Goal: Information Seeking & Learning: Compare options

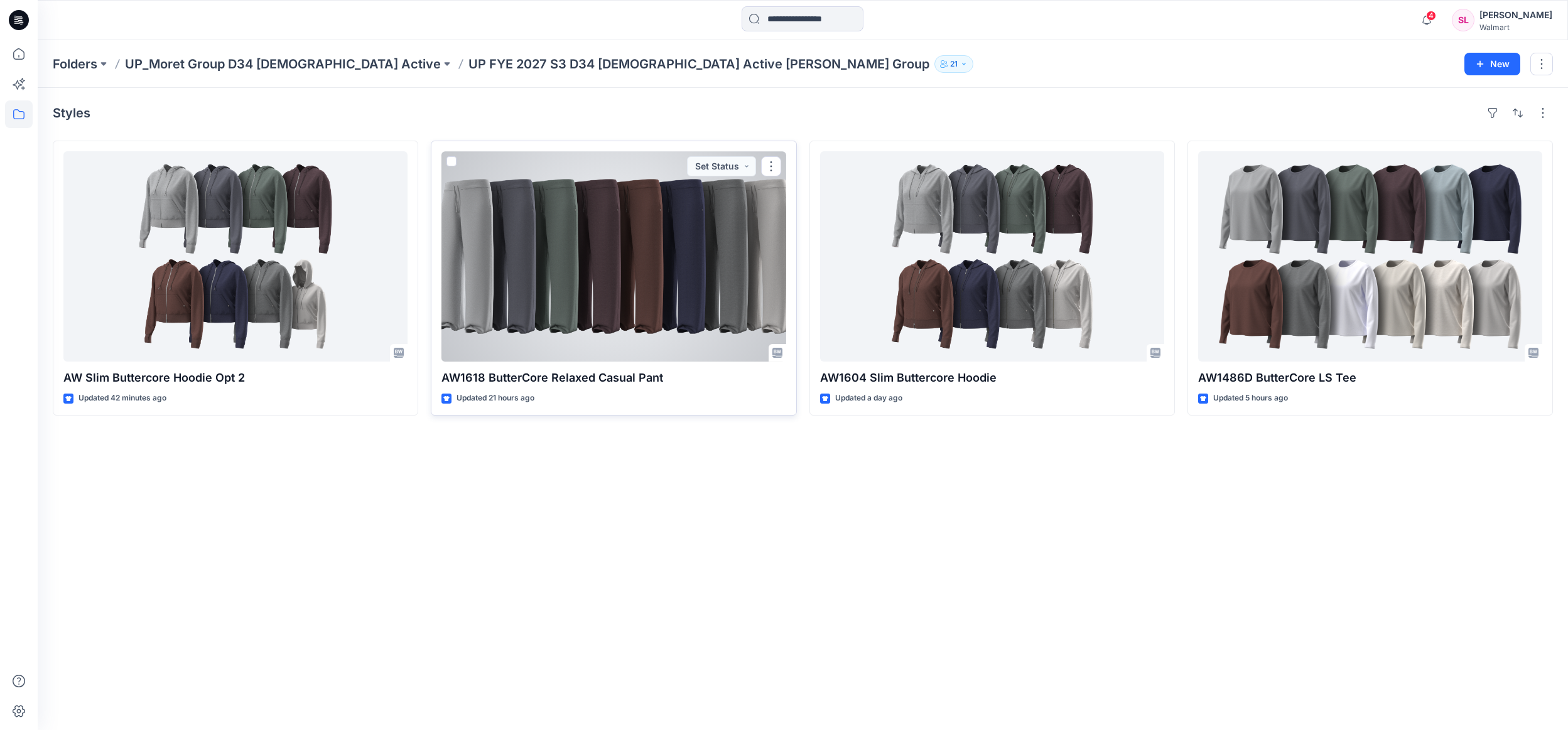
click at [678, 252] on div at bounding box center [613, 256] width 344 height 210
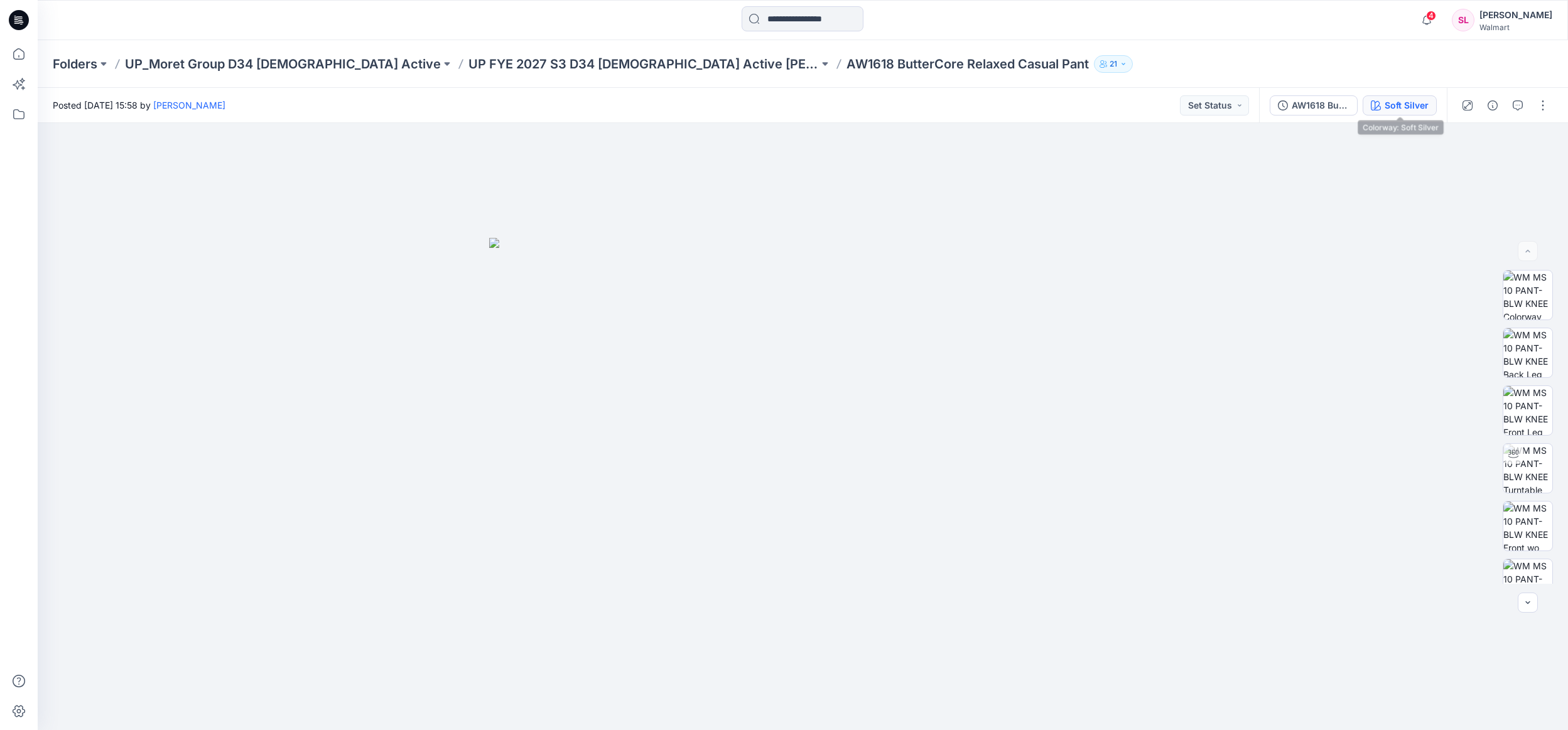
click at [1395, 96] on button "Soft Silver" at bounding box center [1399, 106] width 74 height 20
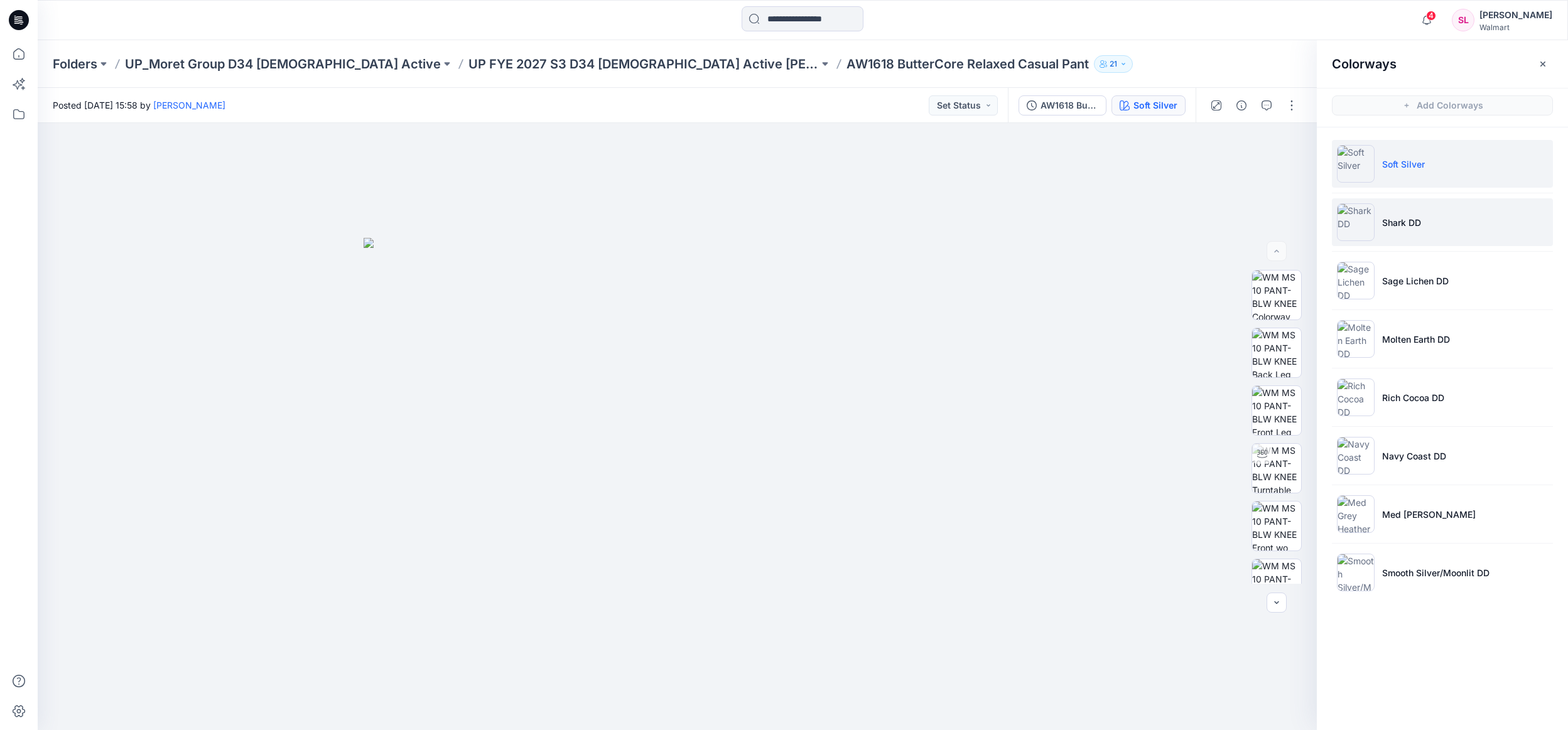
click at [1379, 207] on li "Shark DD" at bounding box center [1442, 221] width 221 height 47
click at [1285, 513] on img at bounding box center [1277, 526] width 49 height 49
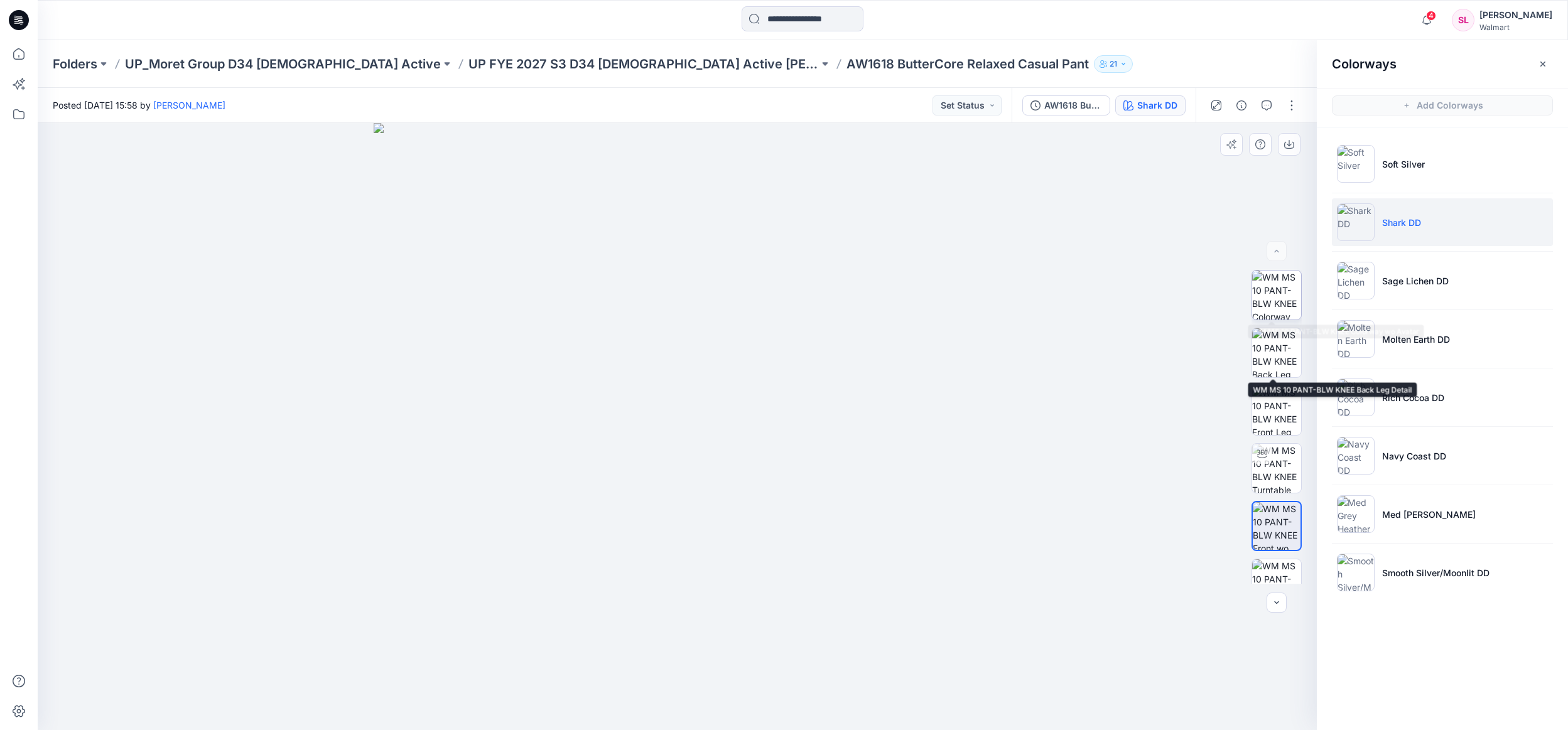
click at [1282, 289] on img at bounding box center [1277, 294] width 49 height 49
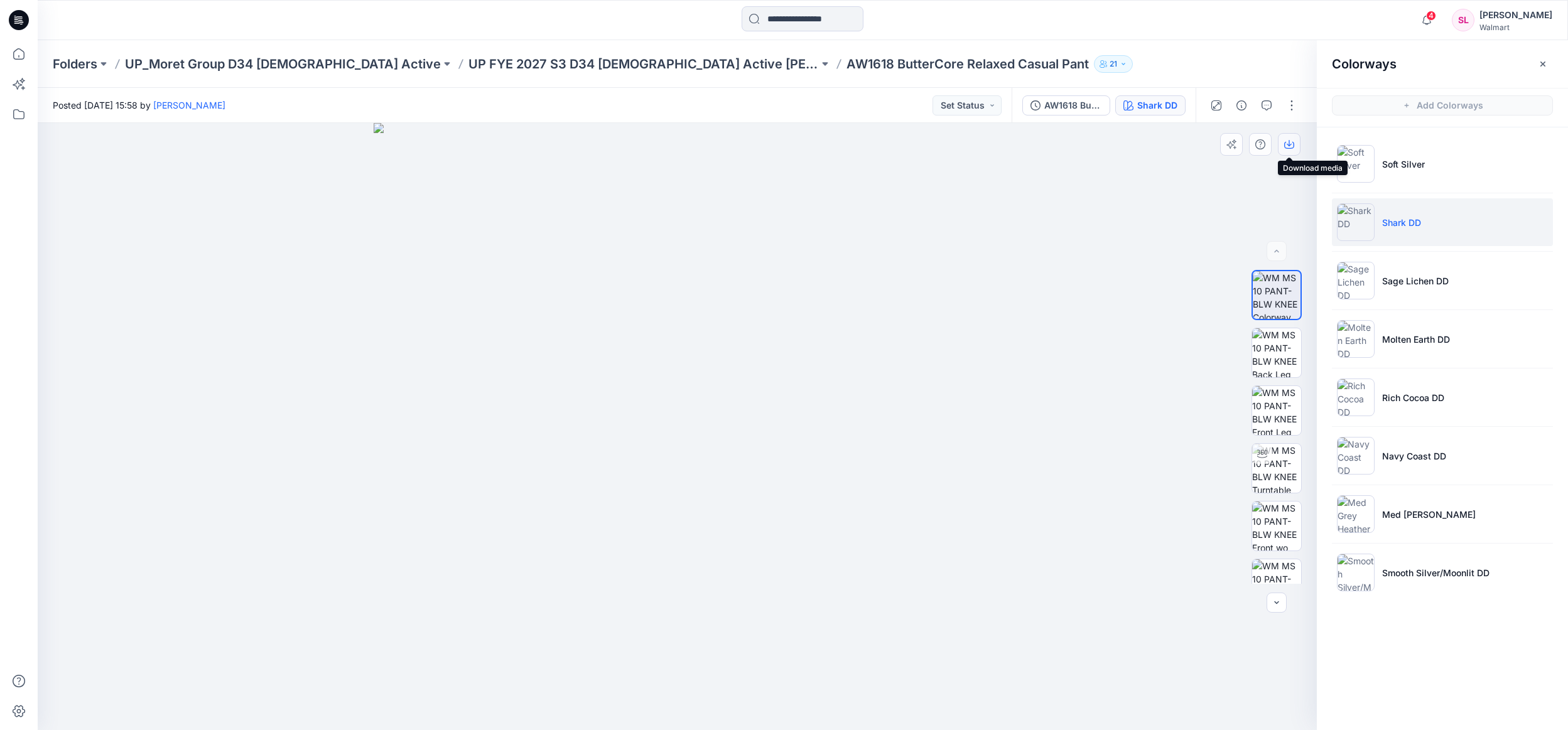
click at [1286, 146] on icon "button" at bounding box center [1289, 144] width 10 height 10
click at [1391, 276] on p "Sage Lichen DD" at bounding box center [1416, 280] width 67 height 13
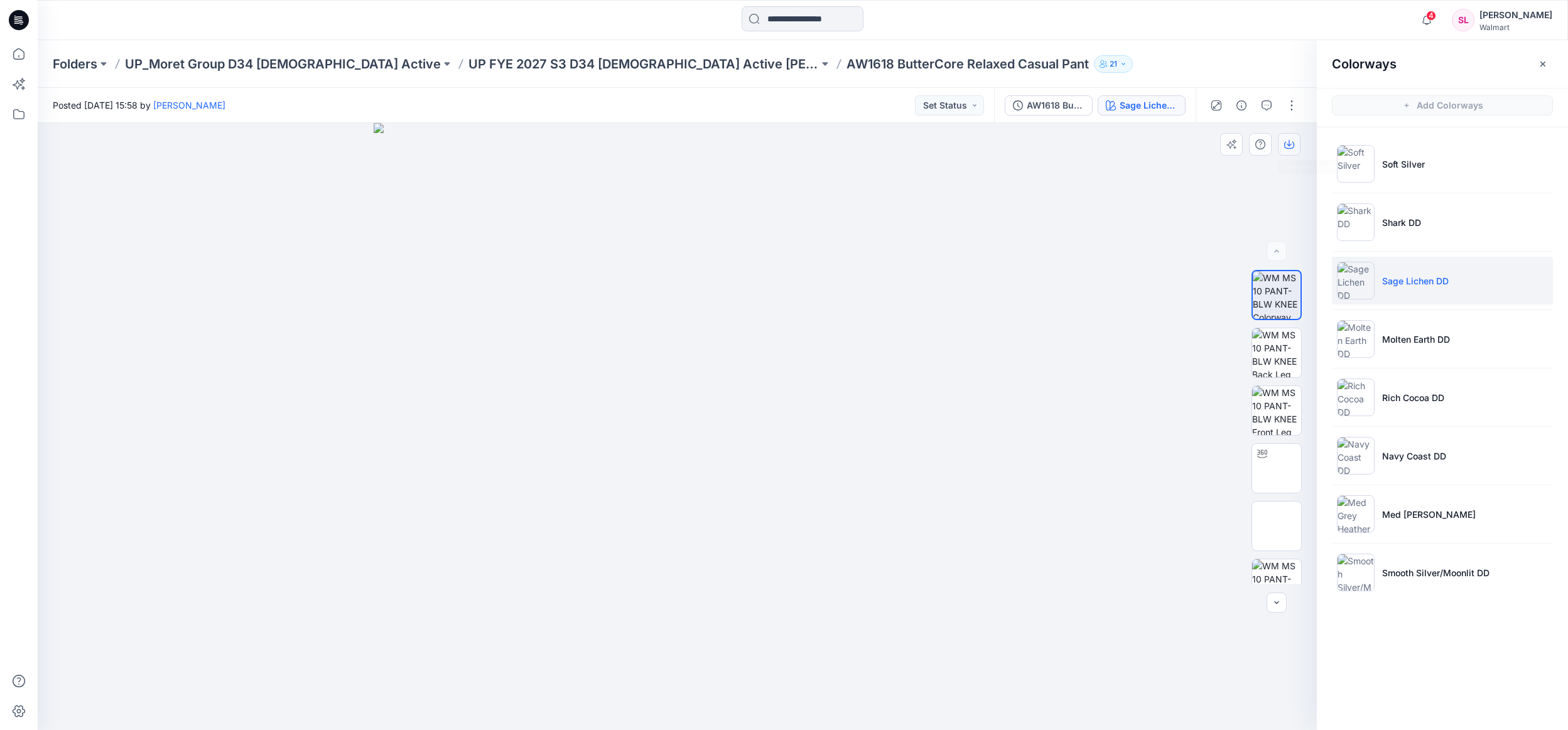
click at [1292, 142] on icon "button" at bounding box center [1289, 144] width 10 height 10
click at [1407, 335] on p "Molten Earth DD" at bounding box center [1416, 339] width 68 height 13
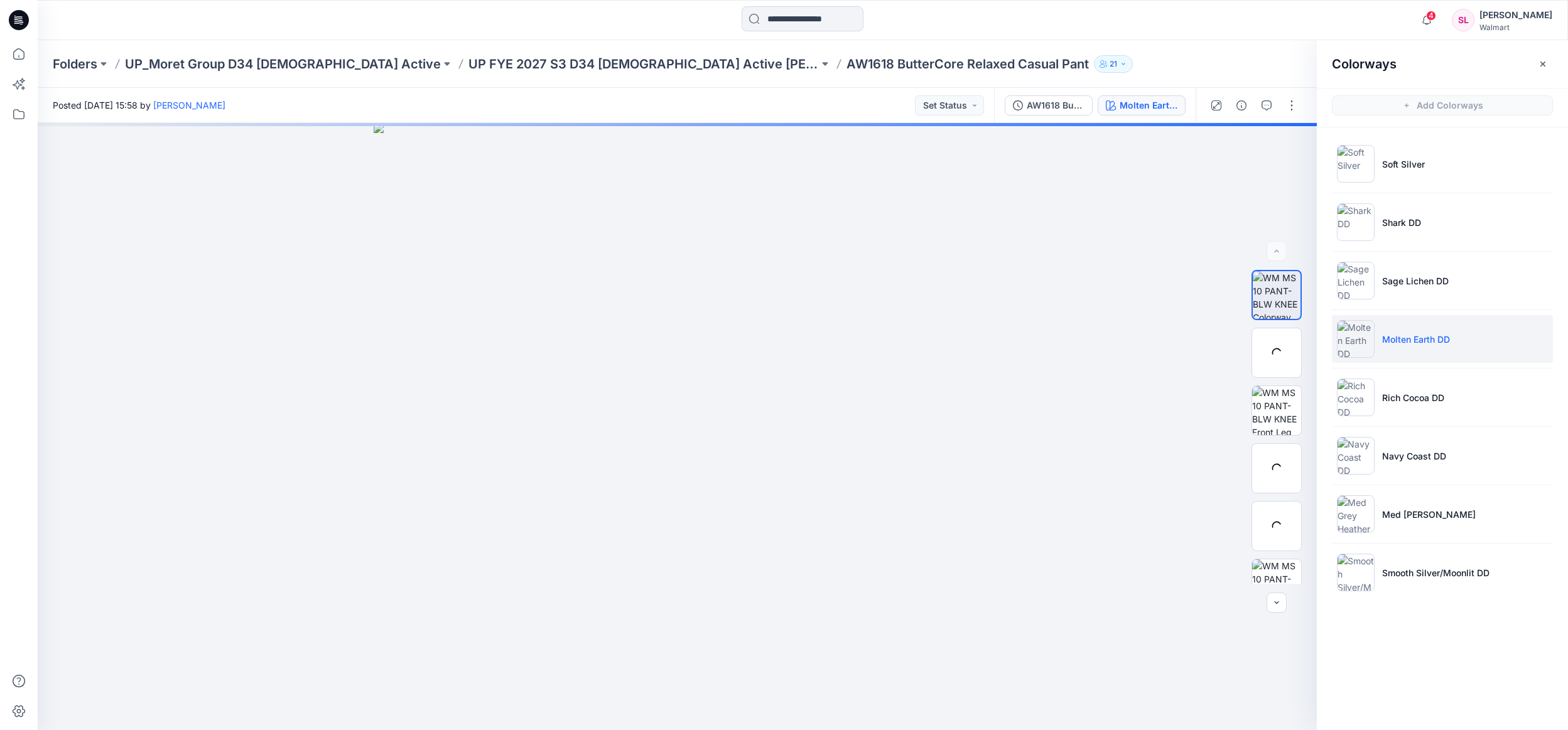
click at [1407, 335] on p "Molten Earth DD" at bounding box center [1416, 339] width 68 height 13
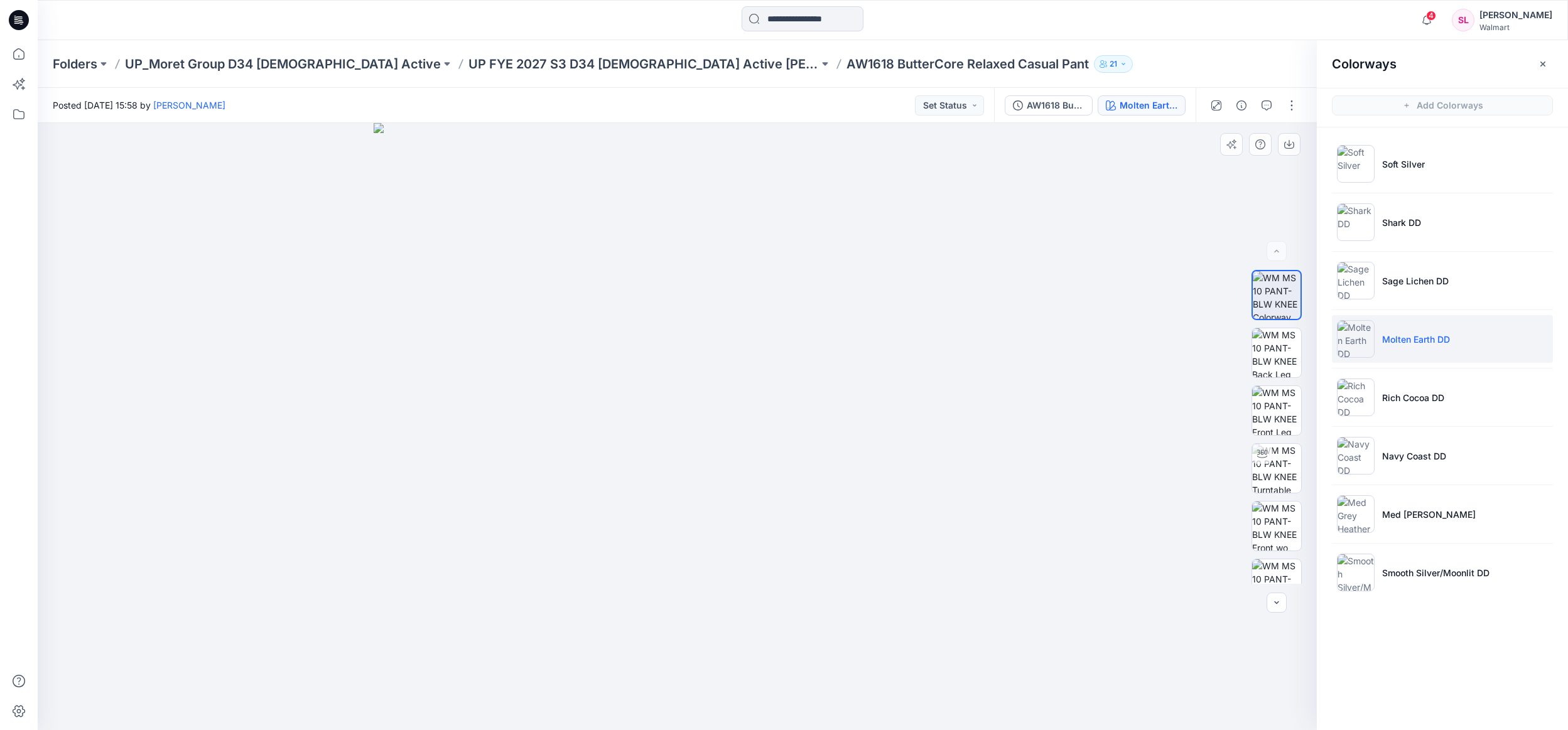
click at [1310, 298] on div at bounding box center [1277, 427] width 80 height 314
click at [1288, 140] on icon "button" at bounding box center [1289, 144] width 10 height 10
click at [1394, 391] on p "Rich Cocoa DD" at bounding box center [1413, 398] width 62 height 13
click at [1288, 146] on icon "button" at bounding box center [1289, 144] width 10 height 10
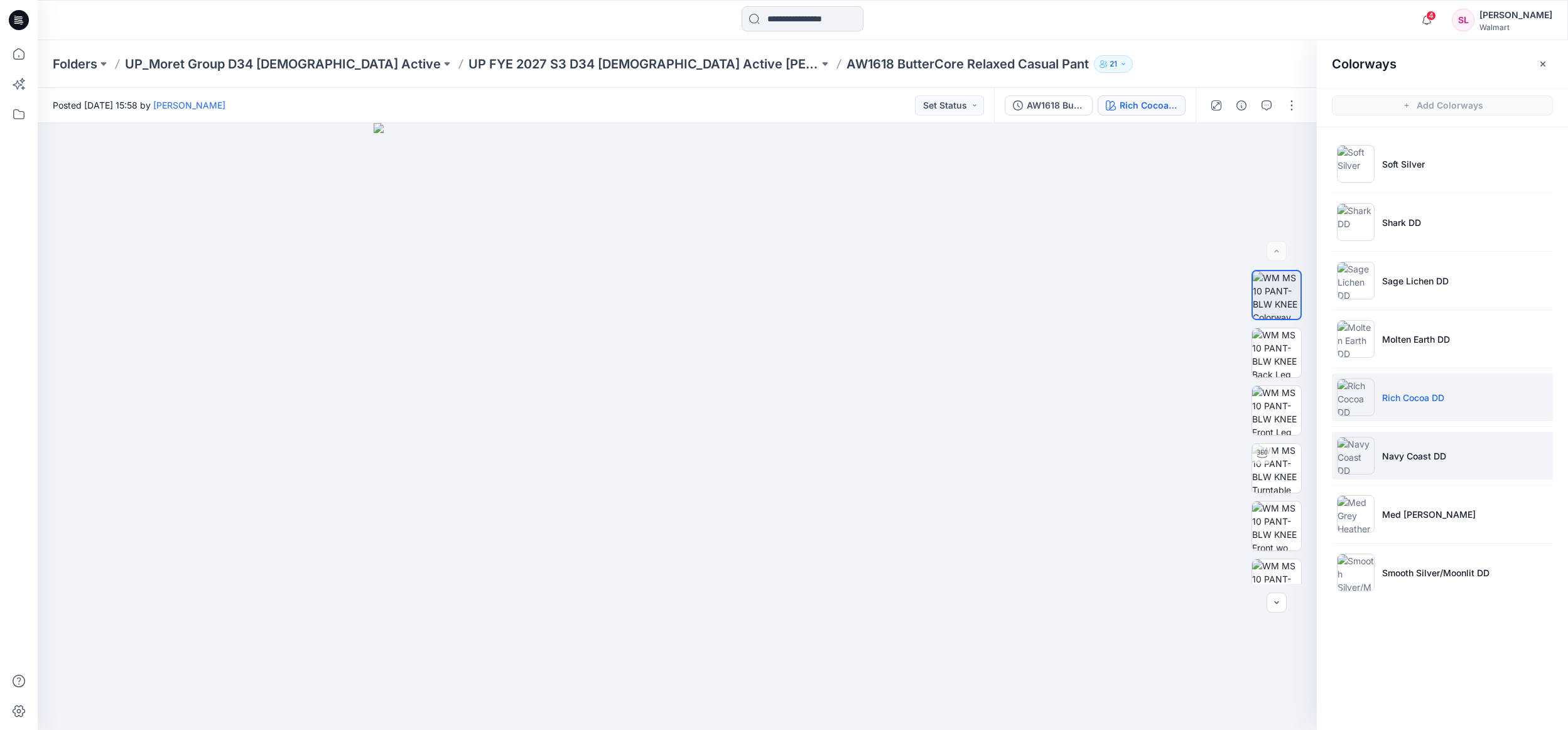
click at [1399, 466] on li "Navy Coast DD" at bounding box center [1442, 455] width 221 height 47
click at [1286, 142] on icon "button" at bounding box center [1289, 145] width 10 height 7
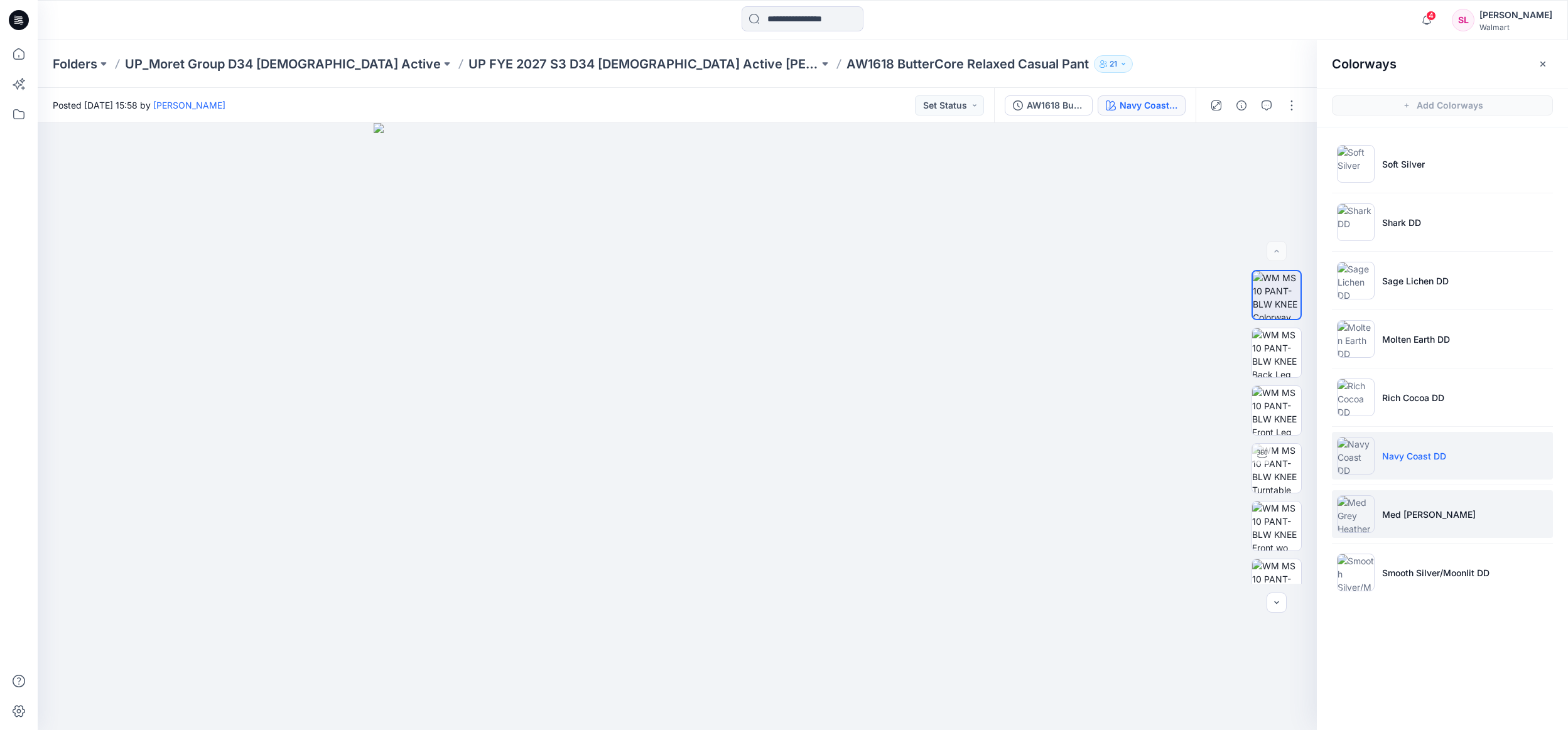
click at [1423, 513] on p "Med Grey Heather" at bounding box center [1429, 514] width 93 height 13
click at [1287, 147] on icon "button" at bounding box center [1289, 144] width 10 height 10
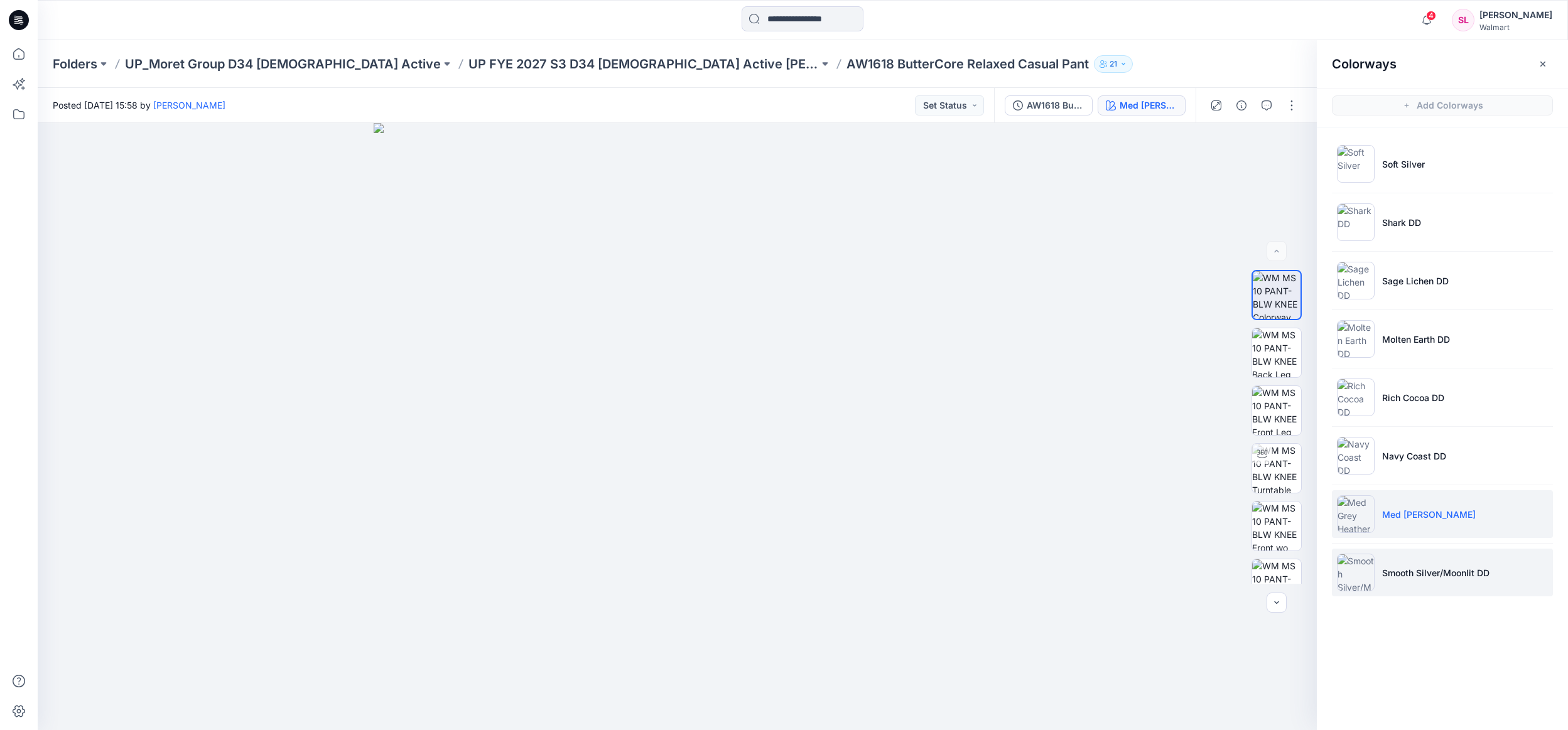
click at [1423, 585] on li "Smooth Silver/Moonlit DD" at bounding box center [1442, 572] width 221 height 47
click at [1421, 565] on li "Smooth Silver/Moonlit DD" at bounding box center [1442, 572] width 221 height 47
click at [1285, 146] on icon "button" at bounding box center [1289, 145] width 10 height 7
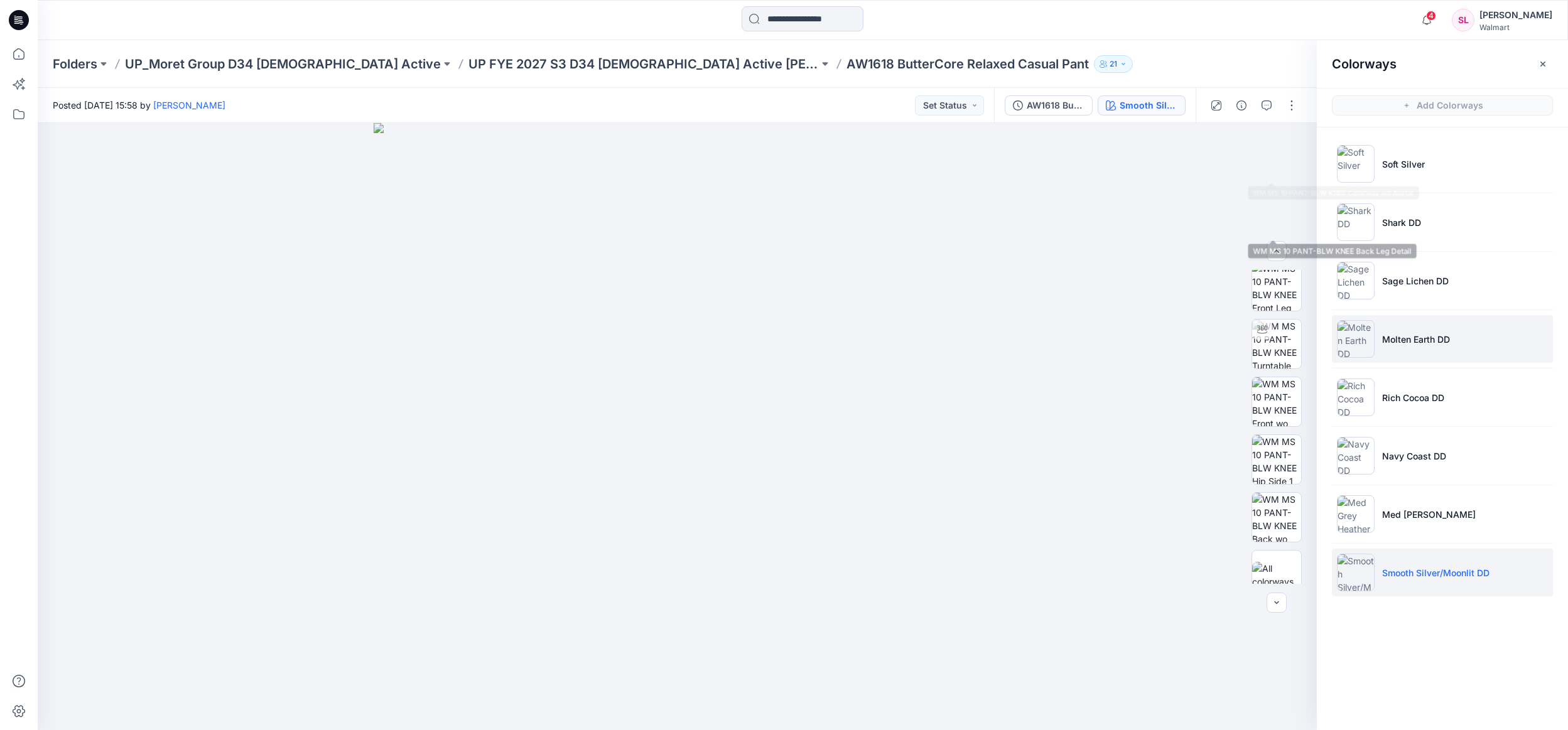
scroll to position [148, 0]
click at [1262, 557] on img at bounding box center [1277, 558] width 49 height 26
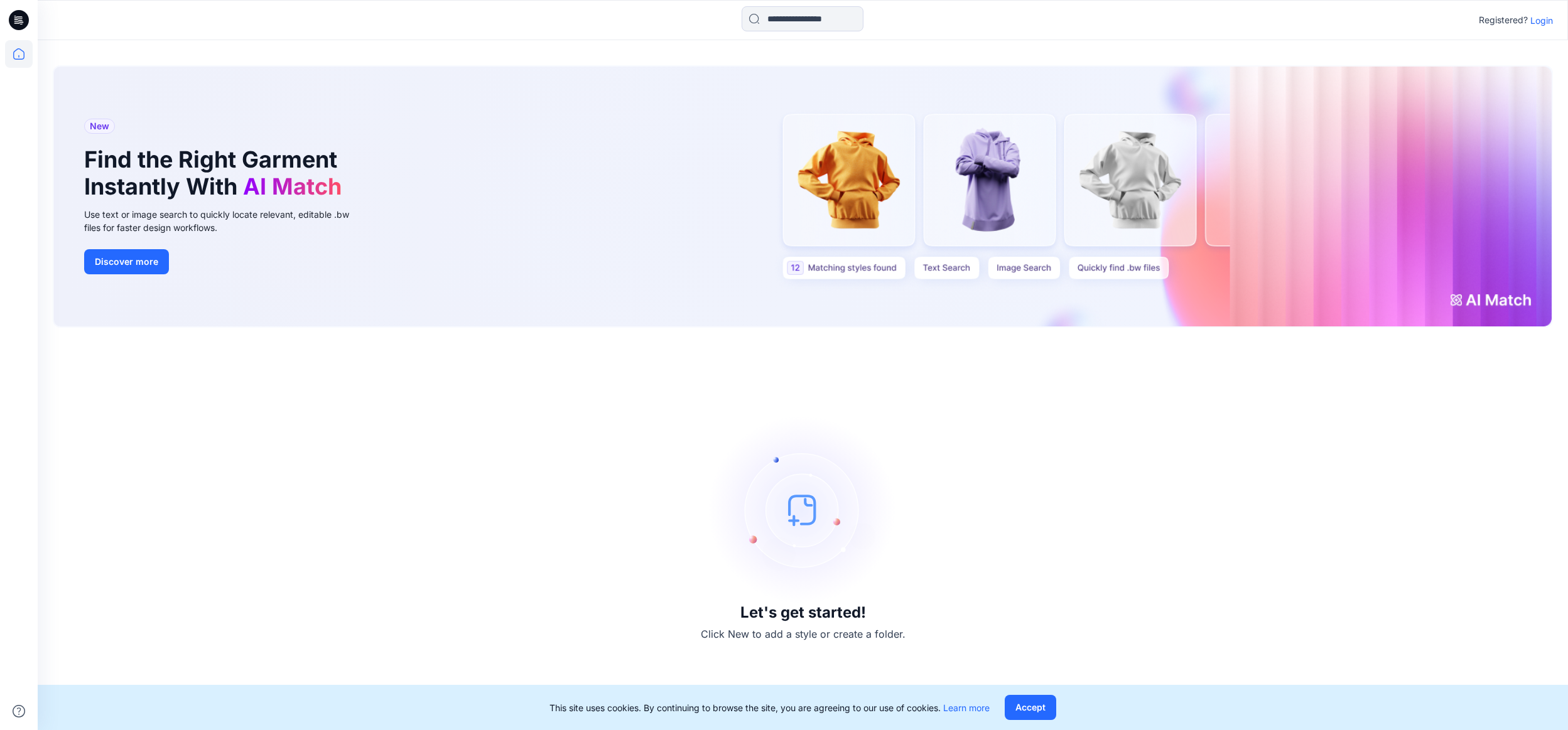
click at [1548, 23] on p "Login" at bounding box center [1542, 20] width 23 height 13
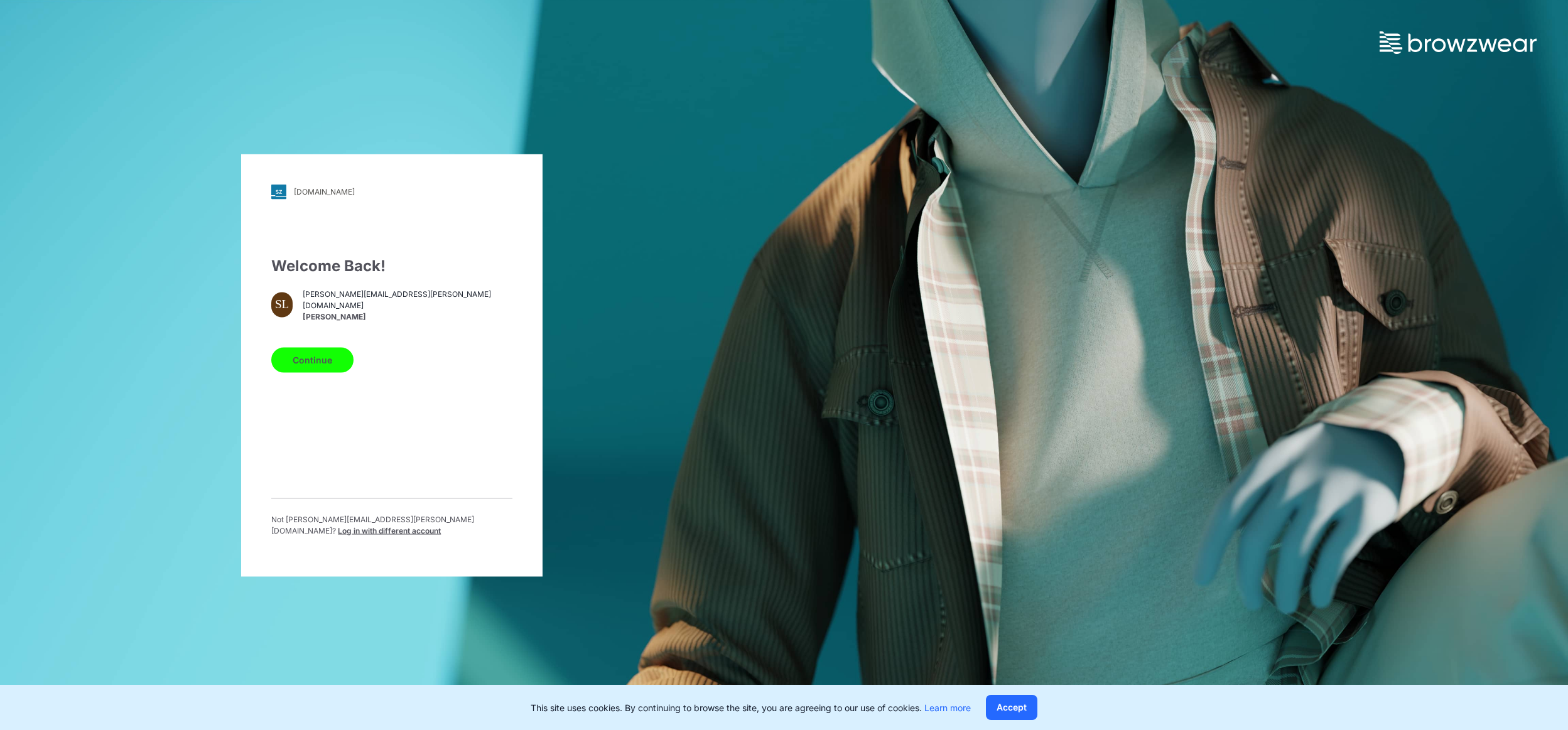
click at [327, 368] on button "Continue" at bounding box center [312, 360] width 82 height 25
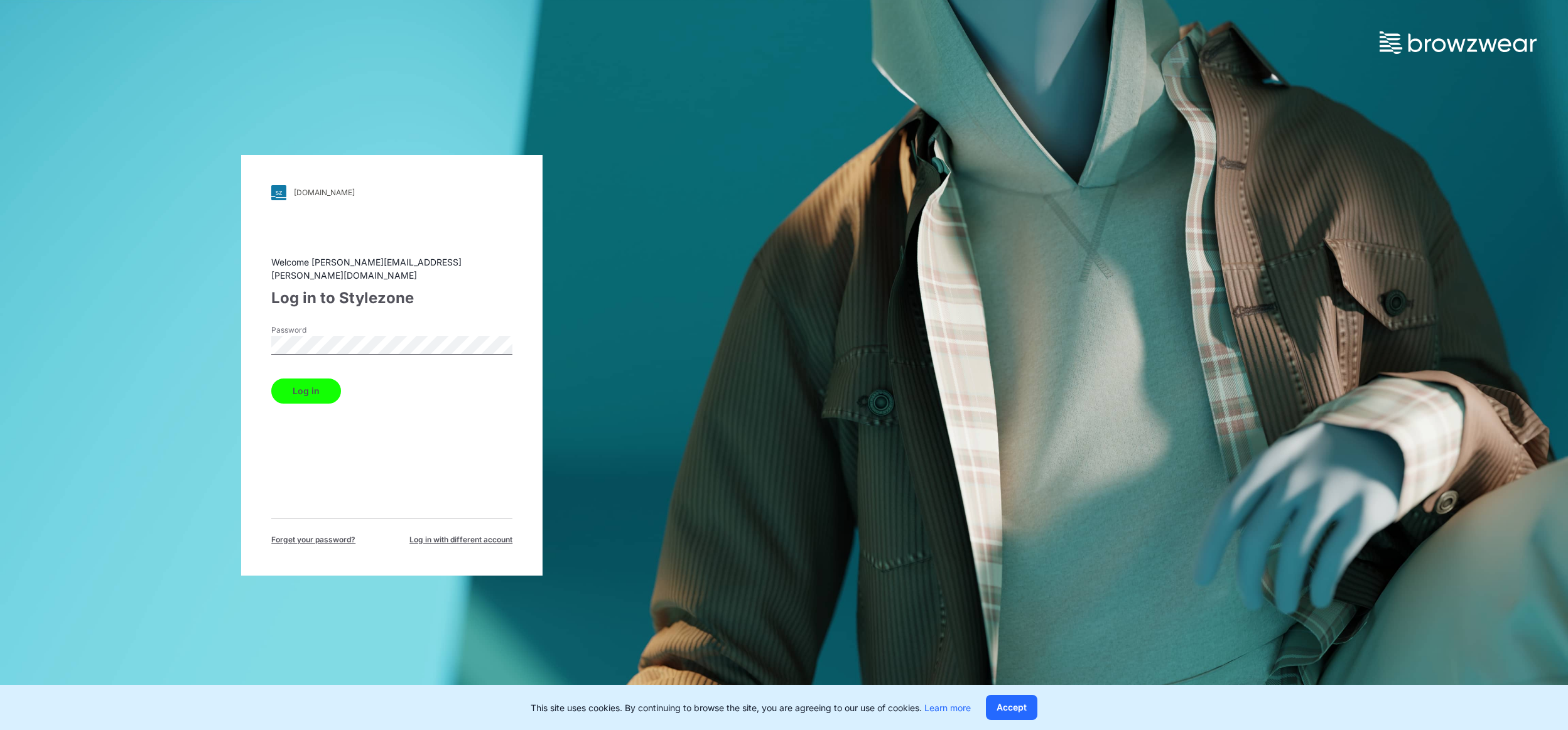
click at [316, 385] on button "Log in" at bounding box center [306, 391] width 70 height 25
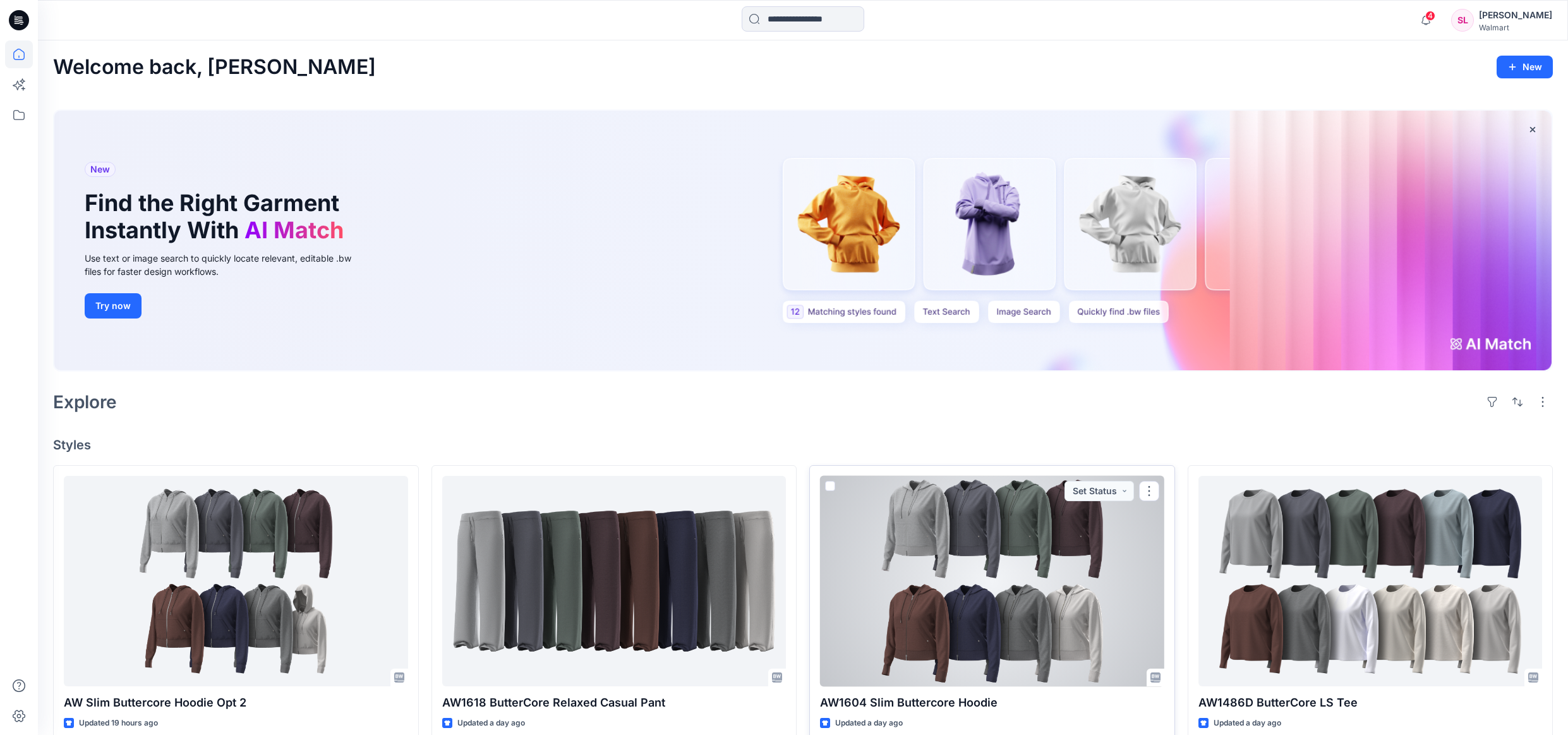
click at [983, 543] on div at bounding box center [992, 581] width 345 height 210
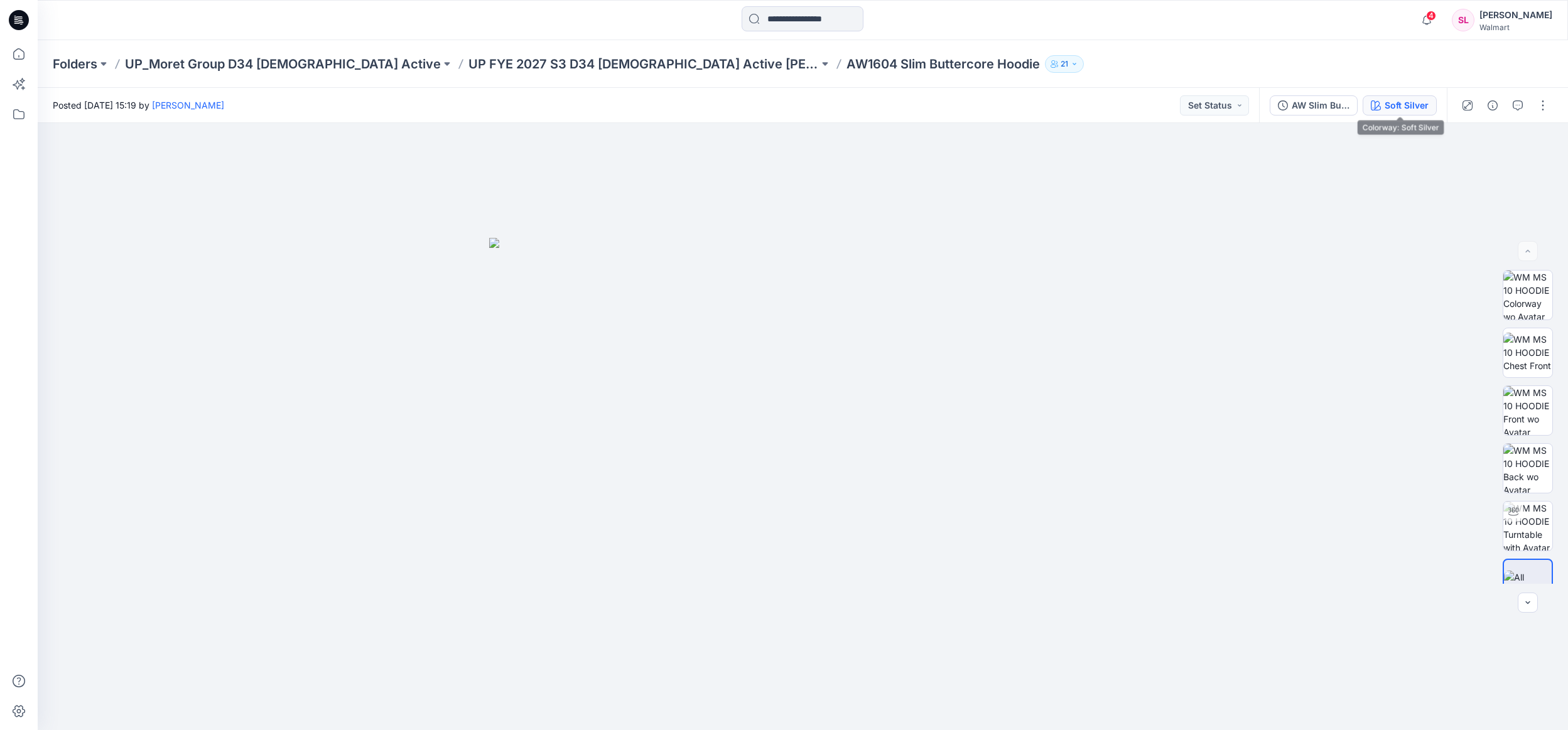
click at [1420, 104] on div "Soft Silver" at bounding box center [1406, 106] width 44 height 14
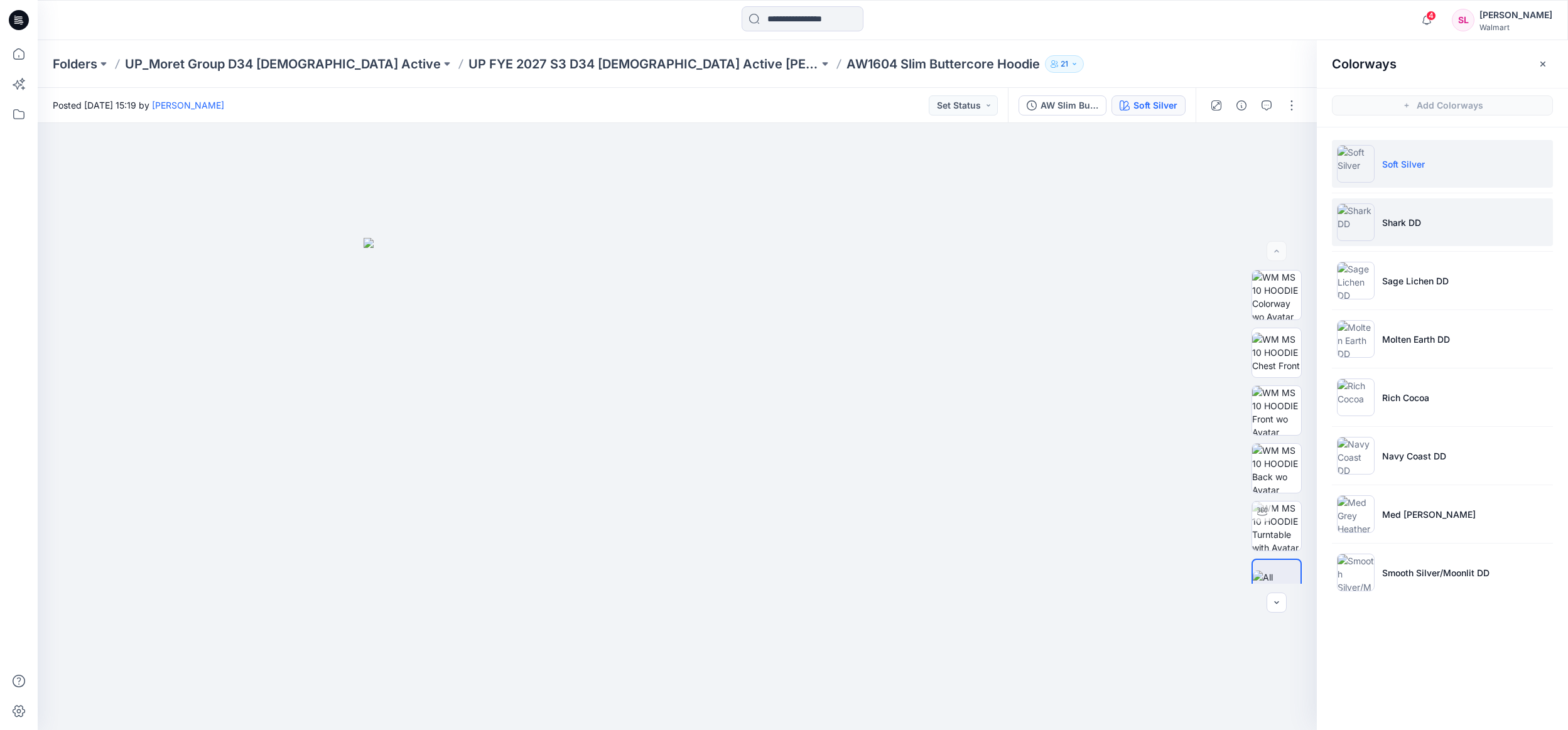
click at [1388, 214] on li "Shark DD" at bounding box center [1442, 221] width 221 height 47
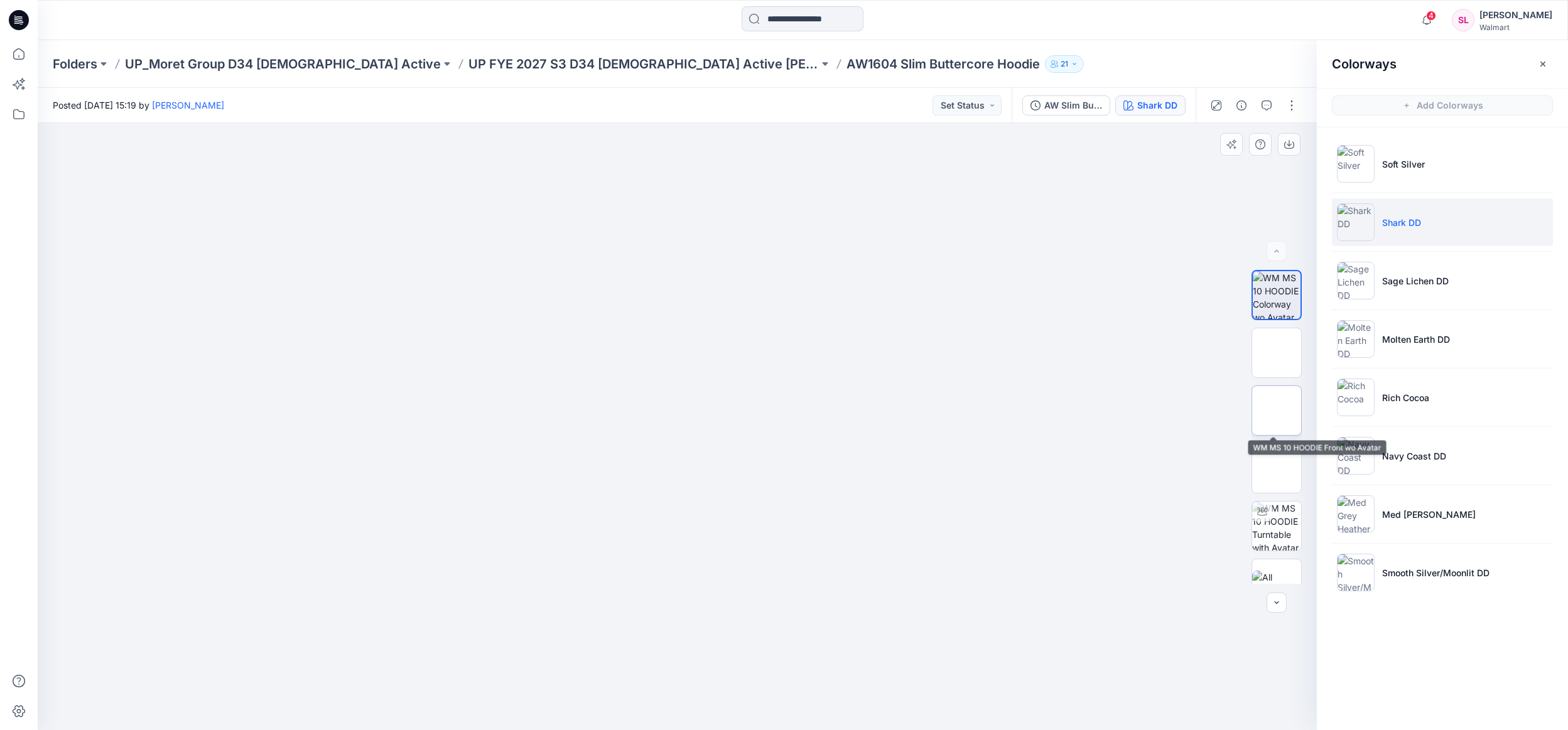
click at [1284, 395] on img at bounding box center [1277, 410] width 49 height 49
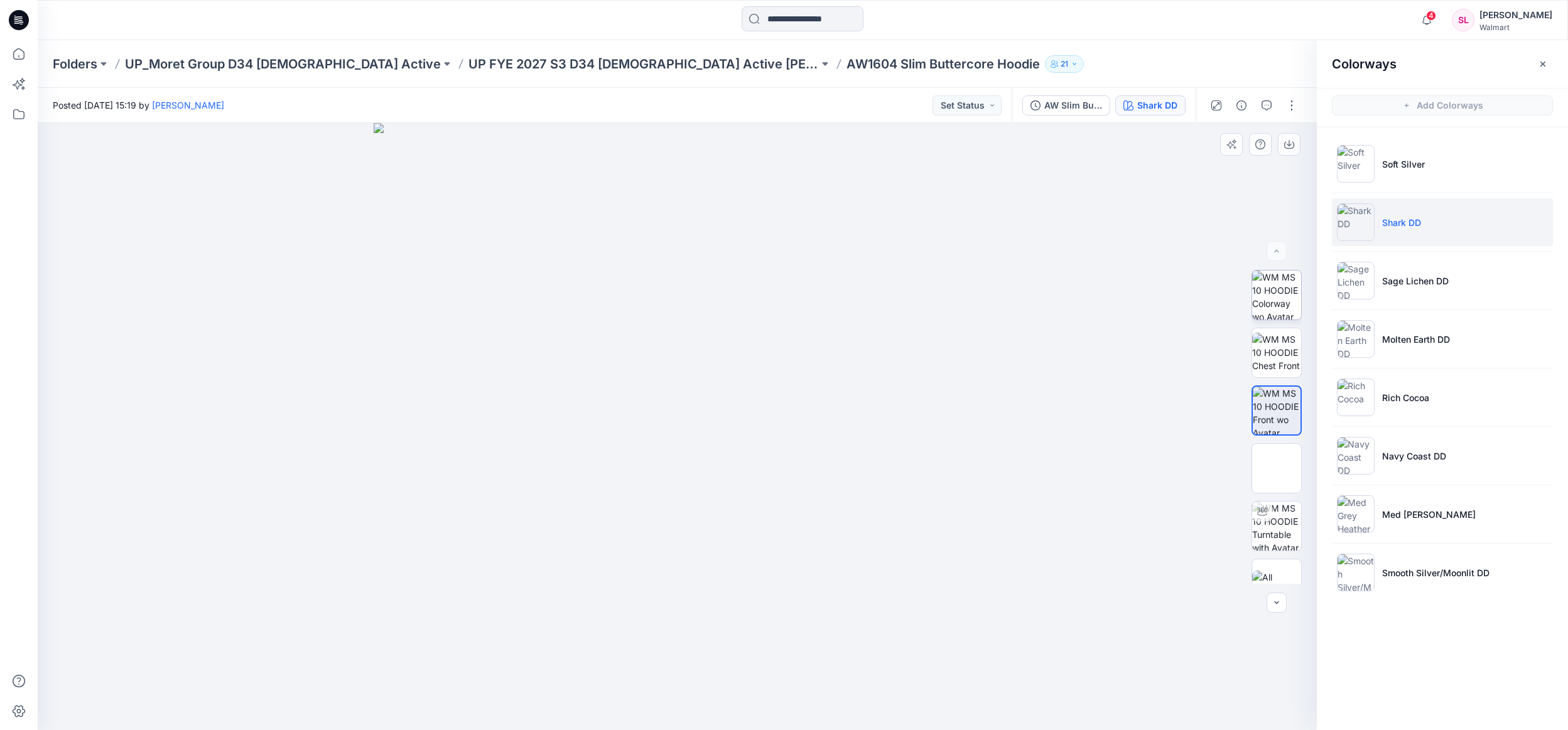
click at [1292, 299] on img at bounding box center [1277, 294] width 49 height 49
click at [1295, 149] on button "button" at bounding box center [1289, 144] width 23 height 23
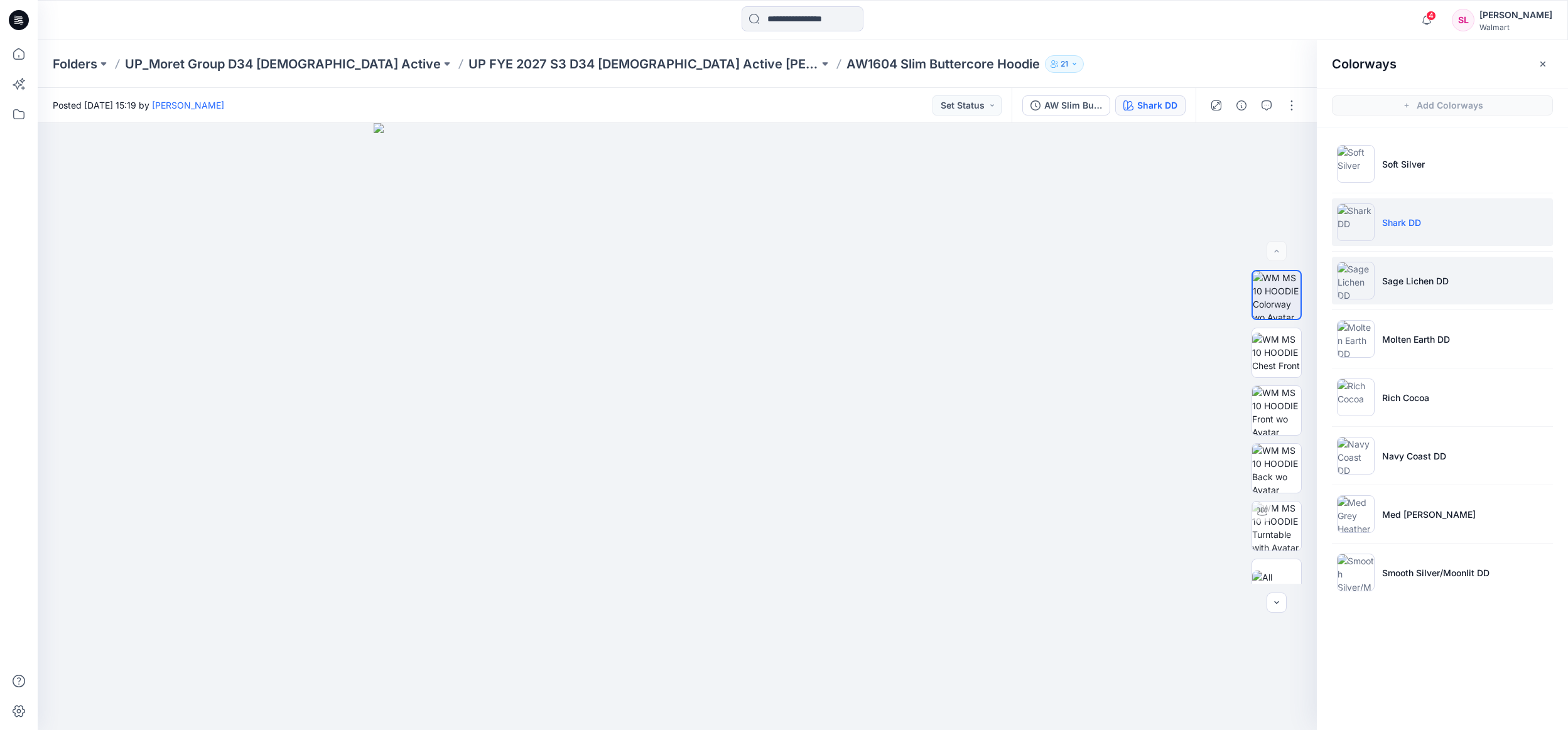
click at [1399, 292] on li "Sage Lichen DD" at bounding box center [1442, 280] width 221 height 47
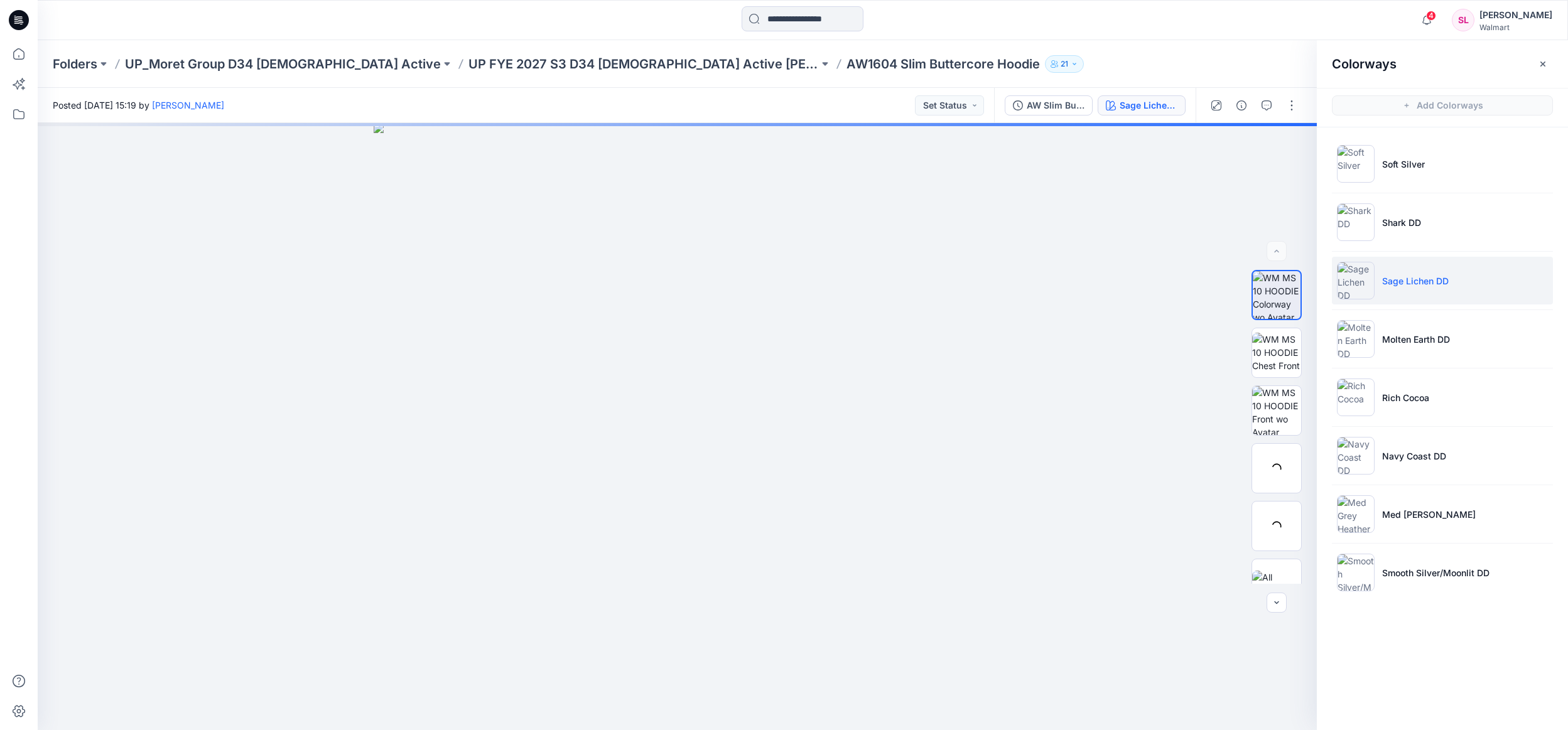
click at [1399, 291] on li "Sage Lichen DD" at bounding box center [1442, 280] width 221 height 47
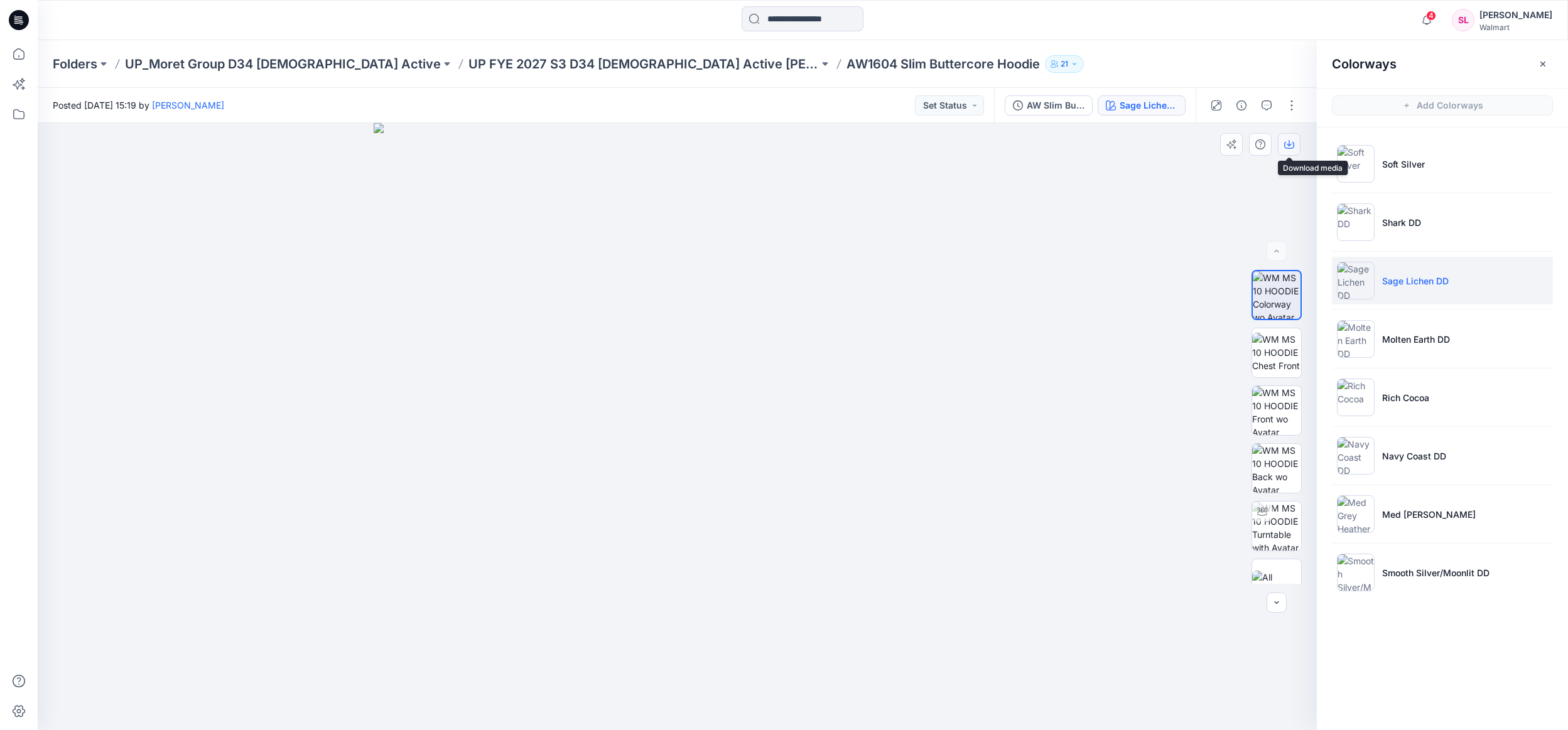
click at [1291, 142] on icon "button" at bounding box center [1289, 144] width 10 height 10
click at [1382, 342] on p "Molten Earth DD" at bounding box center [1416, 339] width 68 height 13
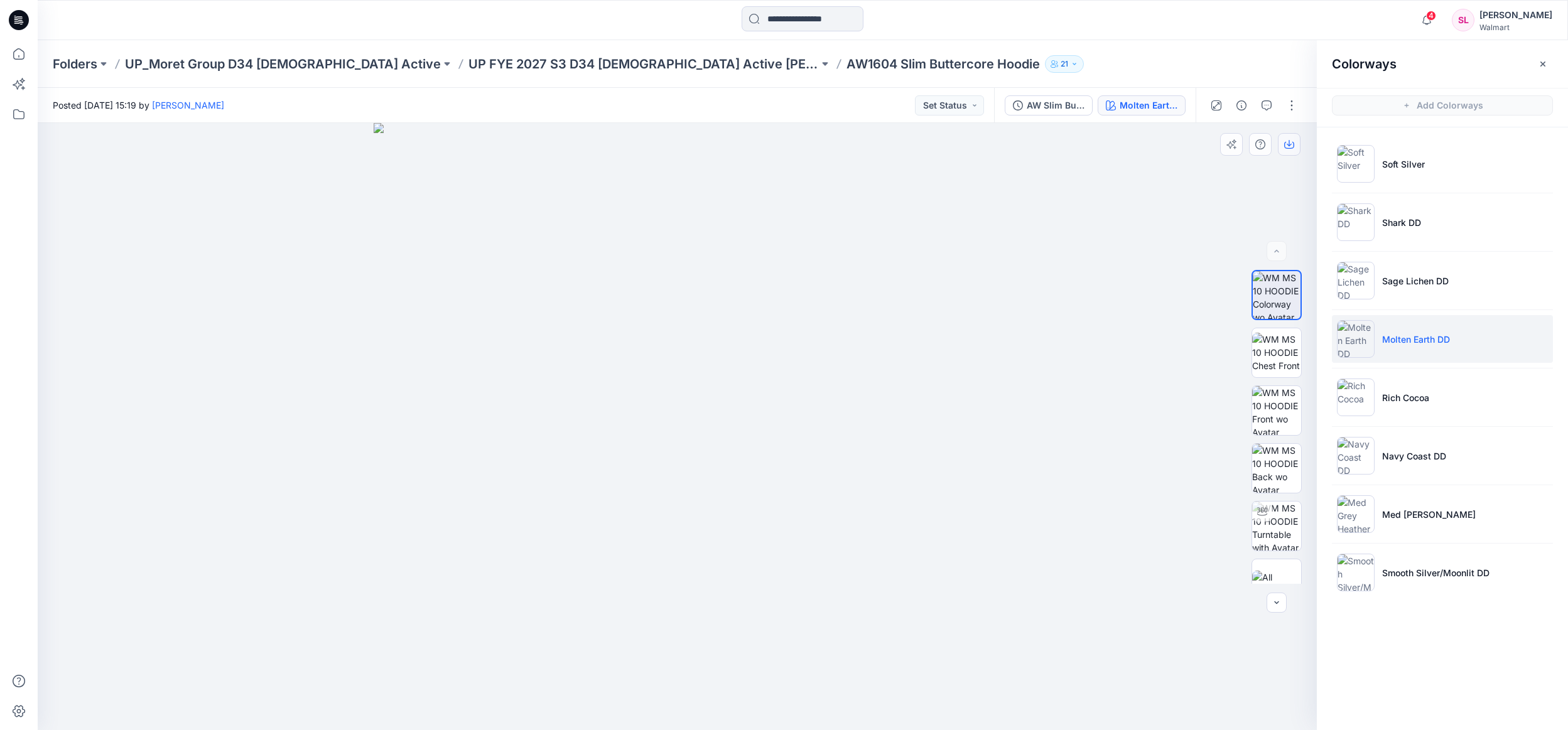
click at [1293, 141] on icon "button" at bounding box center [1289, 144] width 10 height 10
click at [1381, 393] on li "Rich Cocoa" at bounding box center [1442, 397] width 221 height 47
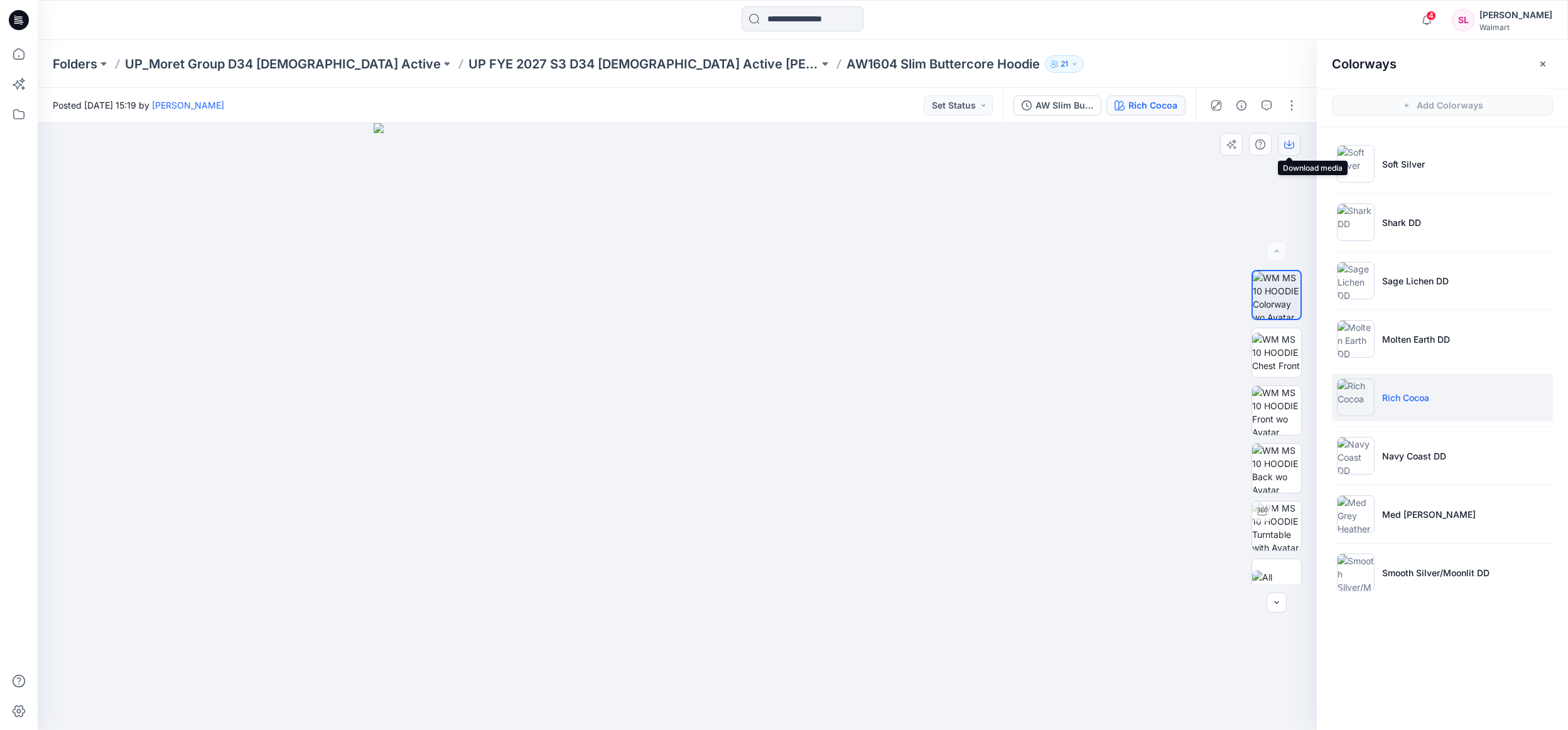
click at [1299, 148] on button "button" at bounding box center [1289, 144] width 23 height 23
click at [1410, 454] on p "Navy Coast DD" at bounding box center [1414, 456] width 64 height 13
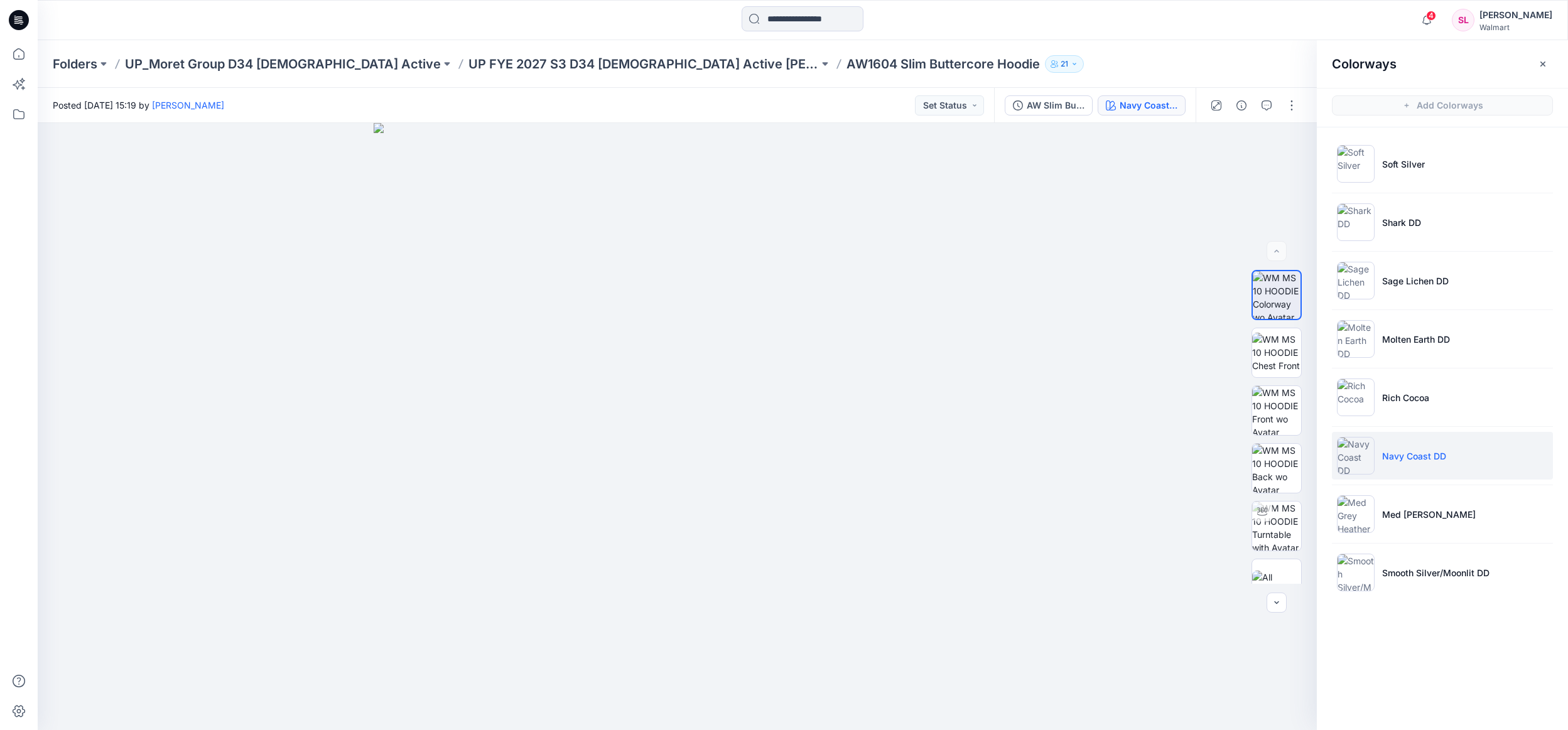
click at [1410, 454] on p "Navy Coast DD" at bounding box center [1414, 456] width 64 height 13
click at [1297, 106] on button "button" at bounding box center [1292, 106] width 20 height 20
drag, startPoint x: 1250, startPoint y: 60, endPoint x: 1253, endPoint y: 82, distance: 22.2
click at [1250, 63] on div "Folders UP_Moret Group D34 Ladies Active UP FYE 2027 S3 D34 Ladies Active Moret…" at bounding box center [754, 64] width 1402 height 18
click at [1292, 141] on icon "button" at bounding box center [1289, 144] width 10 height 10
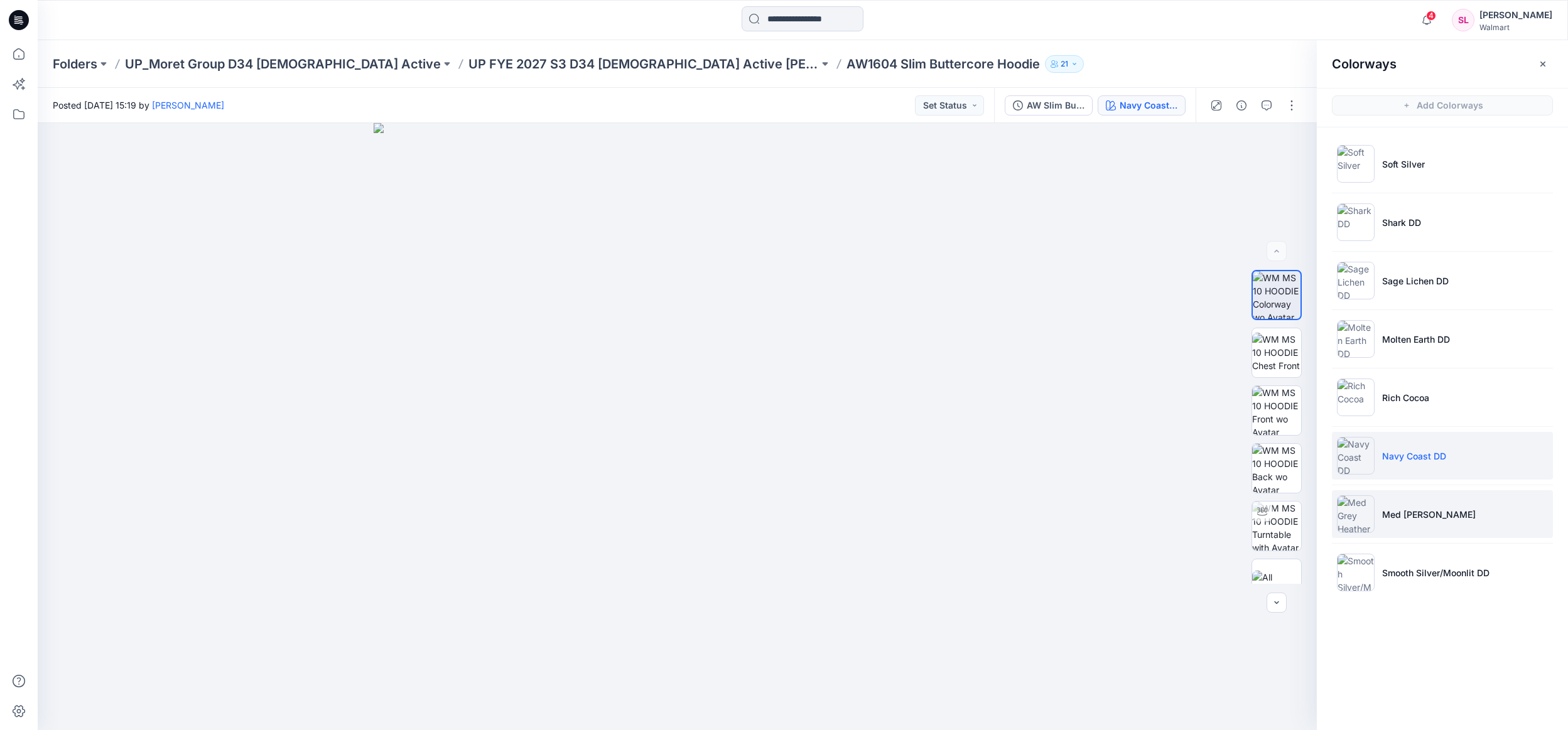
click at [1420, 505] on li "Med Grey Heather" at bounding box center [1442, 513] width 221 height 47
click at [1291, 144] on icon "button" at bounding box center [1289, 144] width 10 height 10
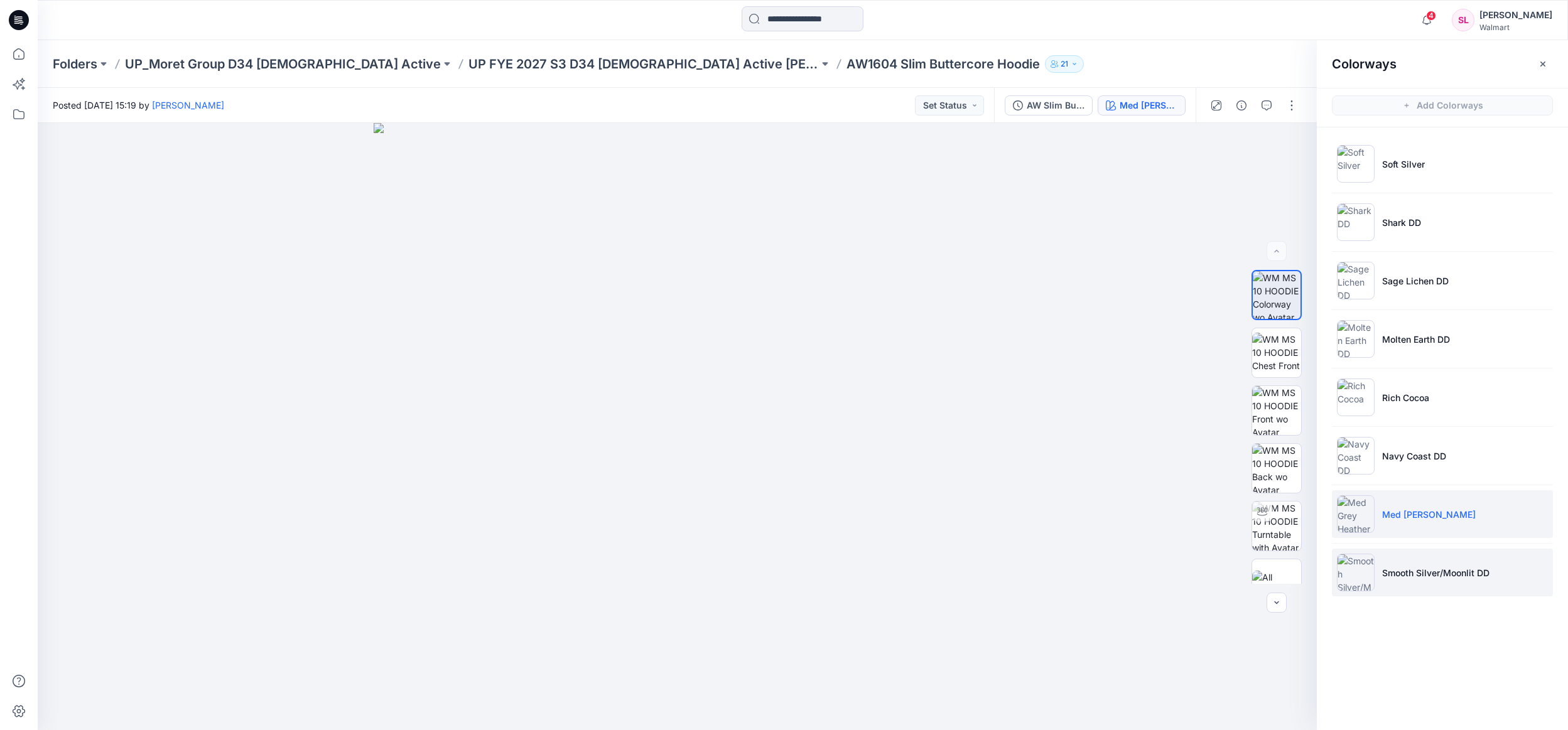
click at [1399, 571] on p "Smooth Silver/Moonlit DD" at bounding box center [1436, 572] width 107 height 13
click at [1296, 144] on button "button" at bounding box center [1289, 144] width 23 height 23
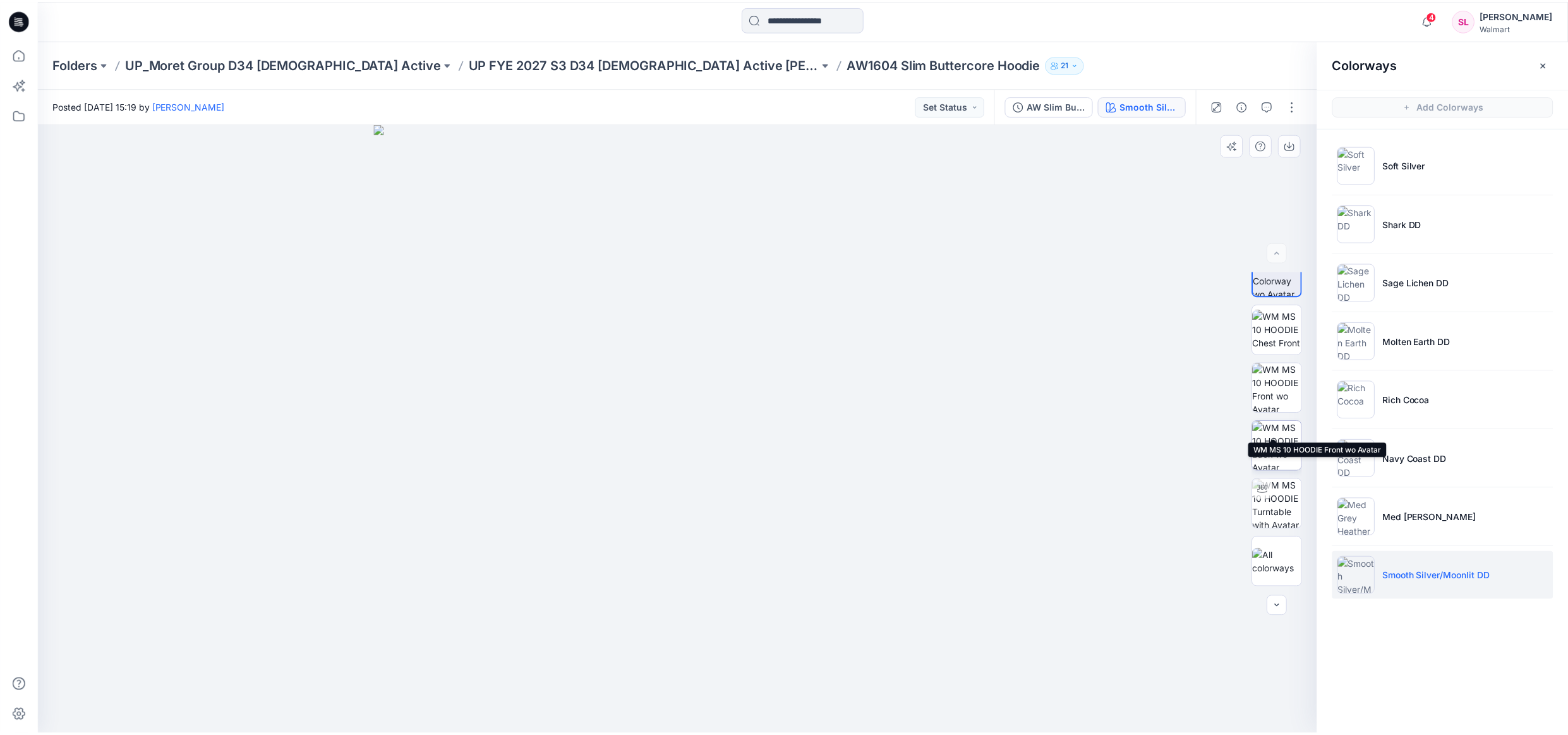
scroll to position [32, 0]
click at [1284, 365] on img at bounding box center [1284, 388] width 49 height 49
click at [564, 77] on div "Folders UP_Moret Group D34 Ladies Active UP FYE 2027 S3 D34 Ladies Active Moret…" at bounding box center [807, 64] width 1540 height 48
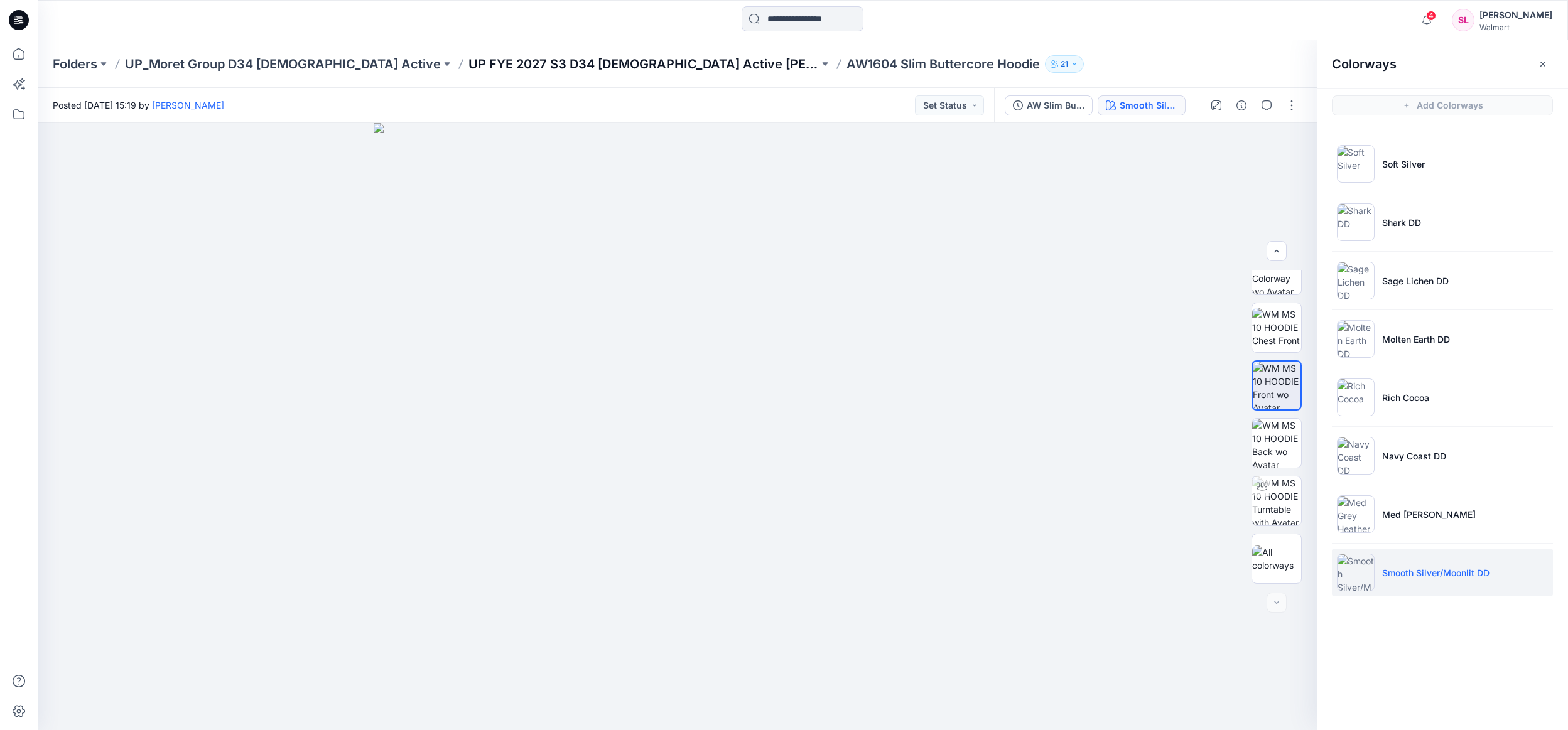
click at [571, 57] on p "UP FYE 2027 S3 D34 Ladies Active Moret Group" at bounding box center [643, 64] width 350 height 18
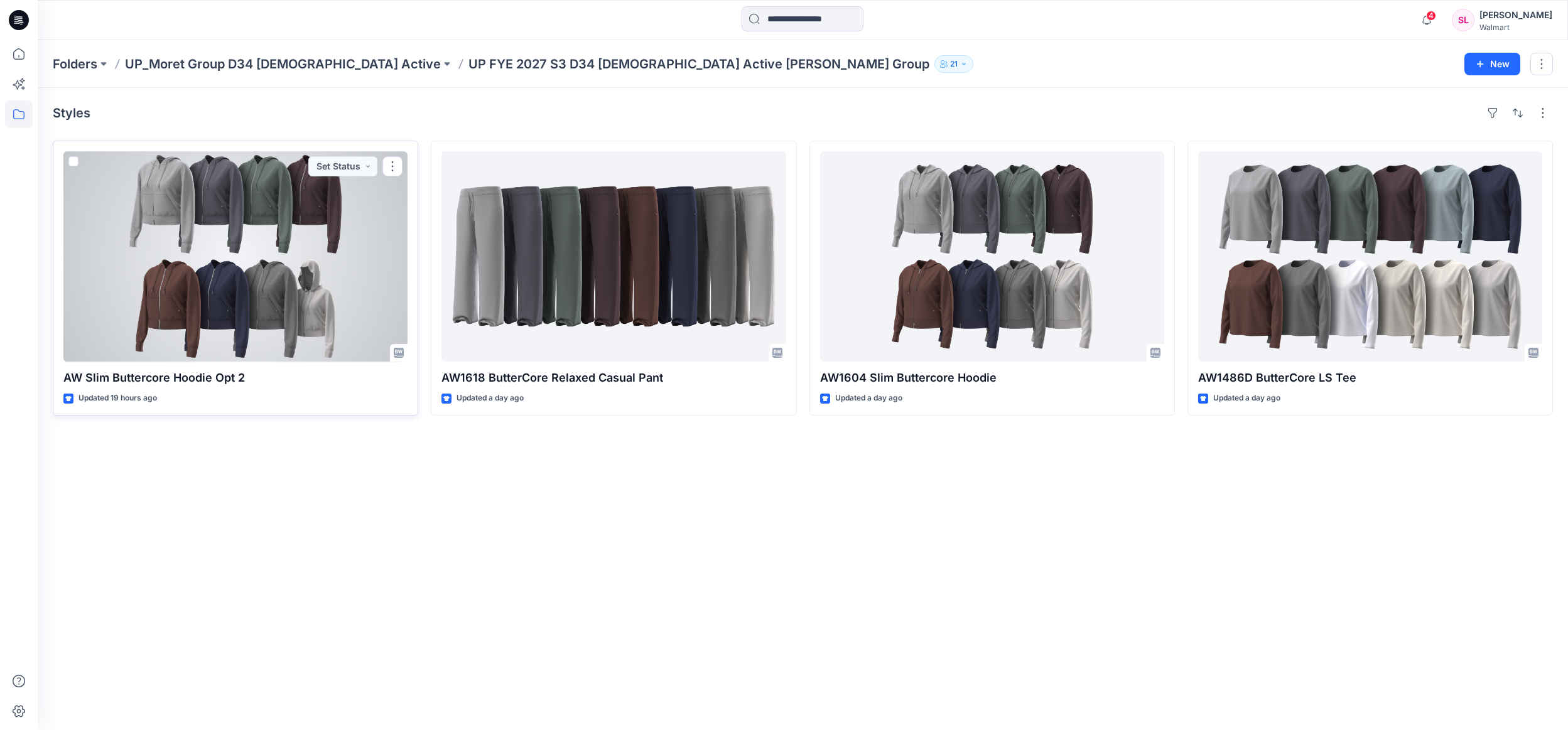
click at [241, 254] on div at bounding box center [235, 256] width 344 height 210
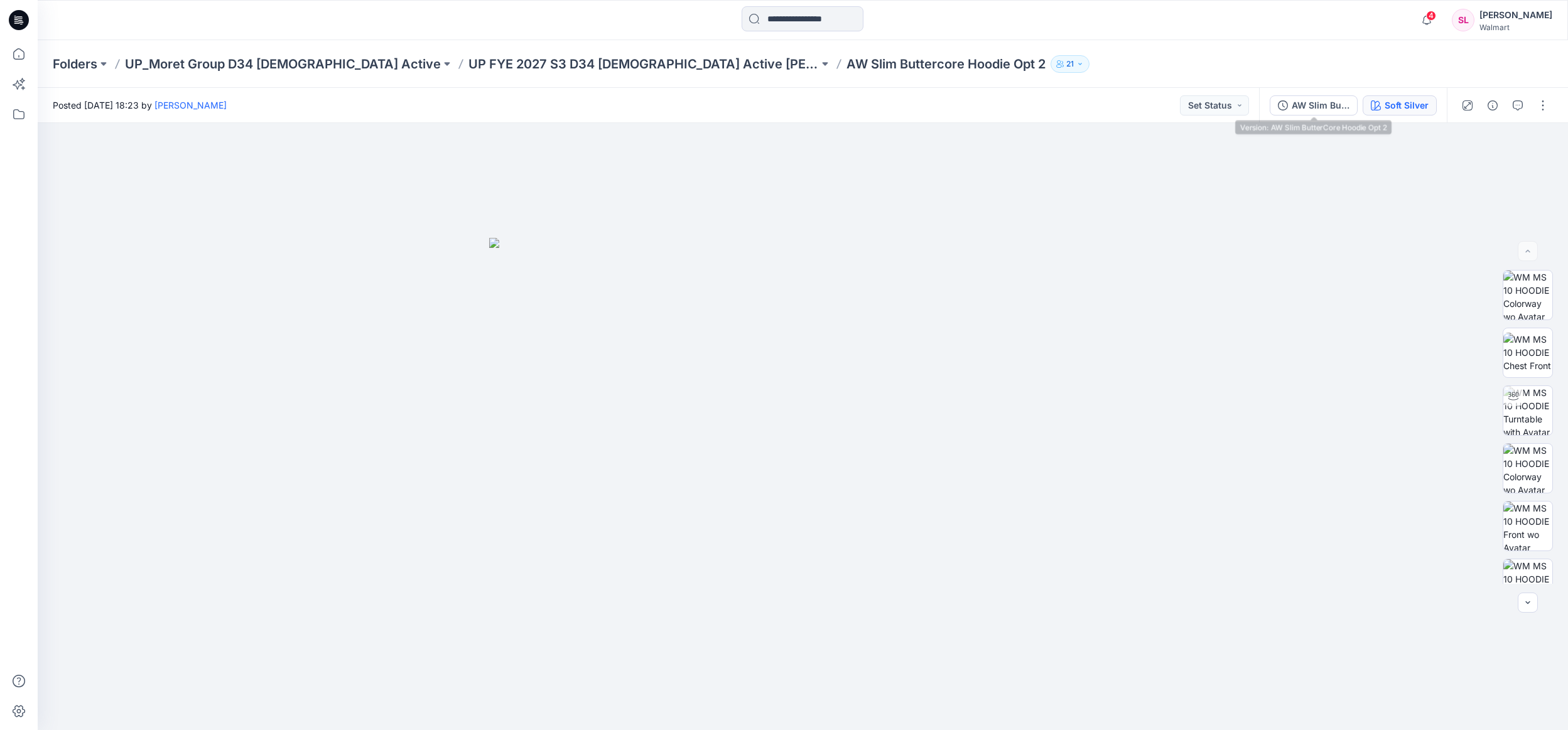
click at [1379, 115] on button "Soft Silver" at bounding box center [1399, 106] width 74 height 20
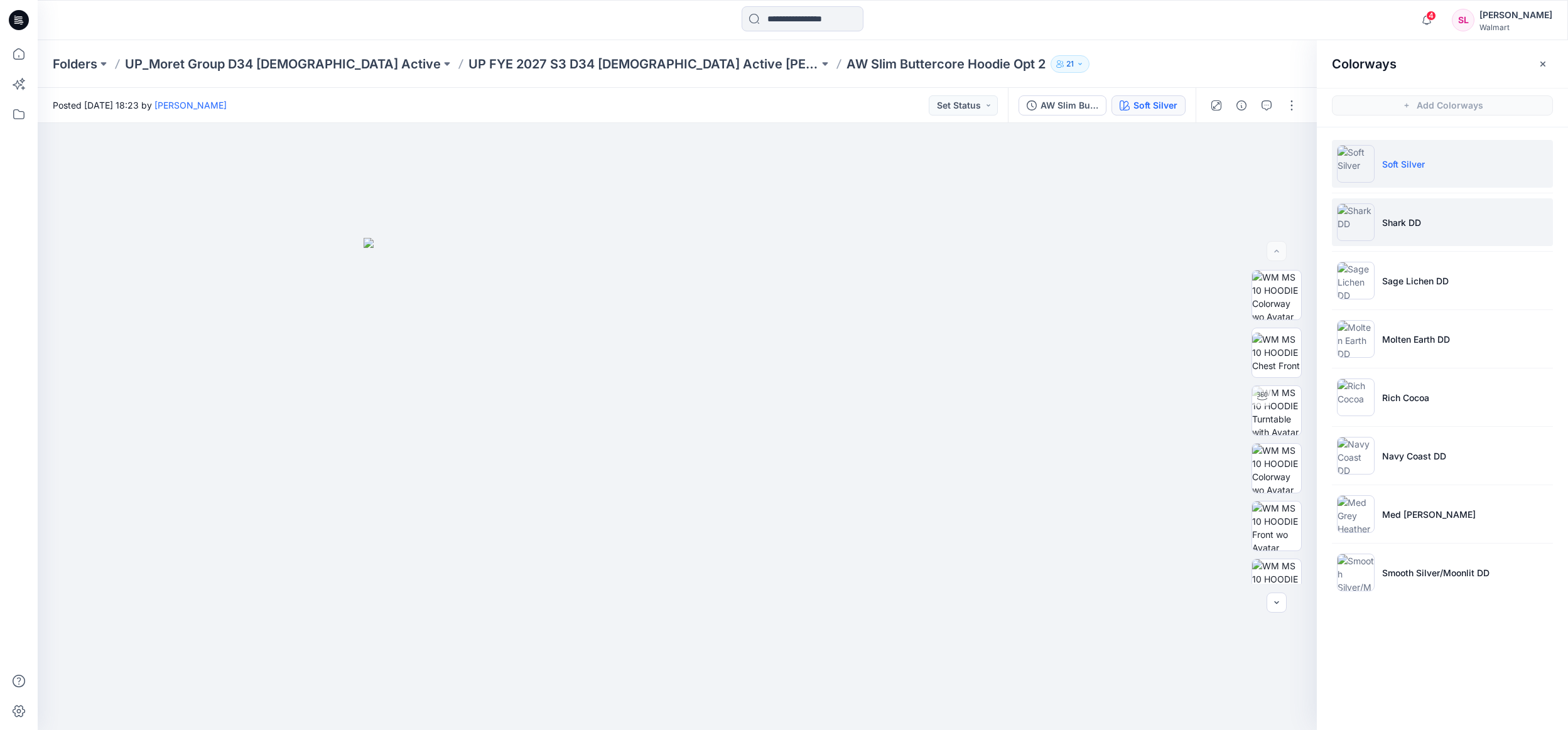
click at [1407, 235] on li "Shark DD" at bounding box center [1442, 221] width 221 height 47
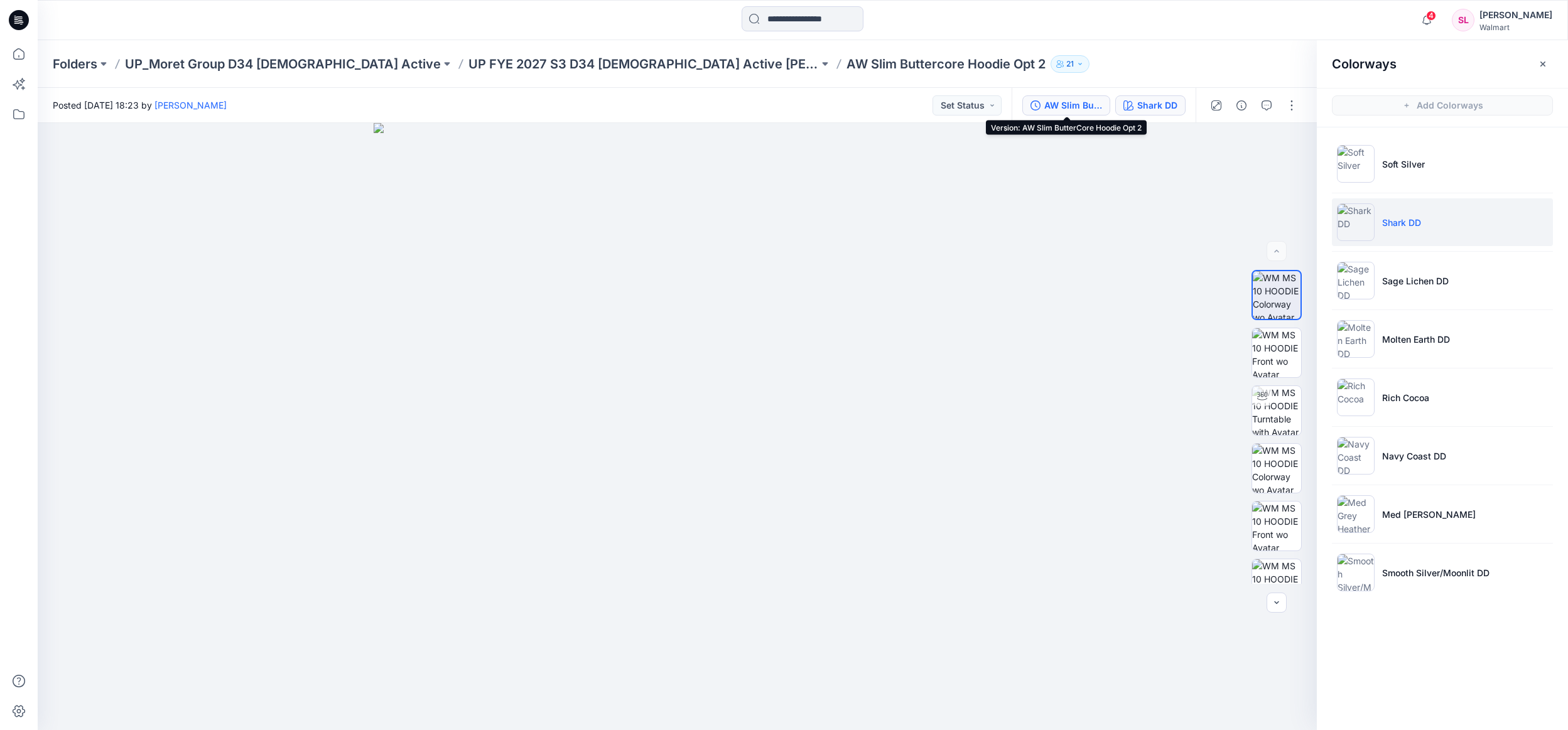
click at [1054, 103] on div "AW Slim ButterCore Hoodie Opt 2" at bounding box center [1073, 106] width 57 height 14
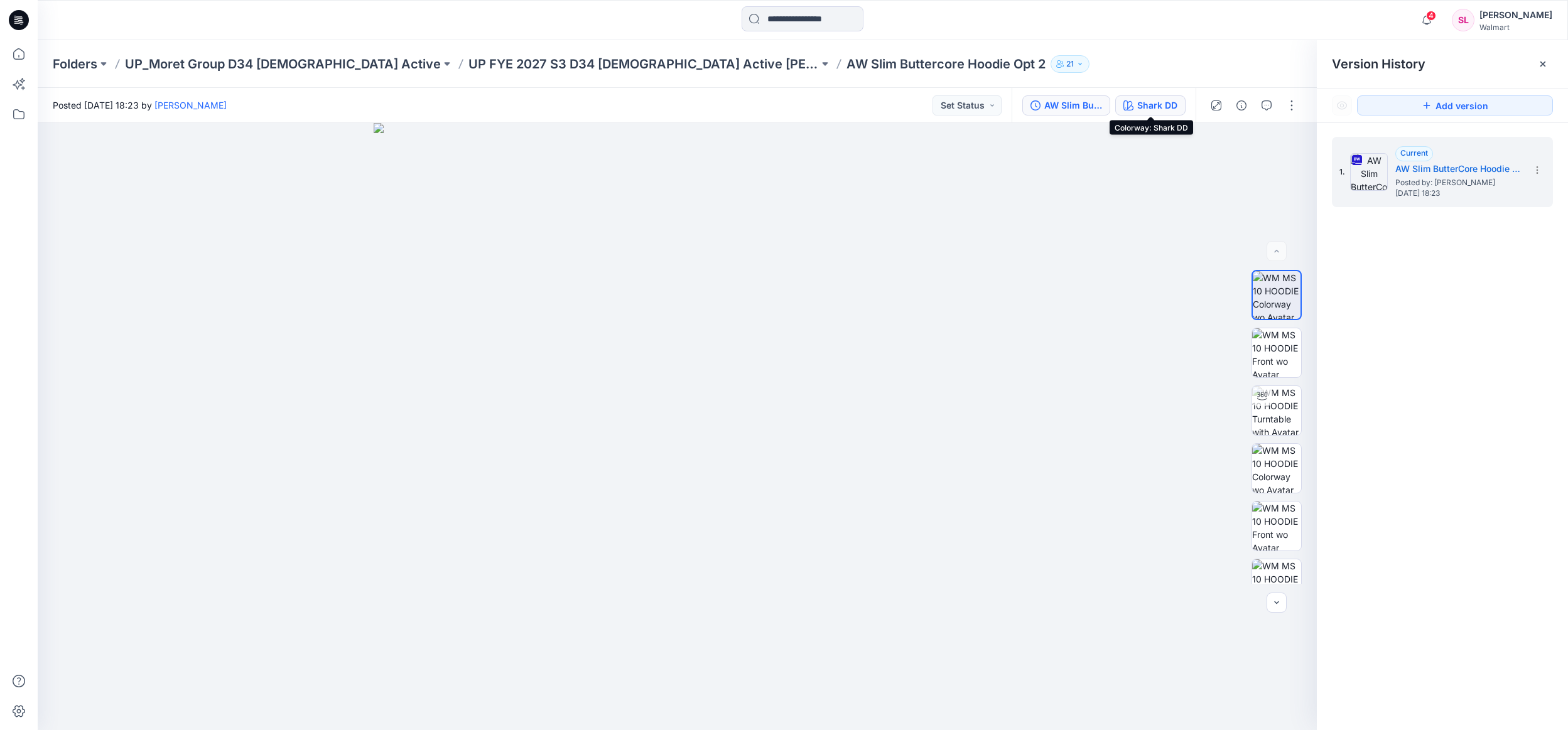
click at [1179, 112] on button "Shark DD" at bounding box center [1151, 106] width 71 height 20
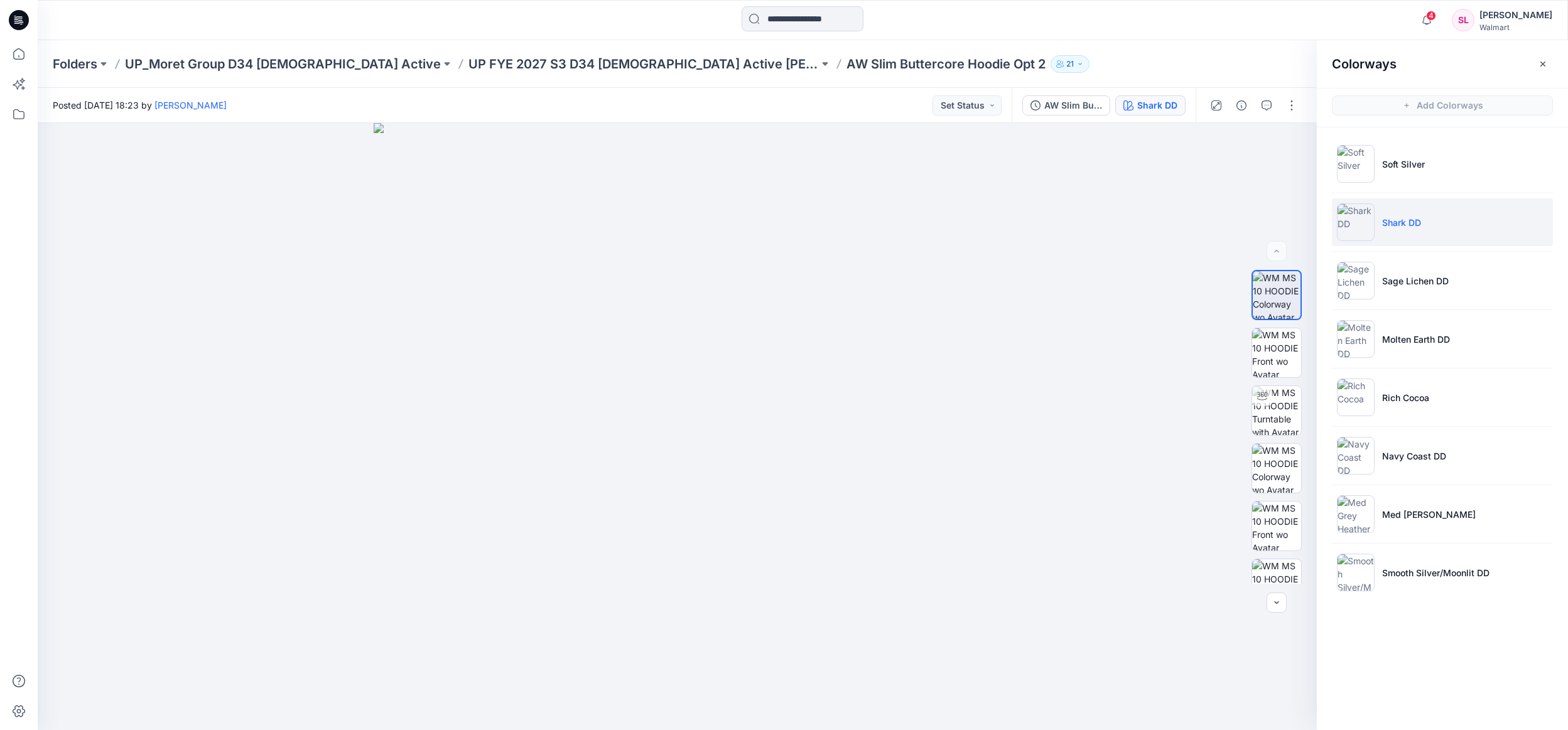
click at [1559, 64] on div "Colorways" at bounding box center [1442, 64] width 251 height 47
click at [1553, 66] on div "Colorways" at bounding box center [1442, 64] width 251 height 47
drag, startPoint x: 1281, startPoint y: 464, endPoint x: 1297, endPoint y: 350, distance: 115.1
click at [1281, 464] on img at bounding box center [1277, 468] width 49 height 49
click at [1287, 148] on icon "button" at bounding box center [1289, 145] width 10 height 7
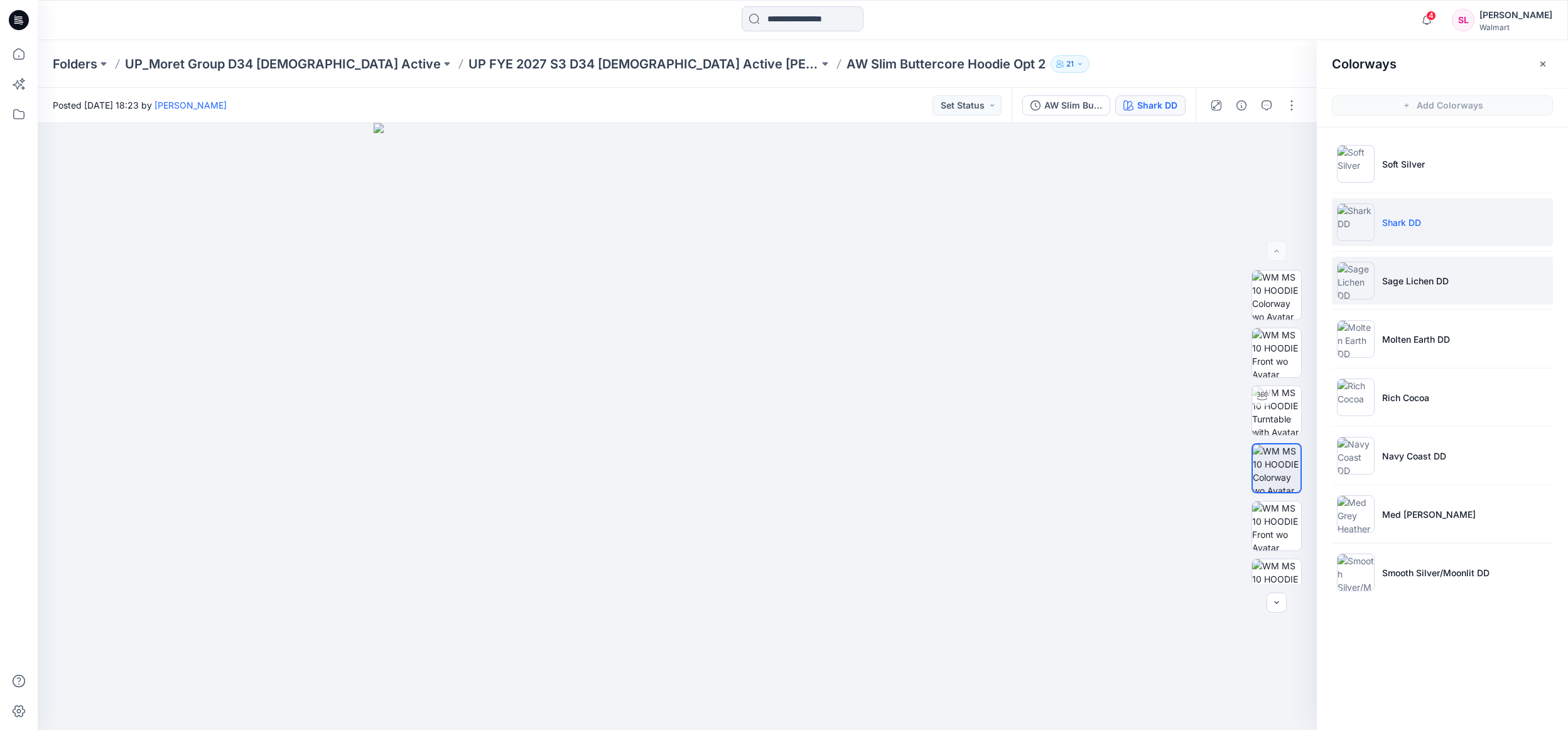
click at [1388, 280] on p "Sage Lichen DD" at bounding box center [1416, 280] width 67 height 13
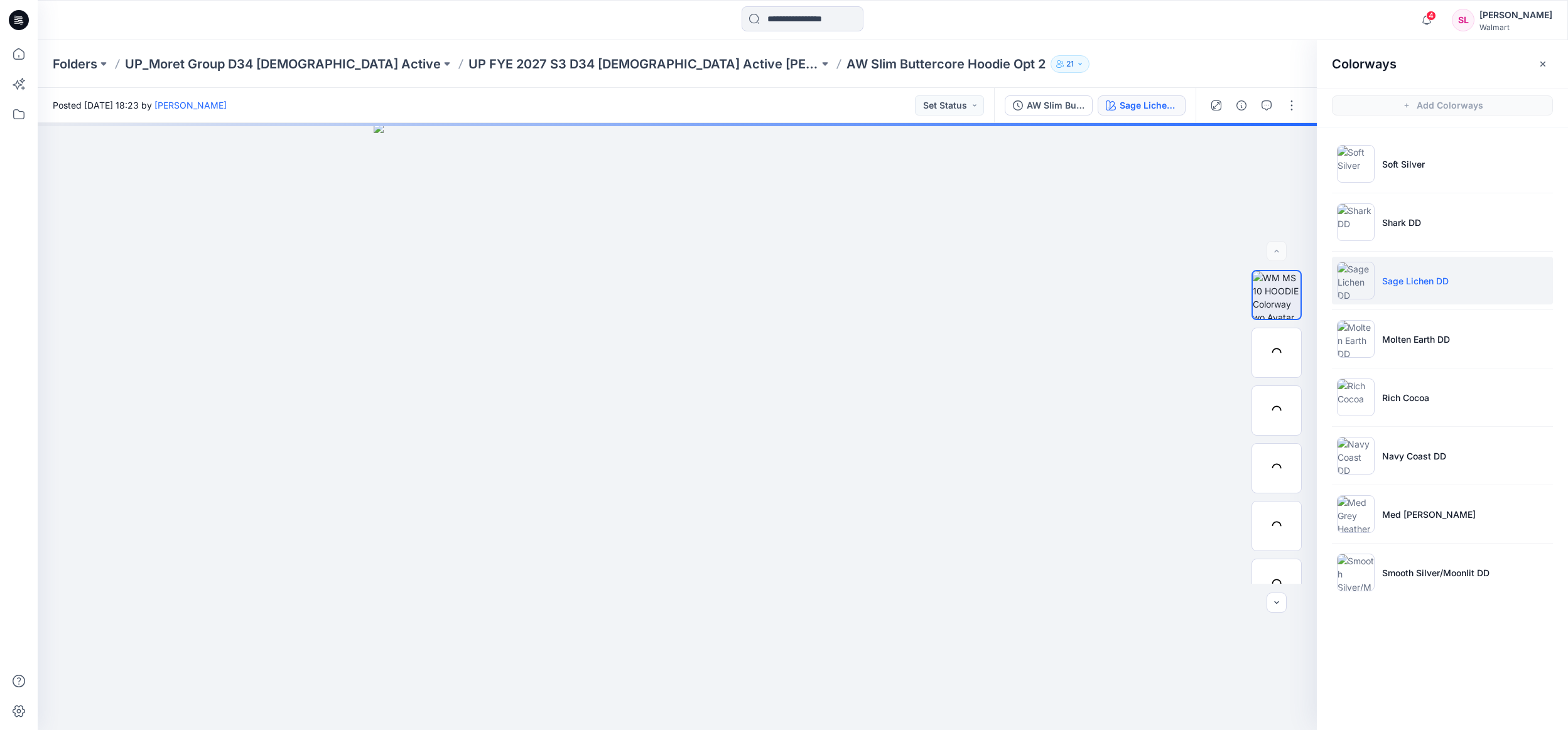
click at [1388, 280] on p "Sage Lichen DD" at bounding box center [1416, 280] width 67 height 13
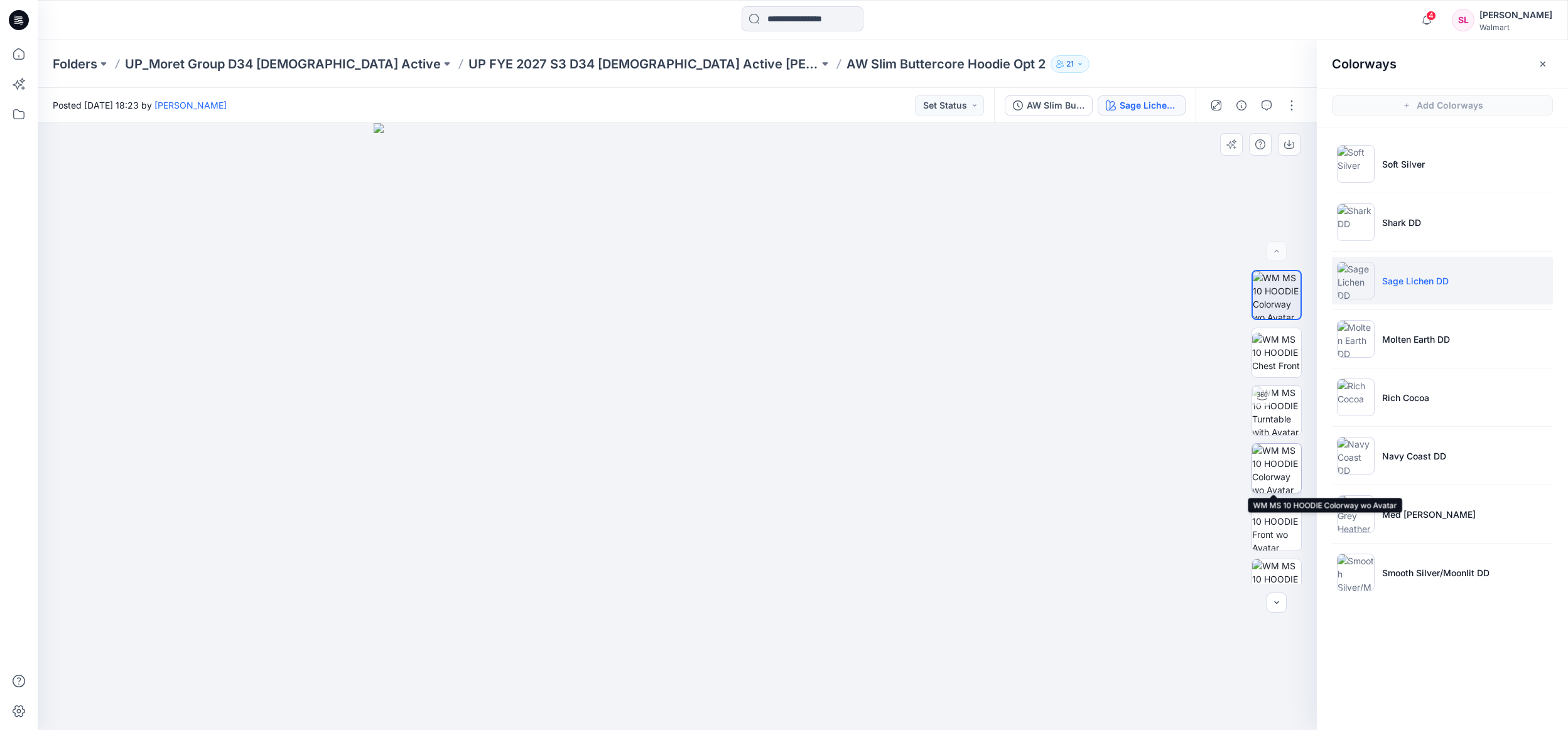
drag, startPoint x: 1271, startPoint y: 475, endPoint x: 1294, endPoint y: 272, distance: 204.3
click at [1271, 474] on img at bounding box center [1277, 468] width 49 height 49
click at [1290, 138] on button "button" at bounding box center [1289, 144] width 23 height 23
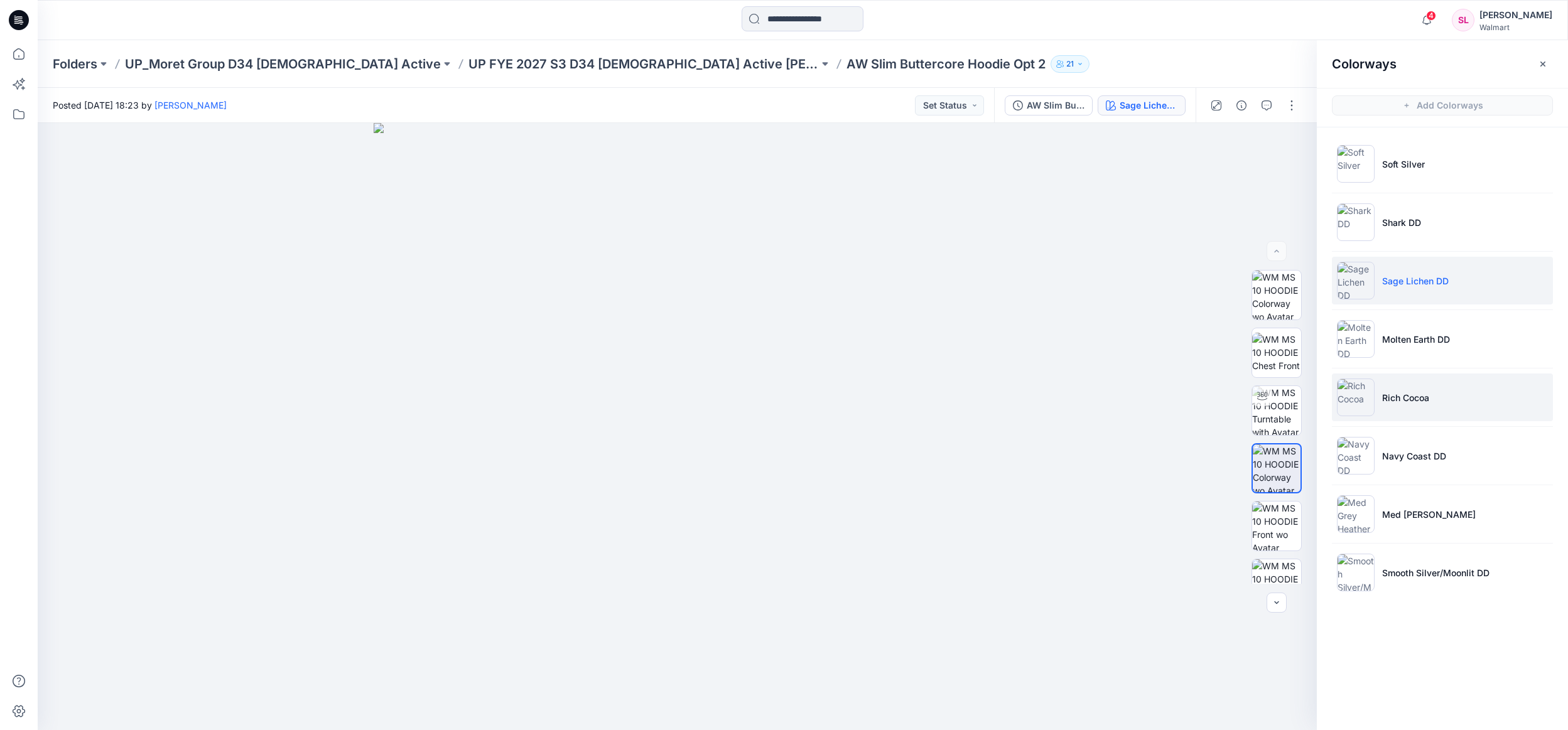
click at [1463, 380] on li "Rich Cocoa" at bounding box center [1442, 397] width 221 height 47
click at [1450, 335] on p "Molten Earth DD" at bounding box center [1416, 339] width 68 height 13
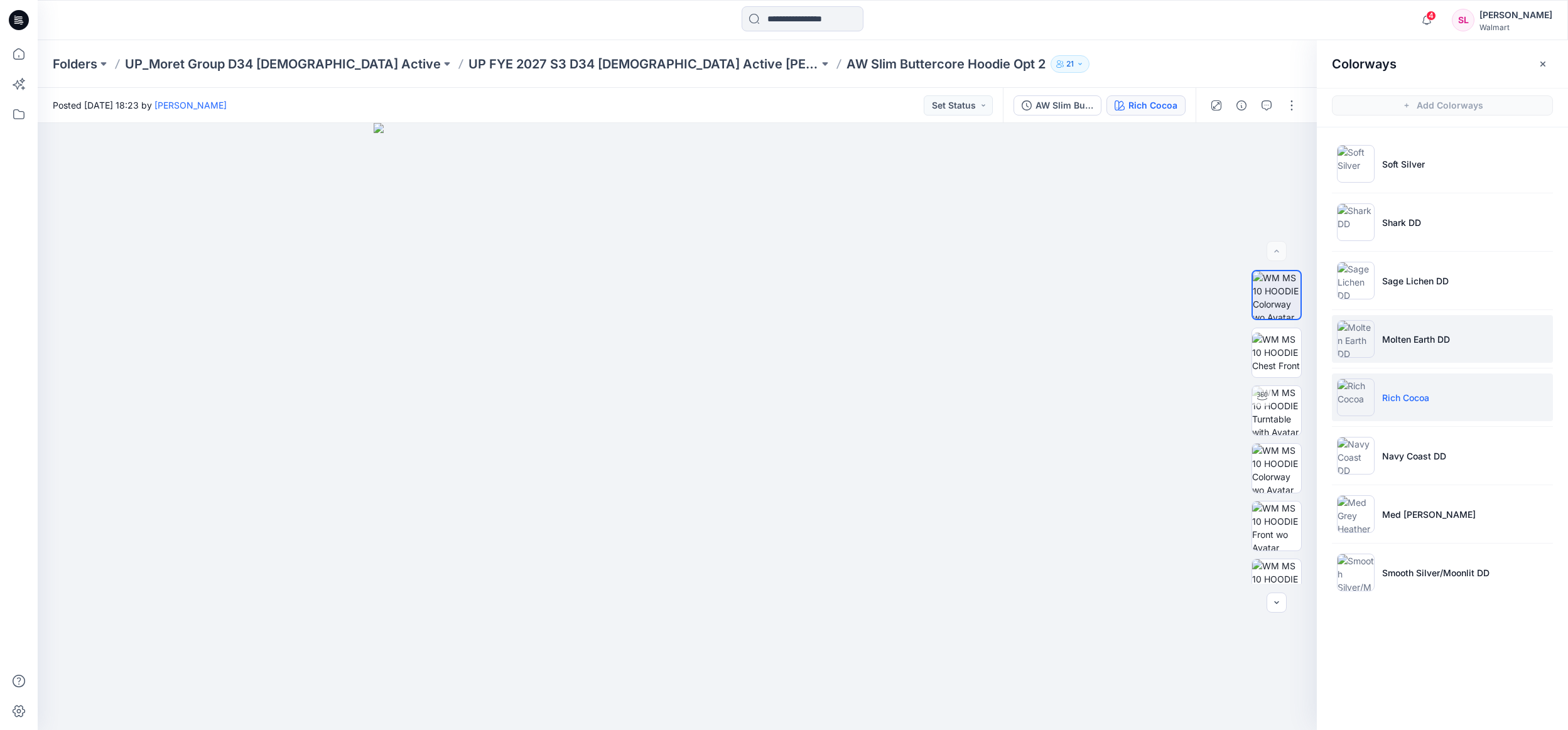
click at [1450, 335] on p "Molten Earth DD" at bounding box center [1416, 339] width 68 height 13
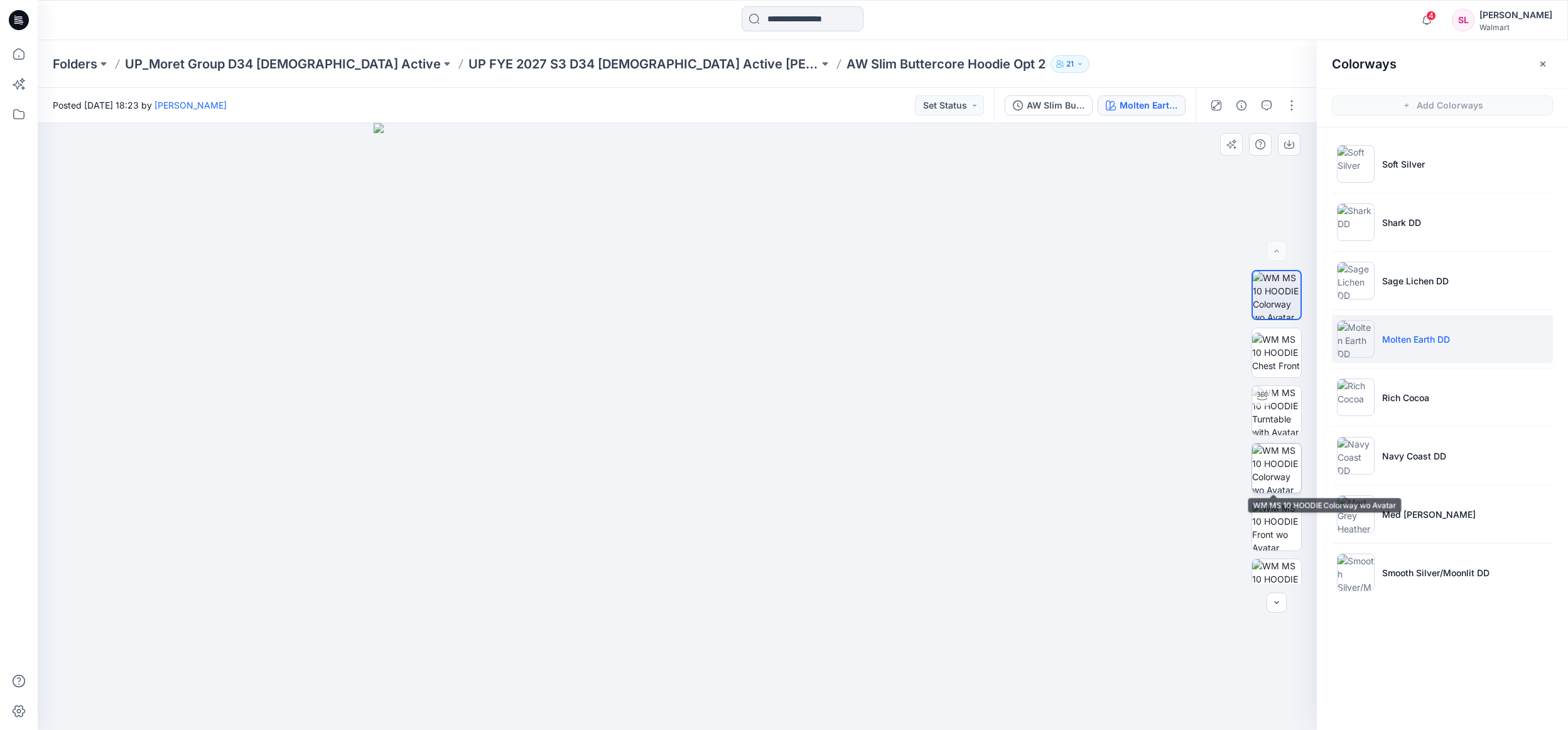
click at [1280, 465] on img at bounding box center [1277, 468] width 49 height 49
click at [1287, 140] on icon "button" at bounding box center [1289, 144] width 10 height 10
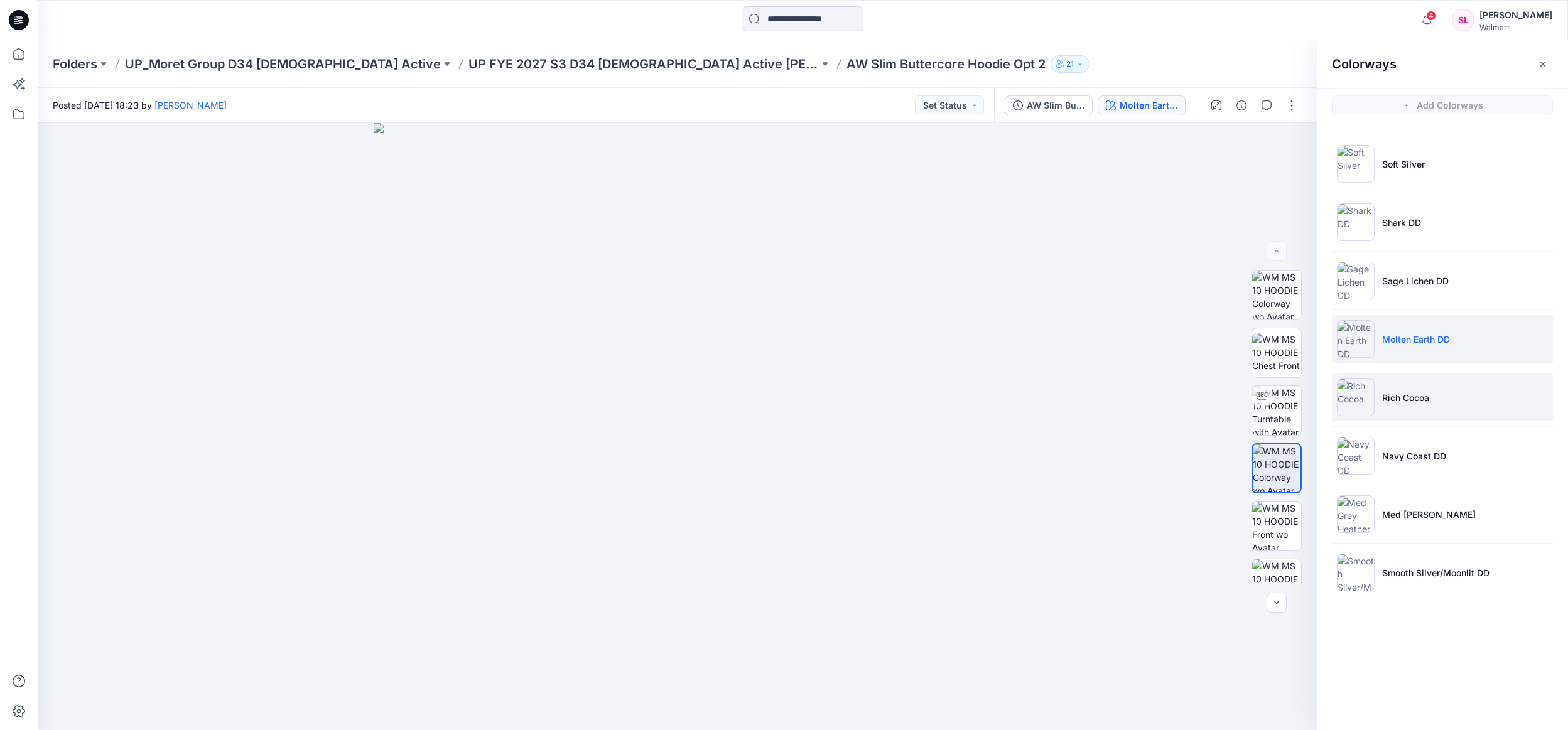
click at [1462, 400] on li "Rich Cocoa" at bounding box center [1442, 397] width 221 height 47
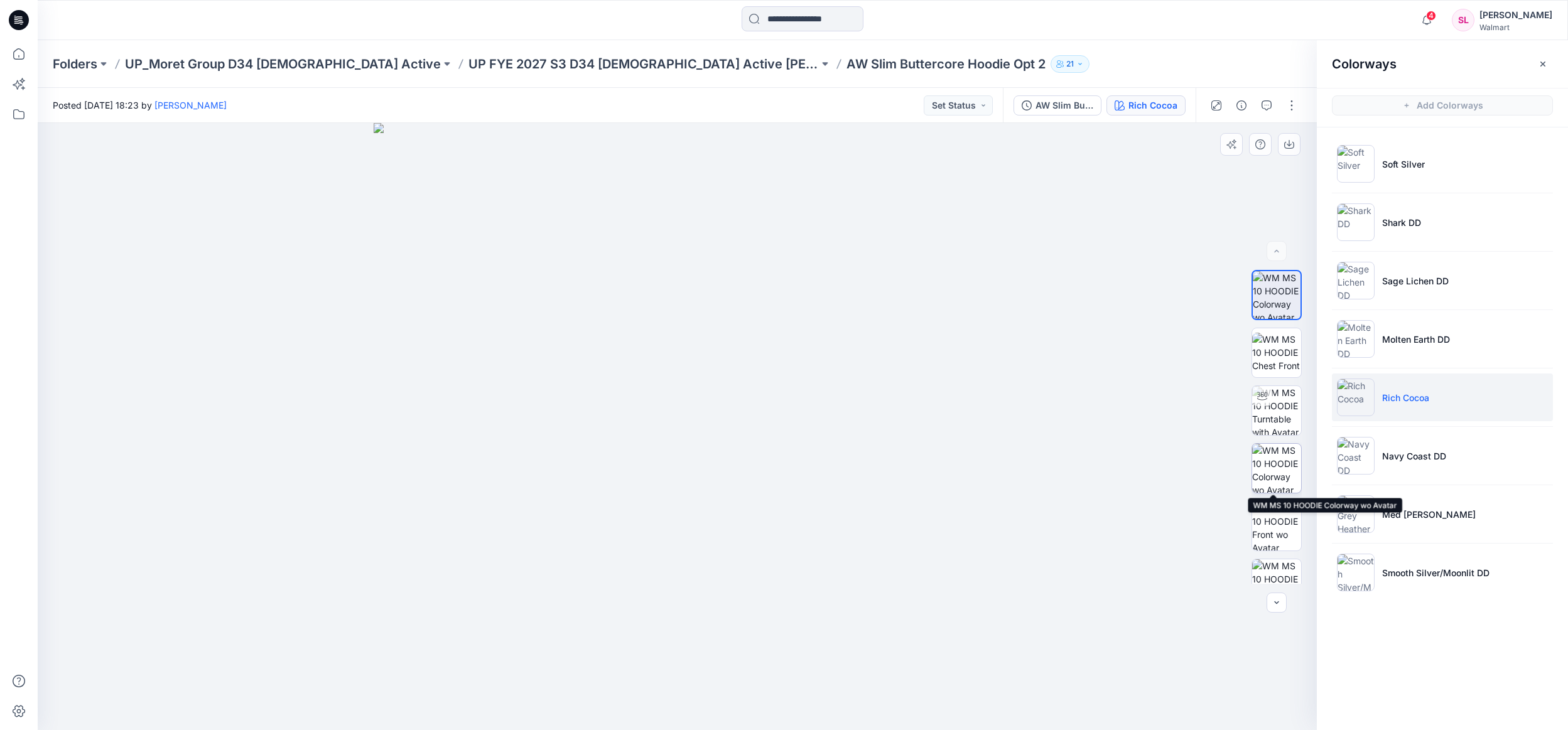
click at [1274, 470] on img at bounding box center [1277, 468] width 49 height 49
click at [1288, 145] on icon "button" at bounding box center [1289, 144] width 10 height 10
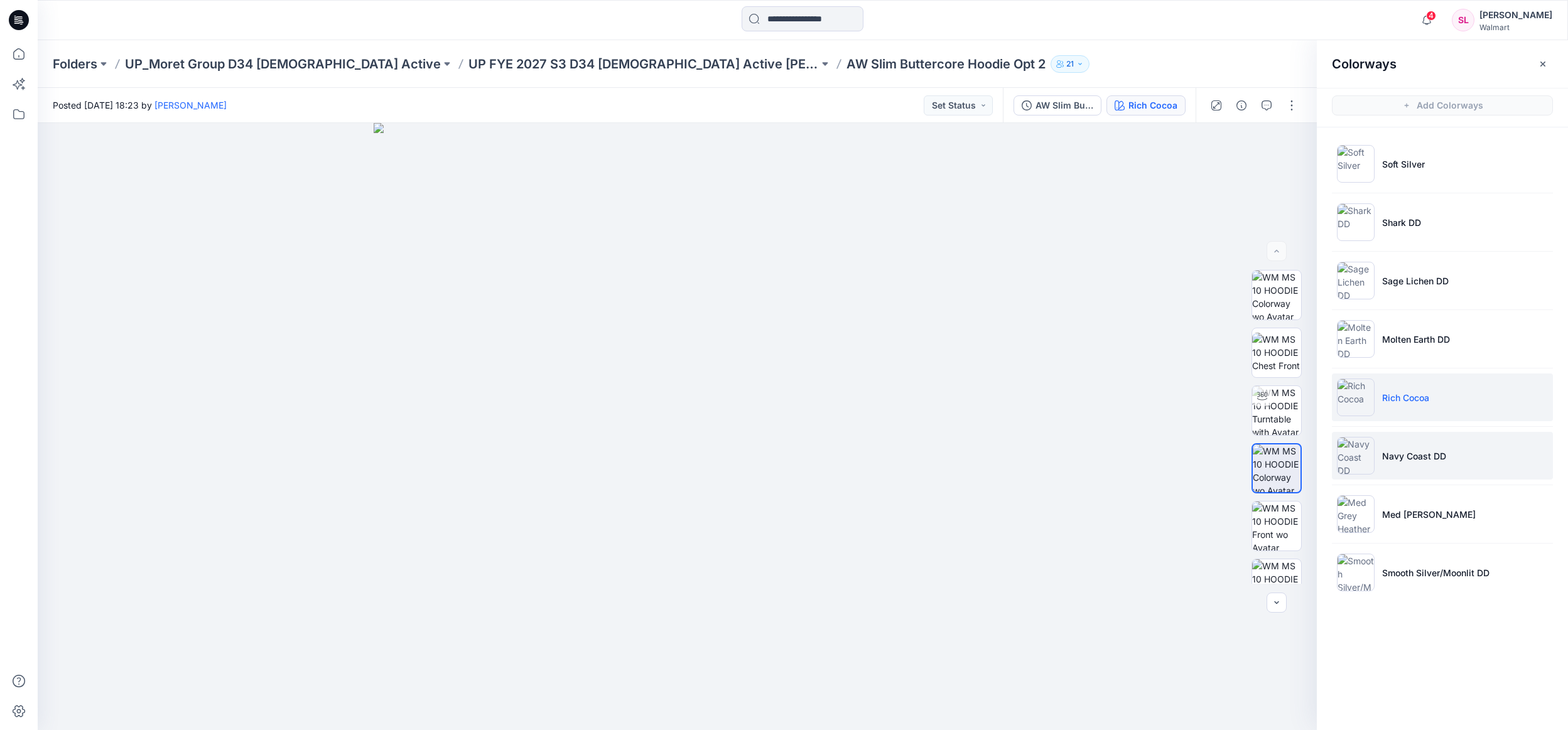
click at [1382, 456] on li "Navy Coast DD" at bounding box center [1442, 455] width 221 height 47
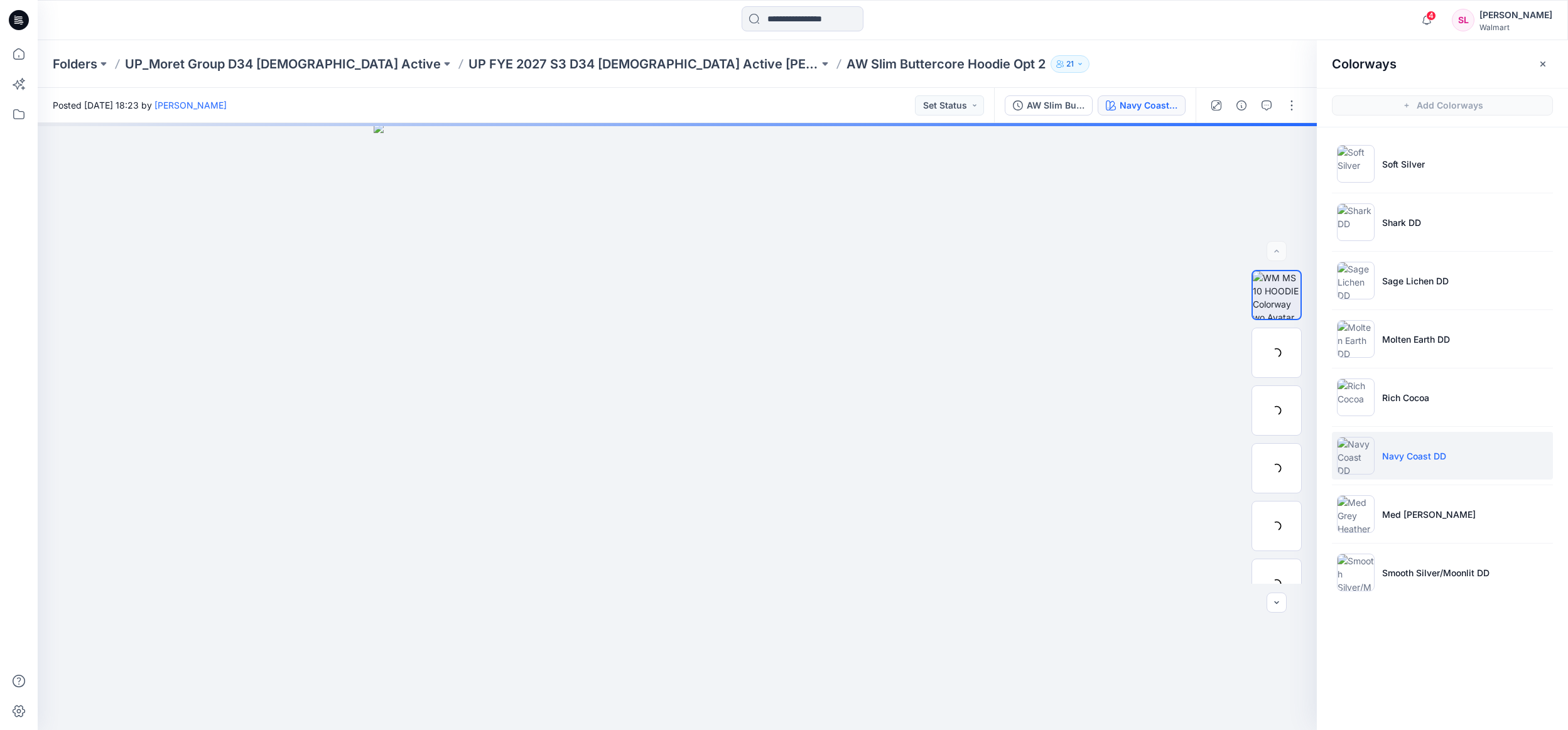
click at [1390, 448] on li "Navy Coast DD" at bounding box center [1442, 455] width 221 height 47
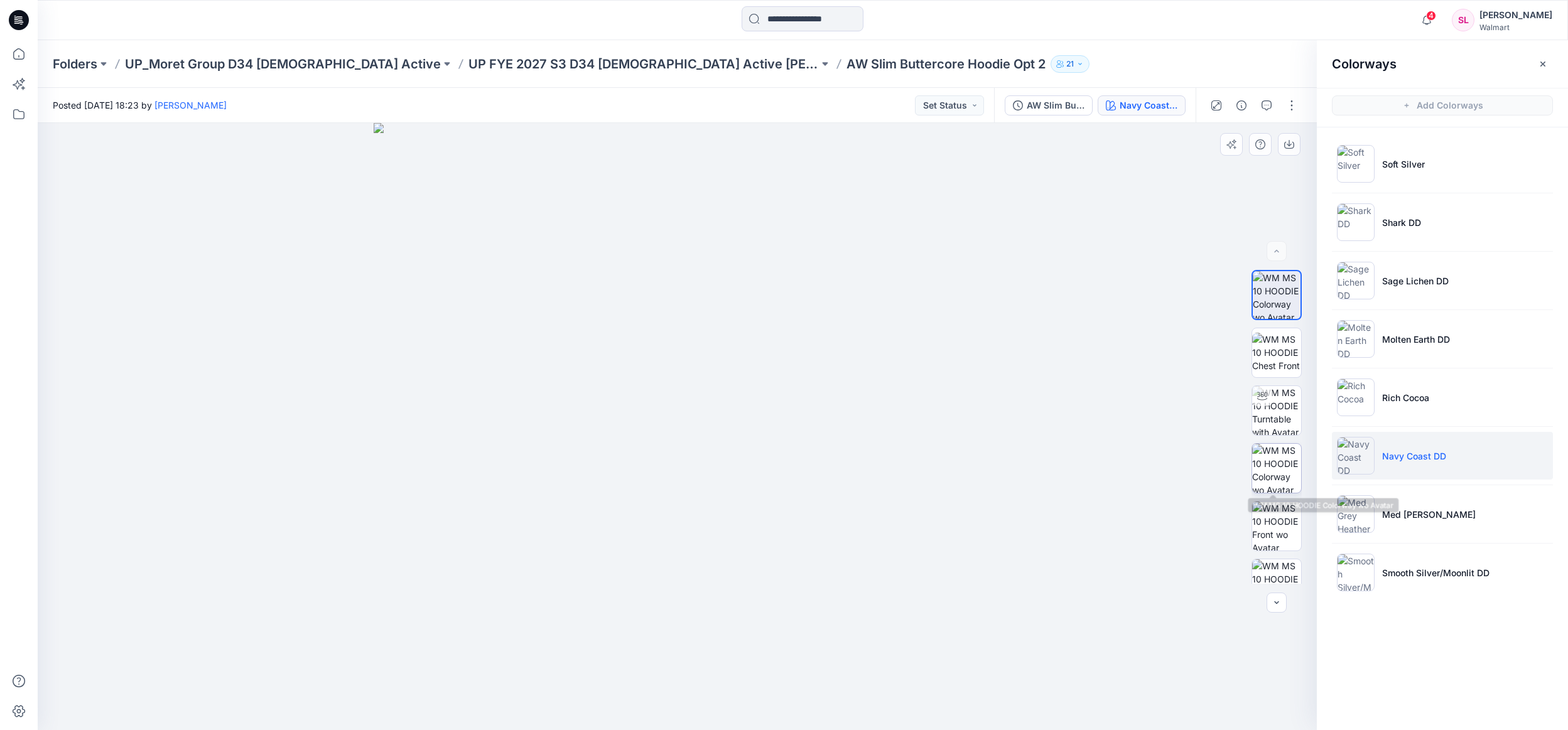
drag, startPoint x: 1266, startPoint y: 481, endPoint x: 1268, endPoint y: 473, distance: 8.2
click at [1266, 481] on img at bounding box center [1277, 468] width 49 height 49
click at [1288, 145] on icon "button" at bounding box center [1289, 143] width 5 height 6
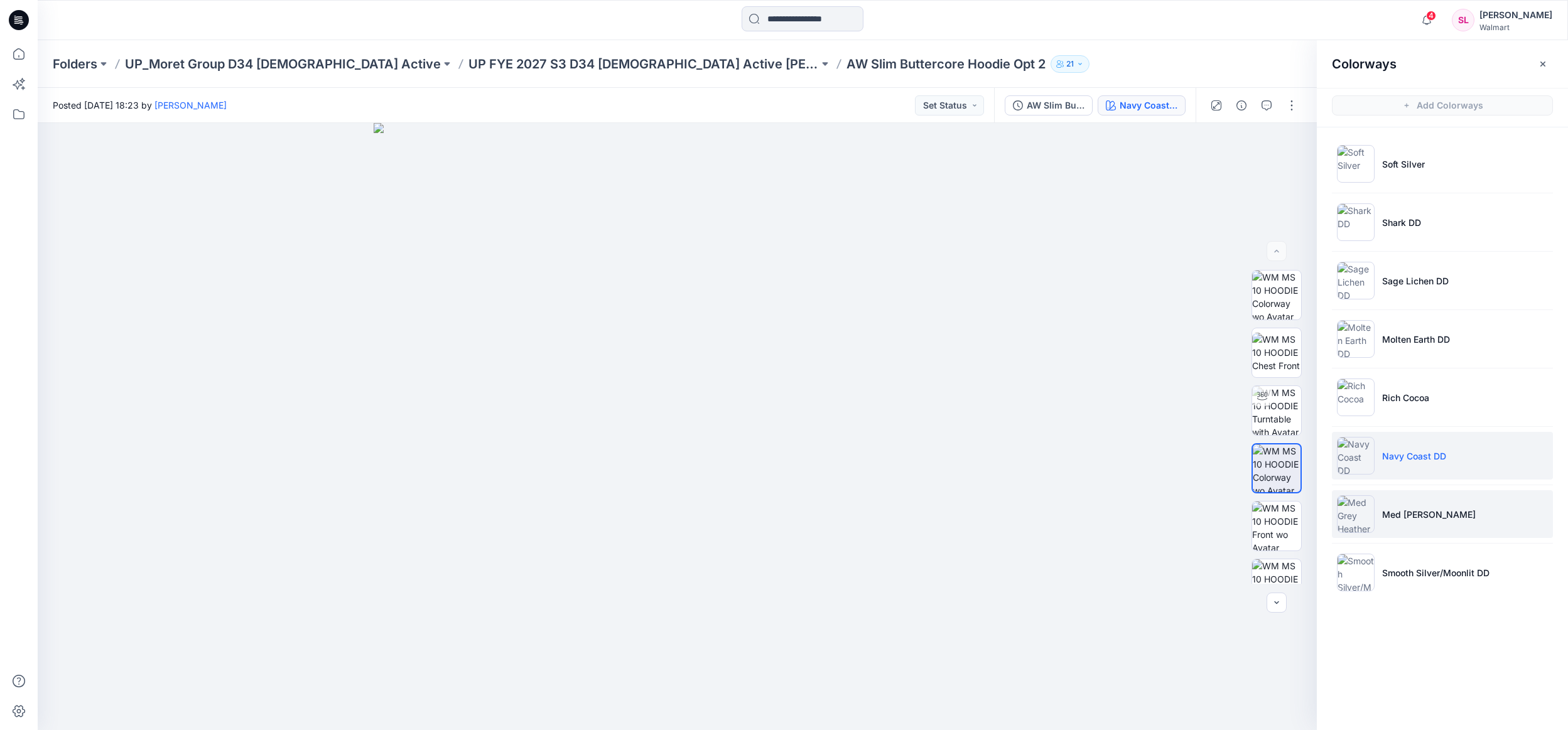
click at [1444, 515] on p "Med Grey Heather" at bounding box center [1429, 514] width 93 height 13
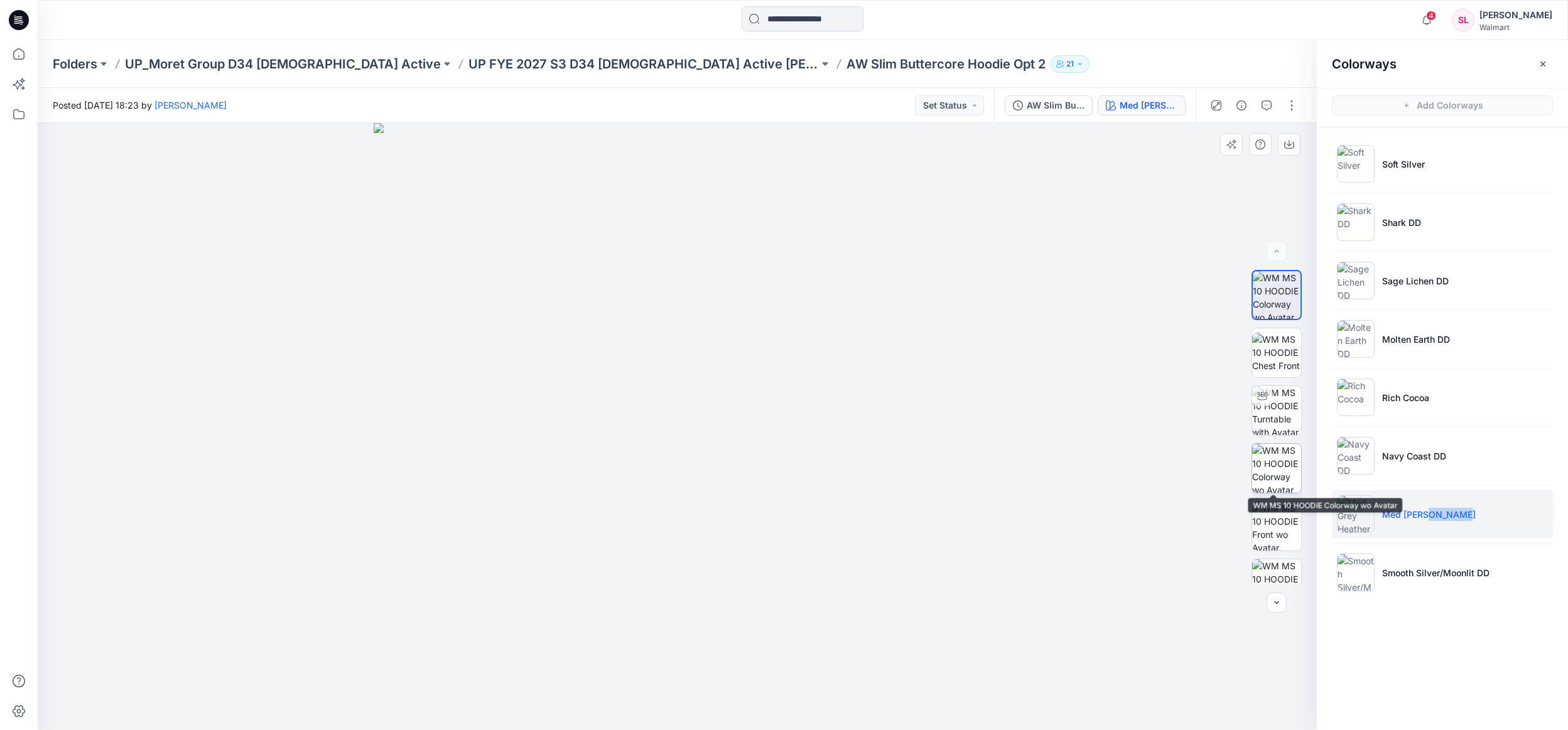
click at [1273, 464] on img at bounding box center [1277, 468] width 49 height 49
click at [1287, 489] on img at bounding box center [1277, 468] width 49 height 49
click at [1296, 149] on button "button" at bounding box center [1289, 144] width 23 height 23
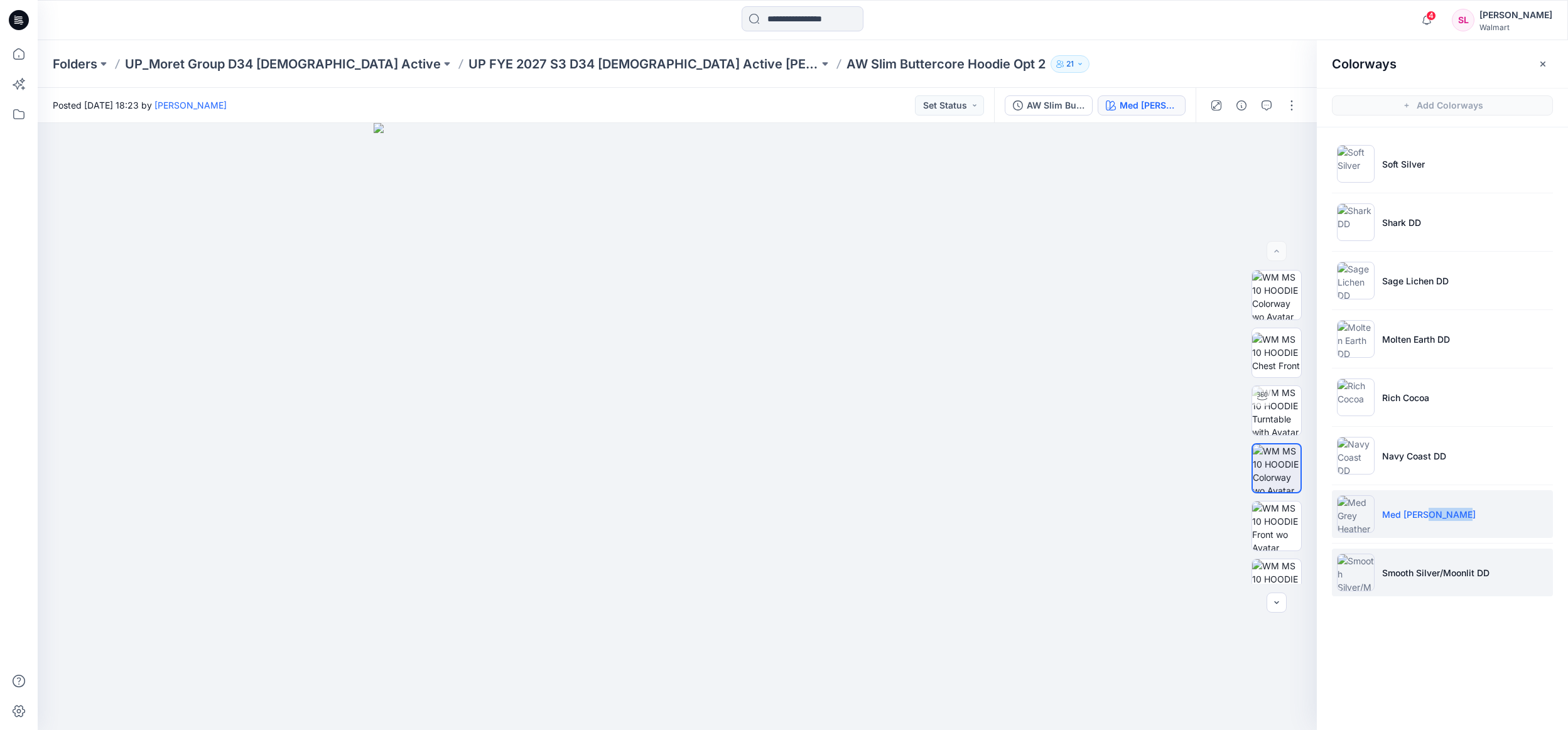
click at [1393, 565] on li "Smooth Silver/Moonlit DD" at bounding box center [1442, 572] width 221 height 47
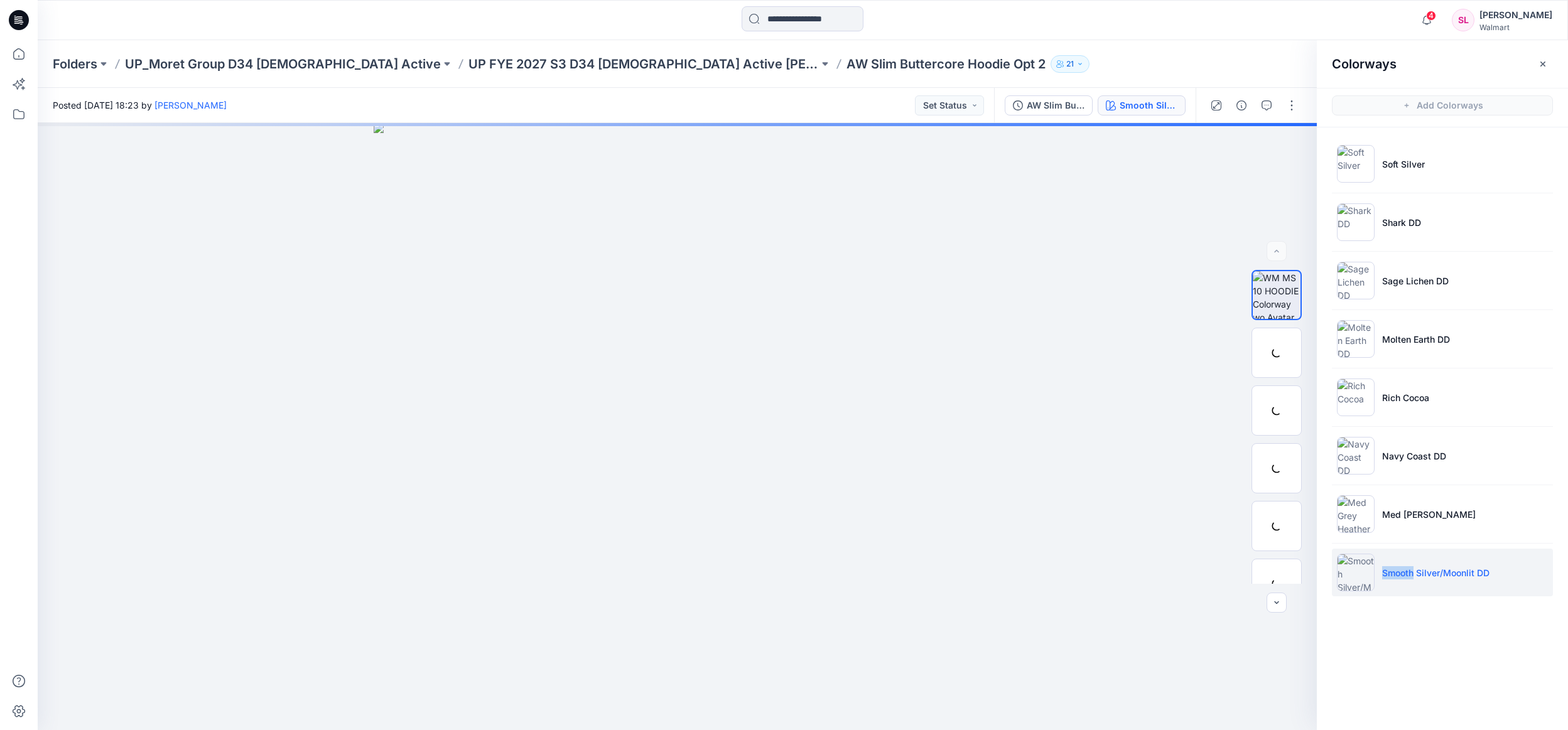
click at [1393, 565] on li "Smooth Silver/Moonlit DD" at bounding box center [1442, 572] width 221 height 47
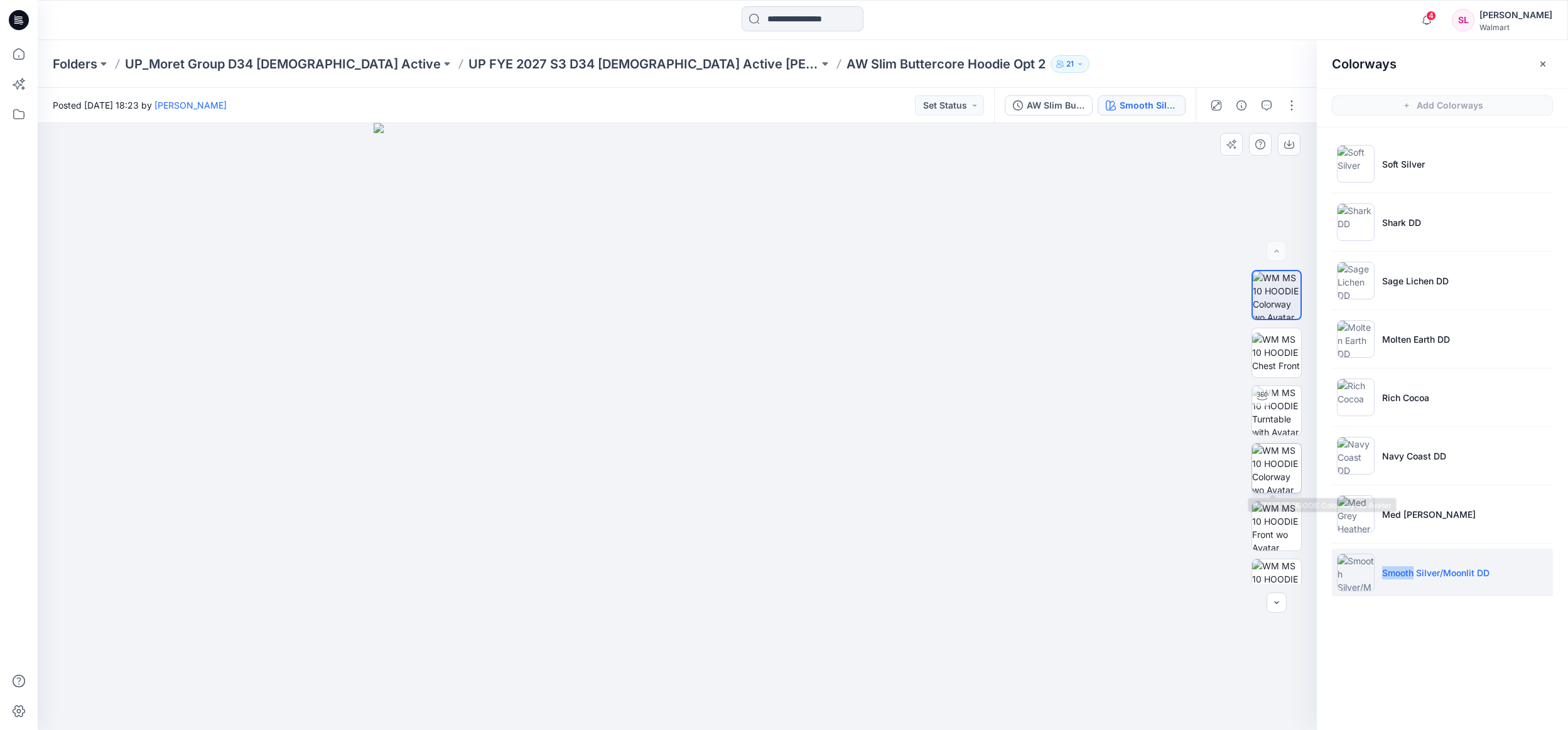
click at [1273, 469] on img at bounding box center [1277, 468] width 49 height 49
click at [1289, 143] on icon "button" at bounding box center [1289, 144] width 10 height 10
click at [599, 83] on div "Folders UP_Moret Group D34 Ladies Active UP FYE 2027 S3 D34 Ladies Active Moret…" at bounding box center [803, 64] width 1531 height 47
click at [594, 68] on p "UP FYE 2027 S3 D34 Ladies Active Moret Group" at bounding box center [643, 64] width 350 height 18
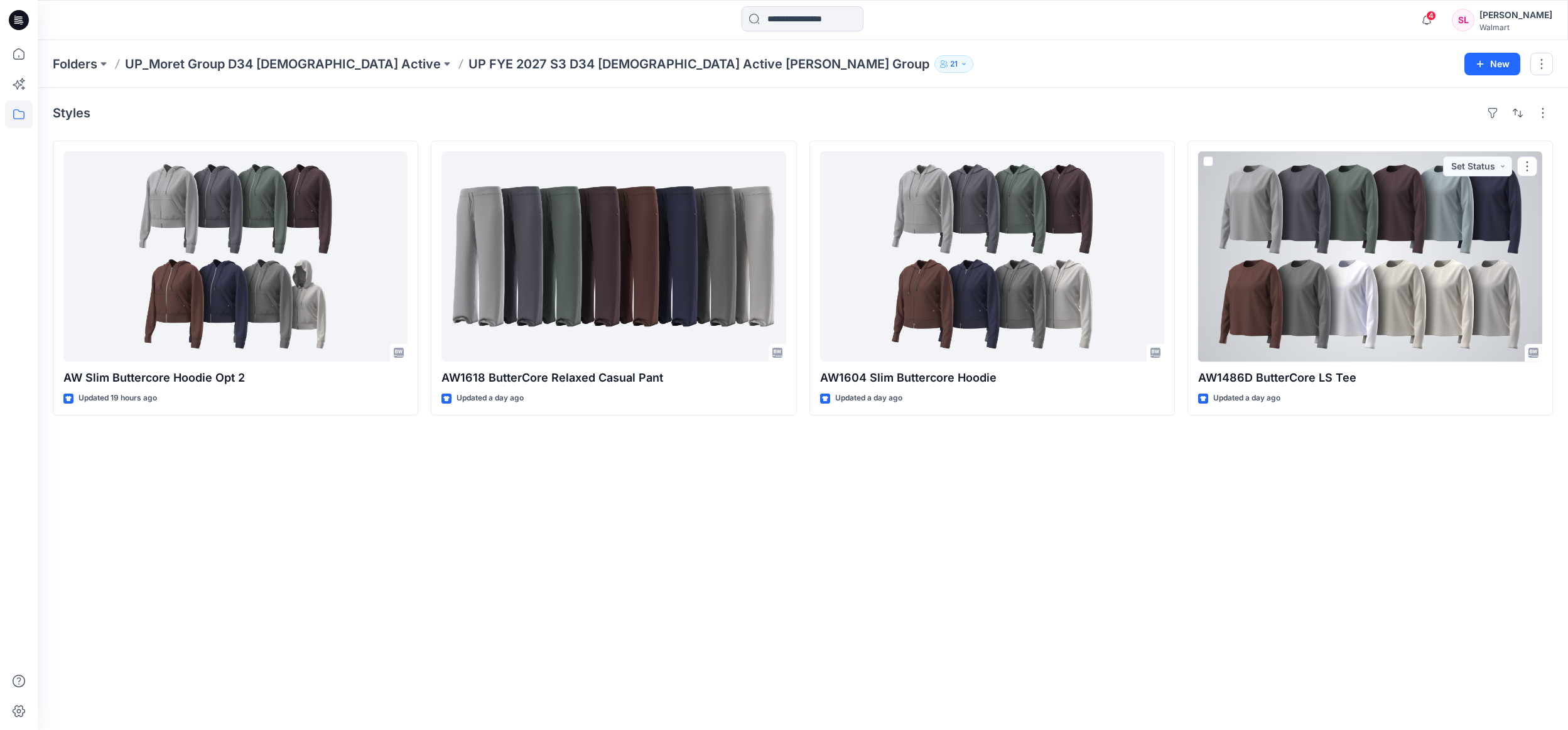
click at [1385, 200] on div at bounding box center [1370, 256] width 344 height 210
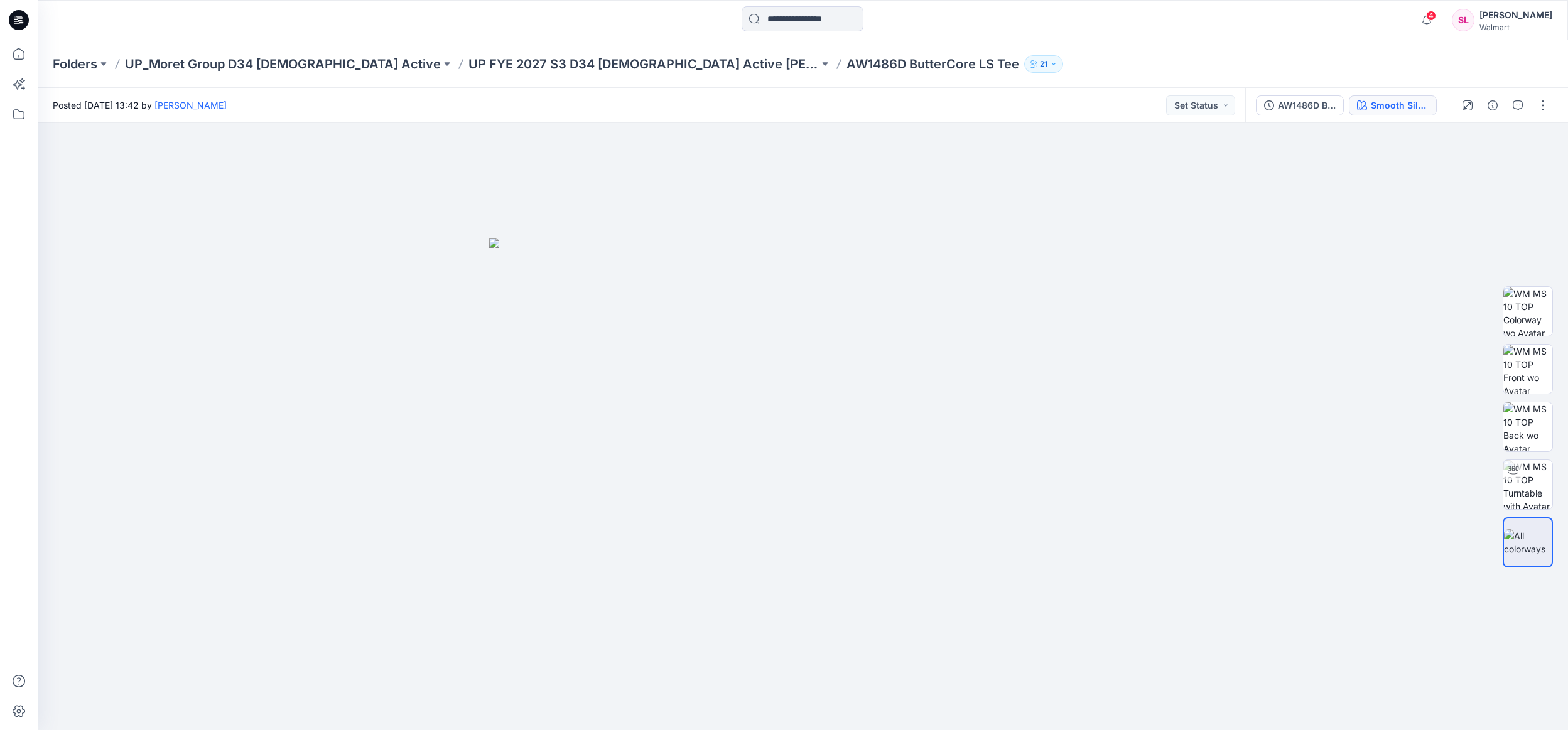
click at [1404, 103] on div "Smooth Silver" at bounding box center [1400, 106] width 57 height 14
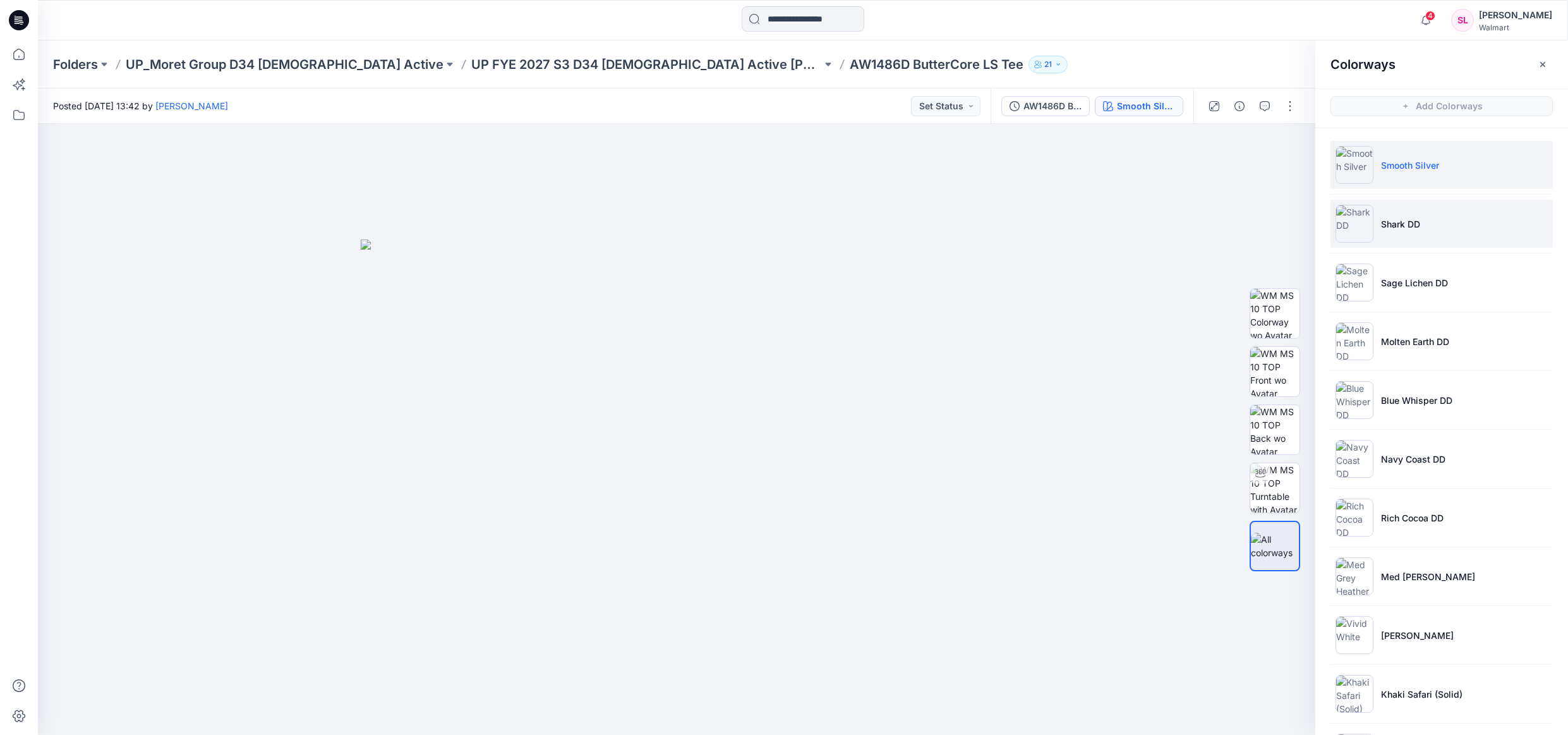
click at [1402, 209] on li "Shark DD" at bounding box center [1441, 223] width 223 height 48
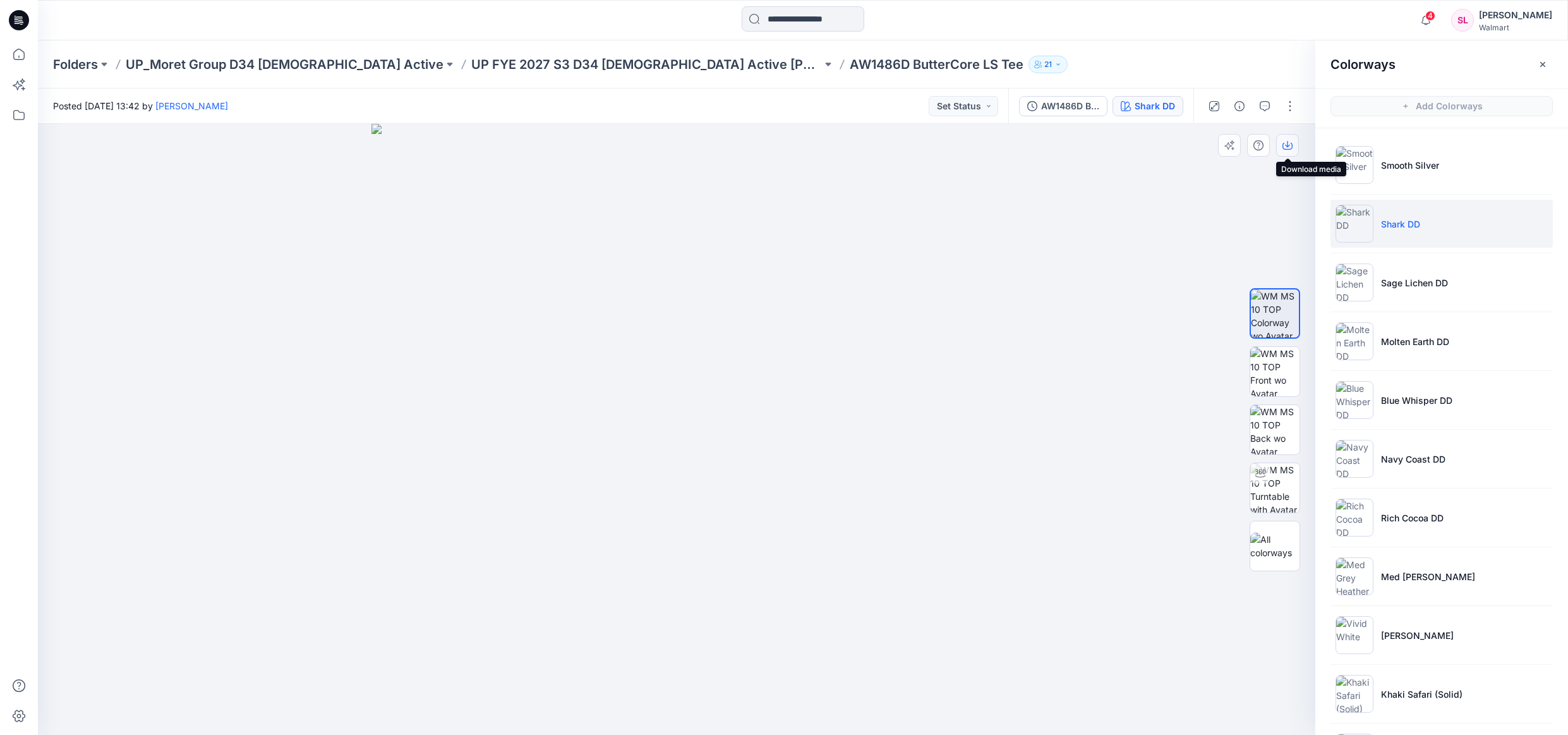
click at [1283, 145] on button "button" at bounding box center [1287, 145] width 23 height 23
click at [1390, 273] on li "Sage Lichen DD" at bounding box center [1441, 282] width 223 height 48
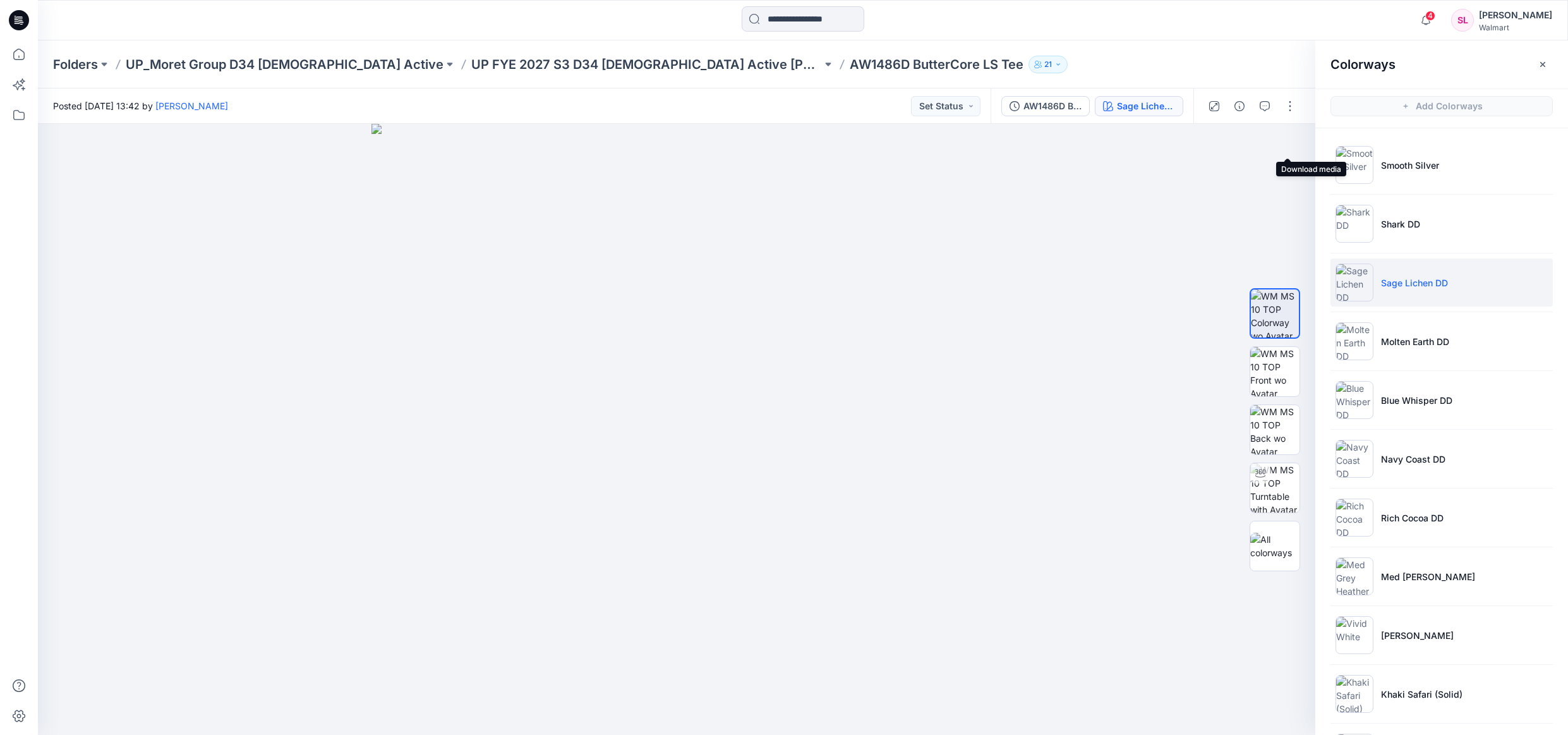
drag, startPoint x: 1287, startPoint y: 143, endPoint x: 1318, endPoint y: 192, distance: 58.0
click at [0, 0] on icon "button" at bounding box center [0, 0] width 0 height 0
click at [1283, 360] on img at bounding box center [1275, 371] width 49 height 49
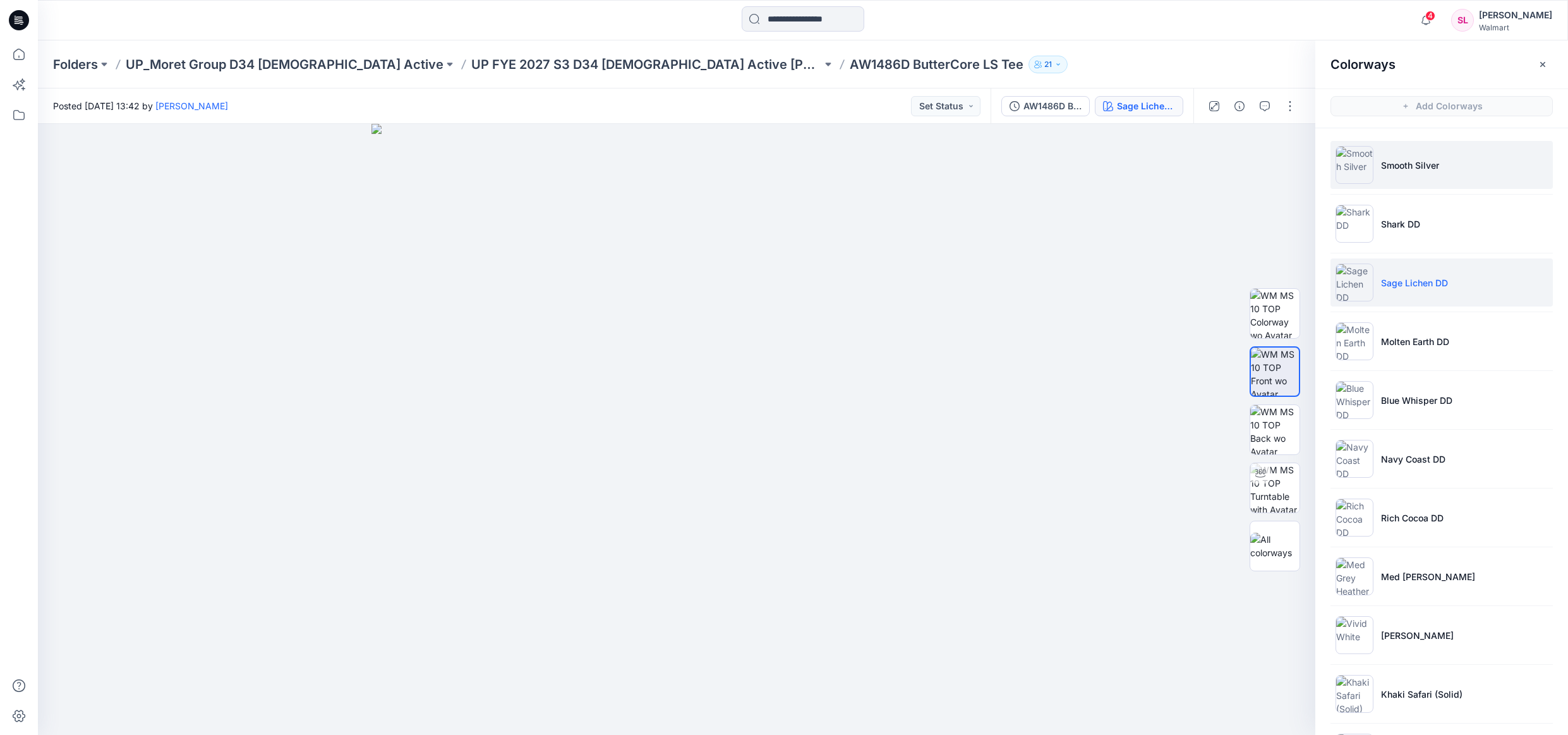
click at [1394, 164] on p "Smooth Silver" at bounding box center [1410, 165] width 58 height 13
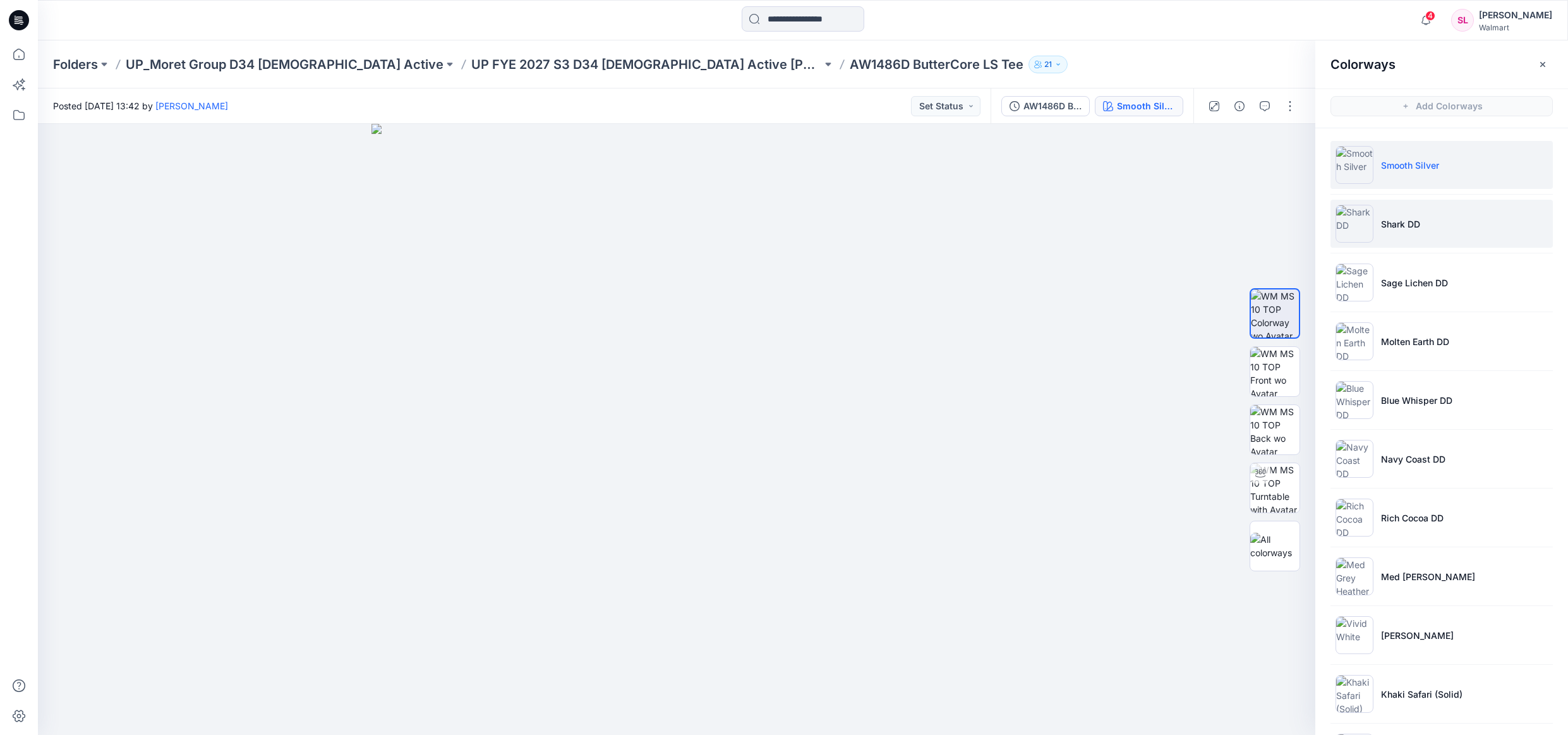
click at [1382, 225] on p "Shark DD" at bounding box center [1401, 224] width 39 height 13
click at [1265, 378] on img at bounding box center [1275, 371] width 49 height 49
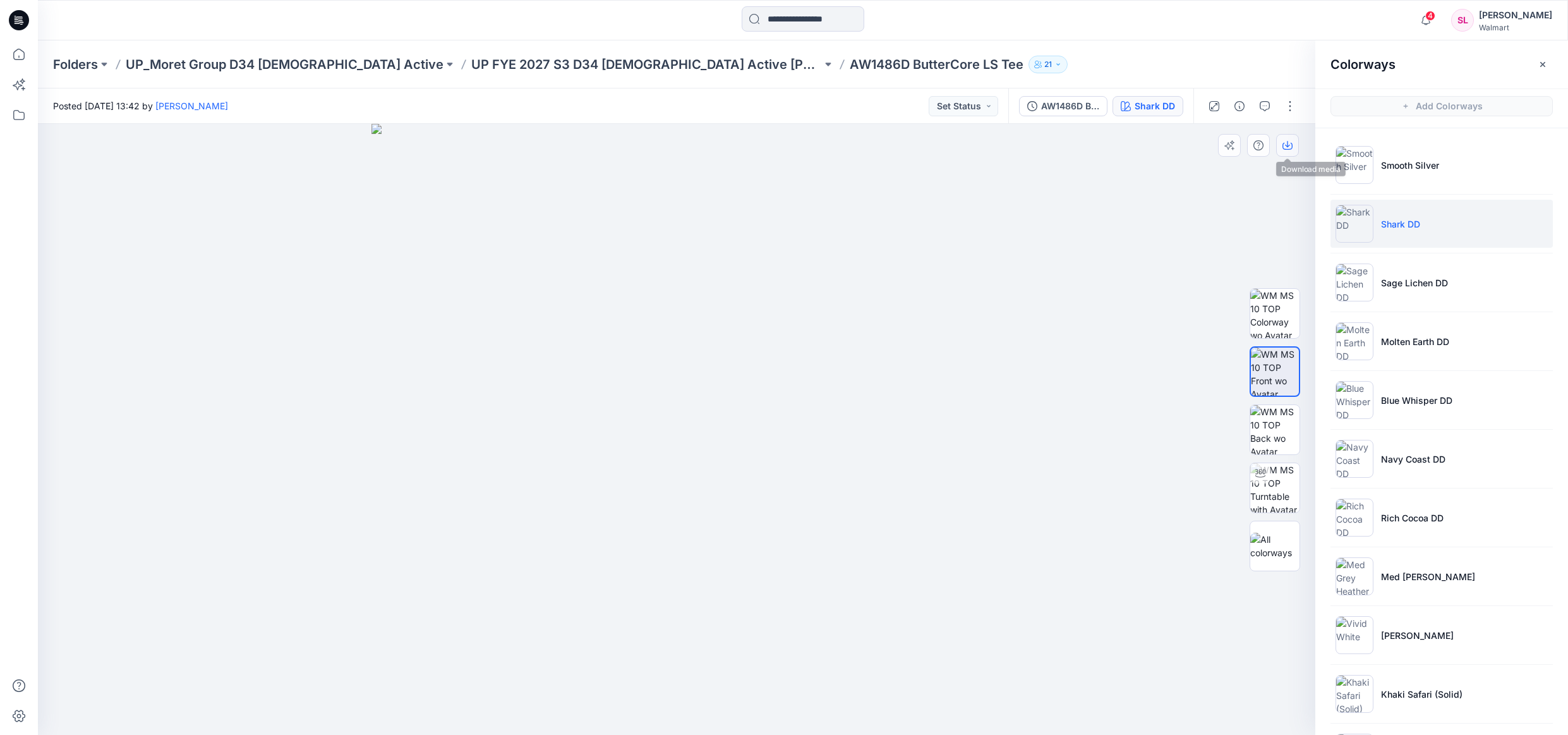
click at [1287, 155] on button "button" at bounding box center [1287, 145] width 23 height 23
click at [1394, 289] on p "Sage Lichen DD" at bounding box center [1415, 282] width 67 height 13
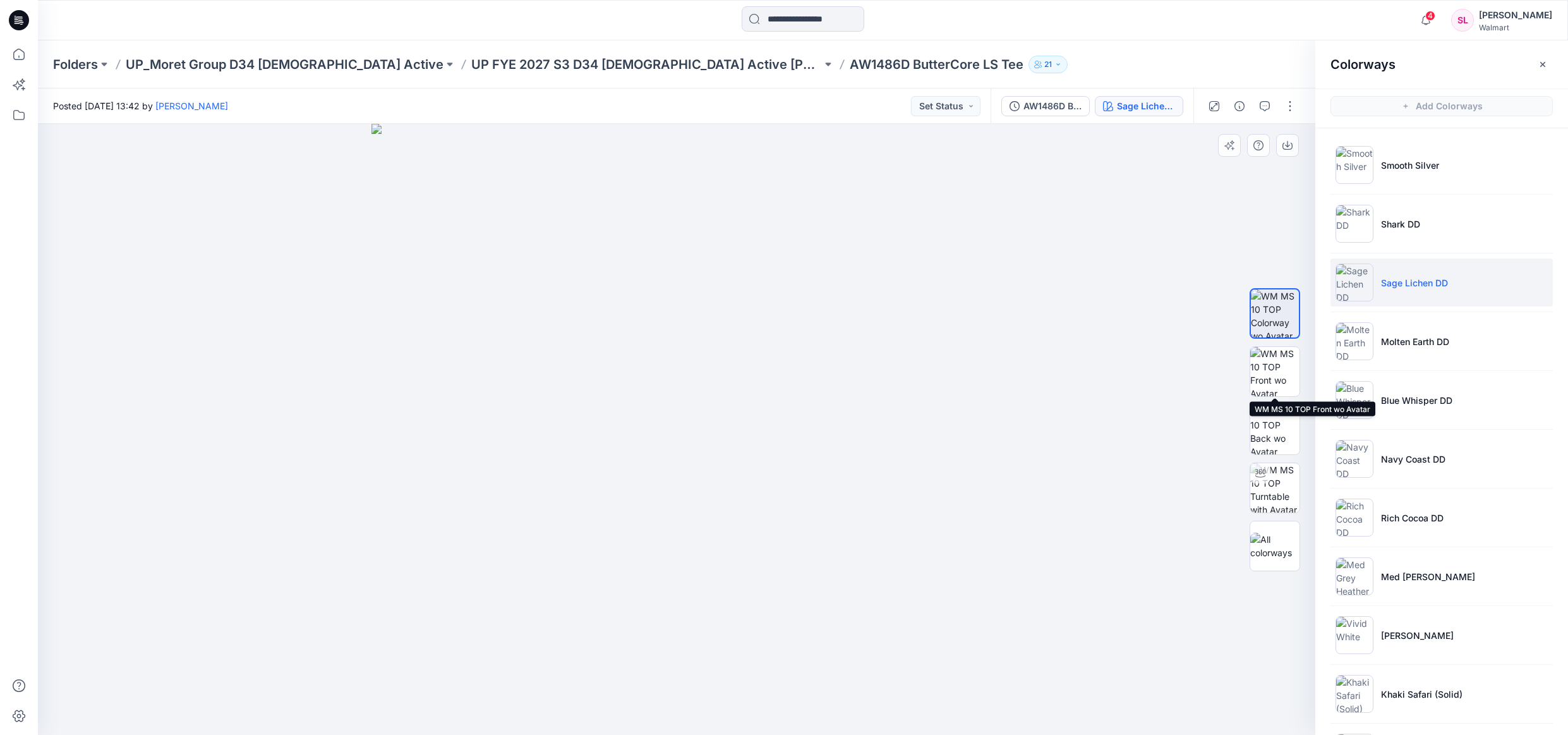
drag, startPoint x: 1289, startPoint y: 369, endPoint x: 1315, endPoint y: 285, distance: 87.9
click at [1289, 368] on img at bounding box center [1275, 371] width 49 height 49
click at [1298, 149] on button "button" at bounding box center [1287, 145] width 23 height 23
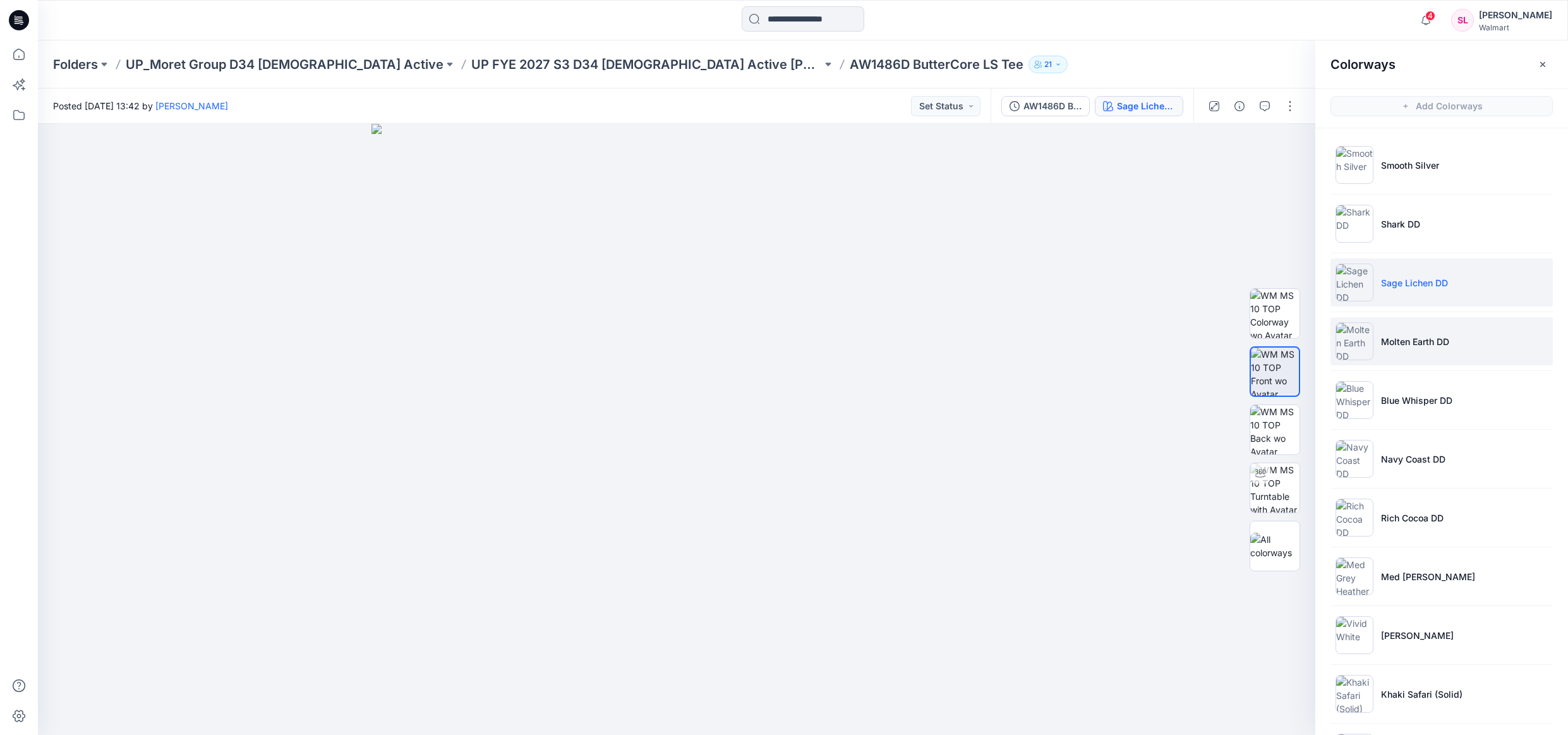
click at [1391, 335] on p "Molten Earth DD" at bounding box center [1415, 341] width 68 height 13
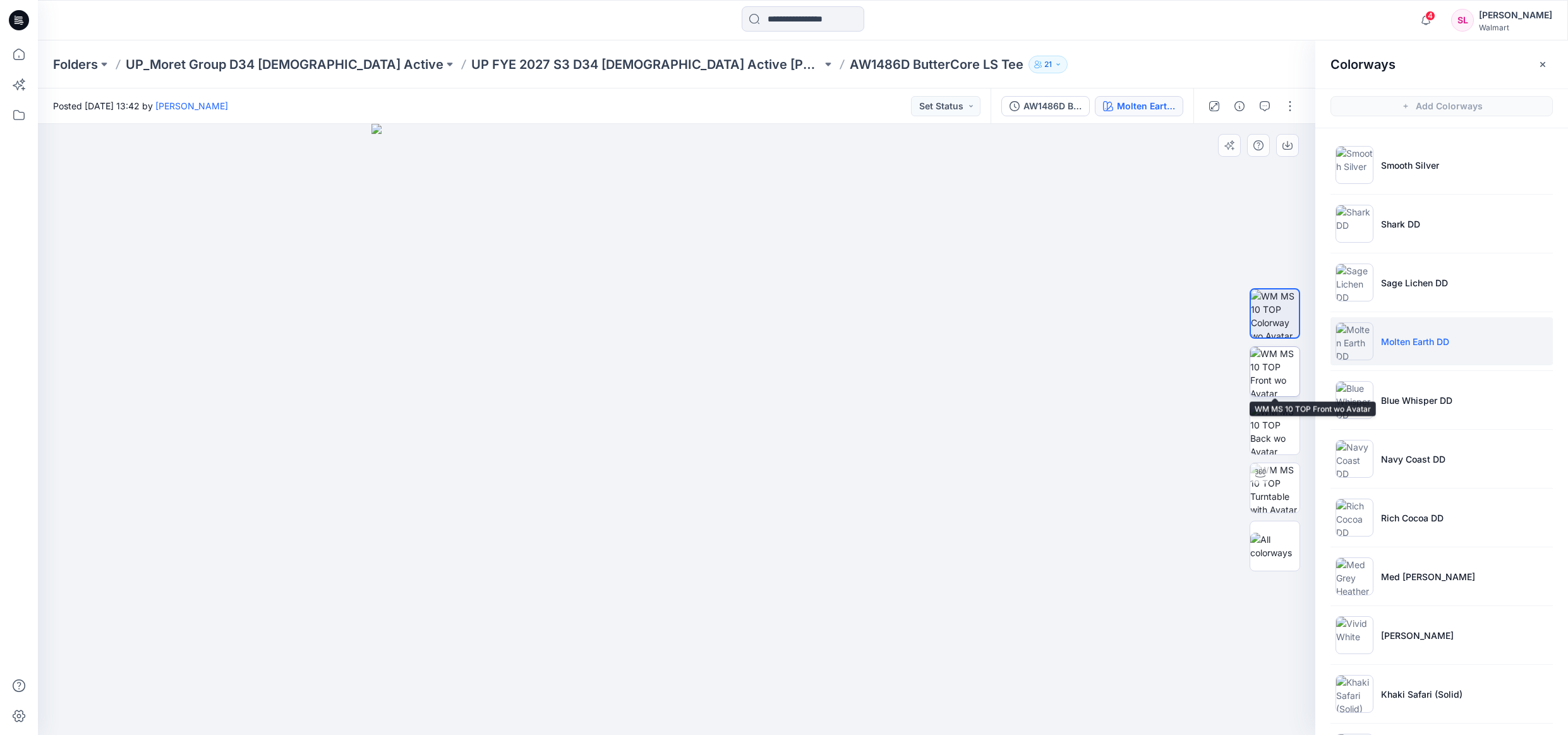
click at [1290, 364] on img at bounding box center [1275, 371] width 49 height 49
click at [1291, 139] on button "button" at bounding box center [1287, 145] width 23 height 23
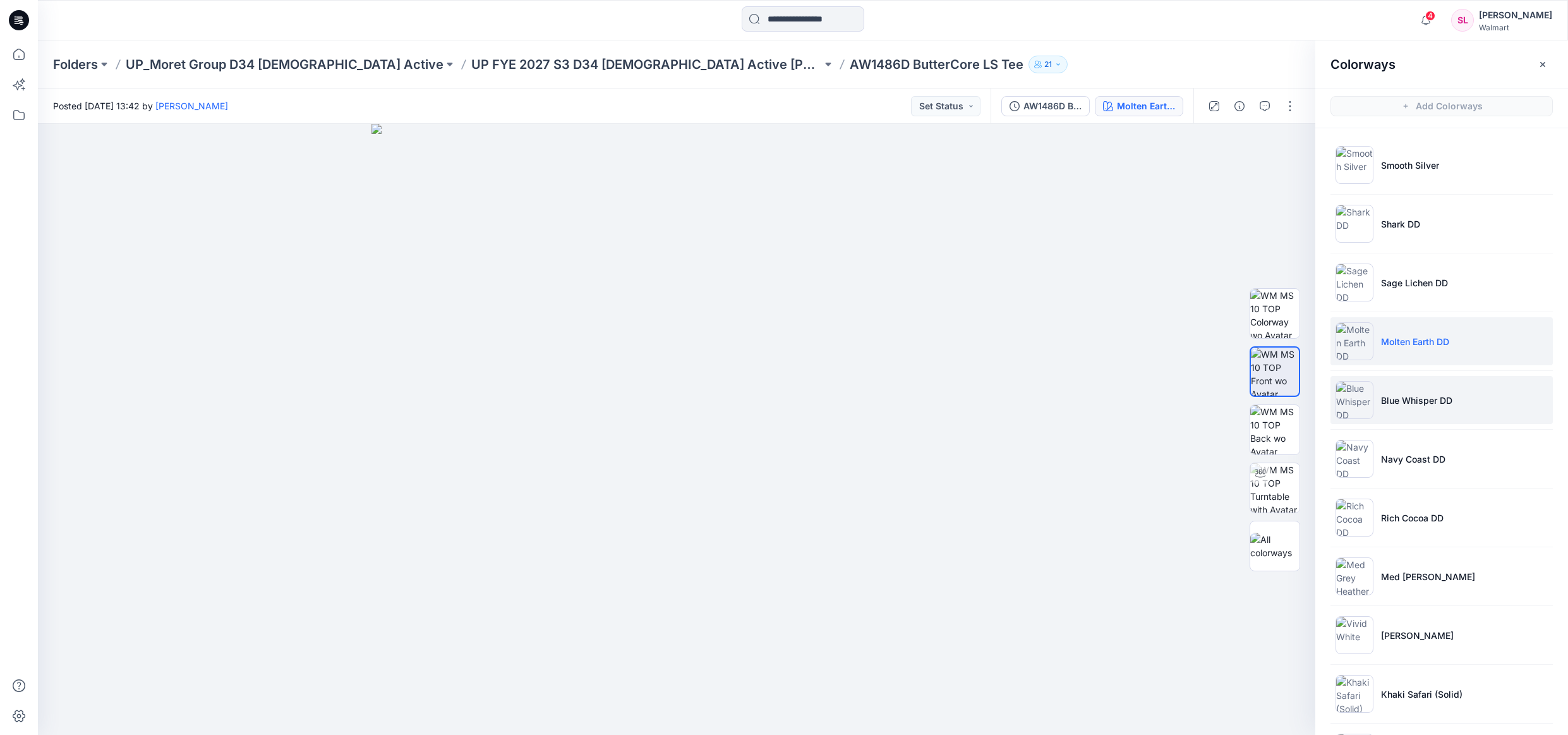
click at [1416, 398] on p "Blue Whisper DD" at bounding box center [1416, 400] width 71 height 13
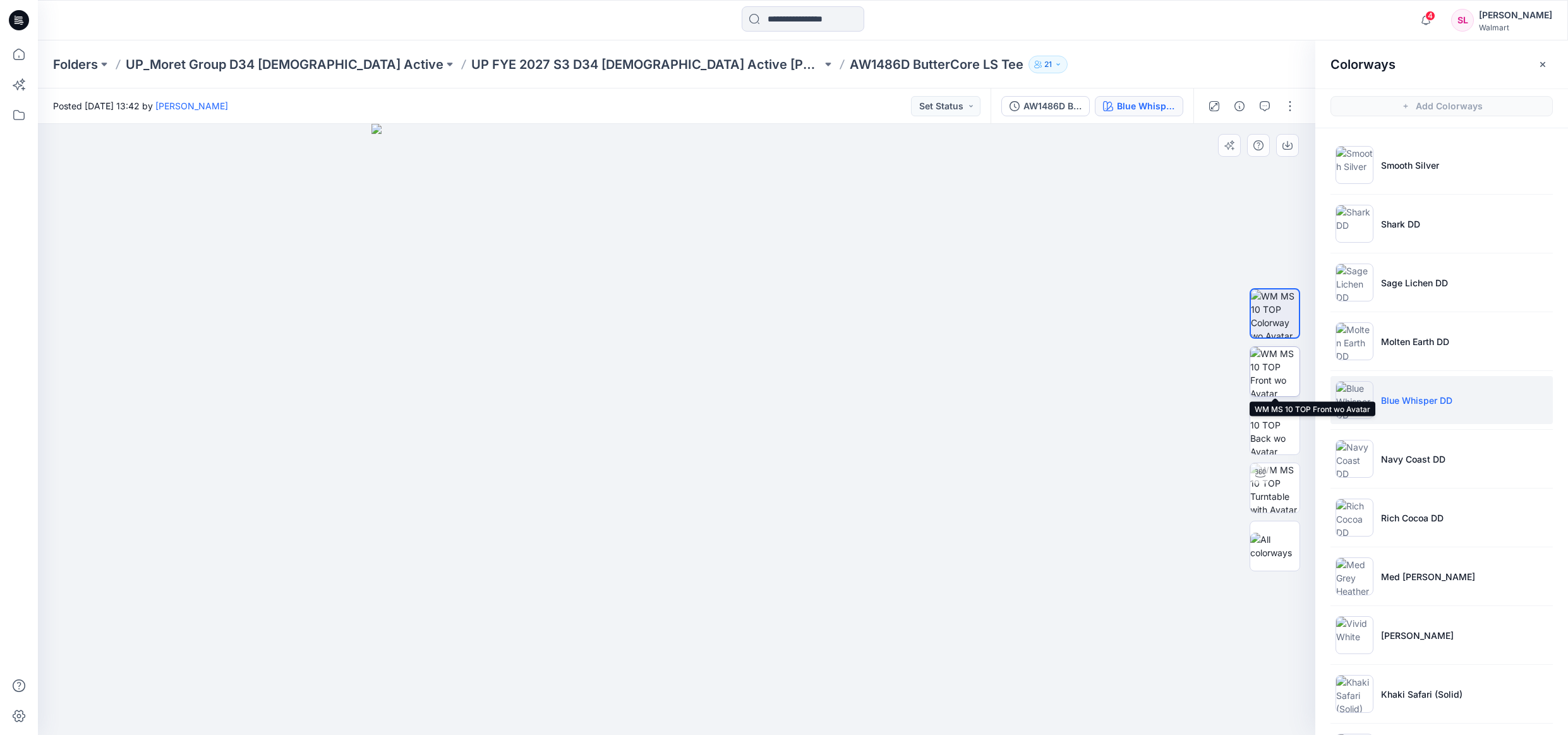
click at [1277, 371] on img at bounding box center [1275, 371] width 49 height 49
click at [1288, 150] on icon "button" at bounding box center [1287, 146] width 10 height 7
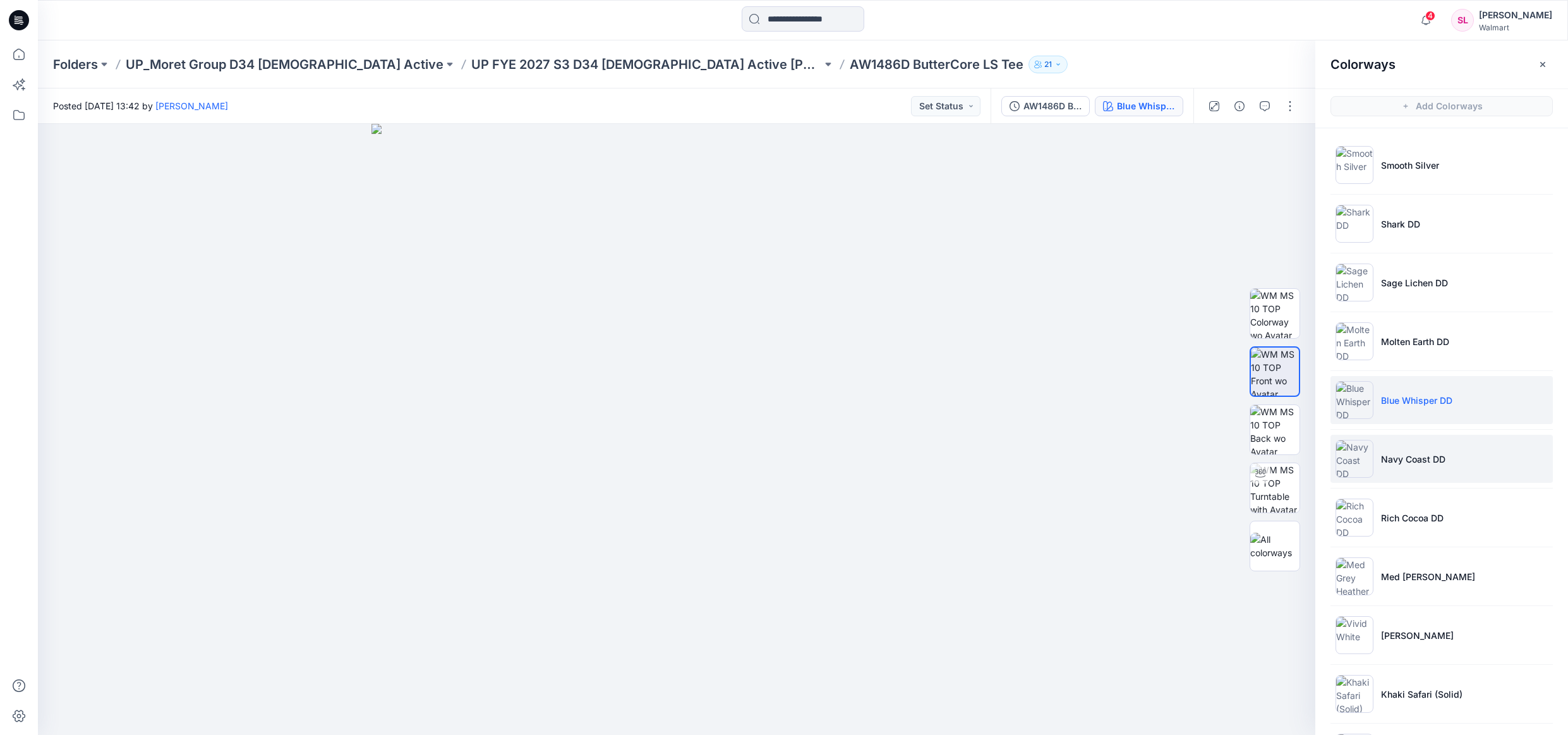
click at [1391, 441] on li "Navy Coast DD" at bounding box center [1441, 458] width 223 height 48
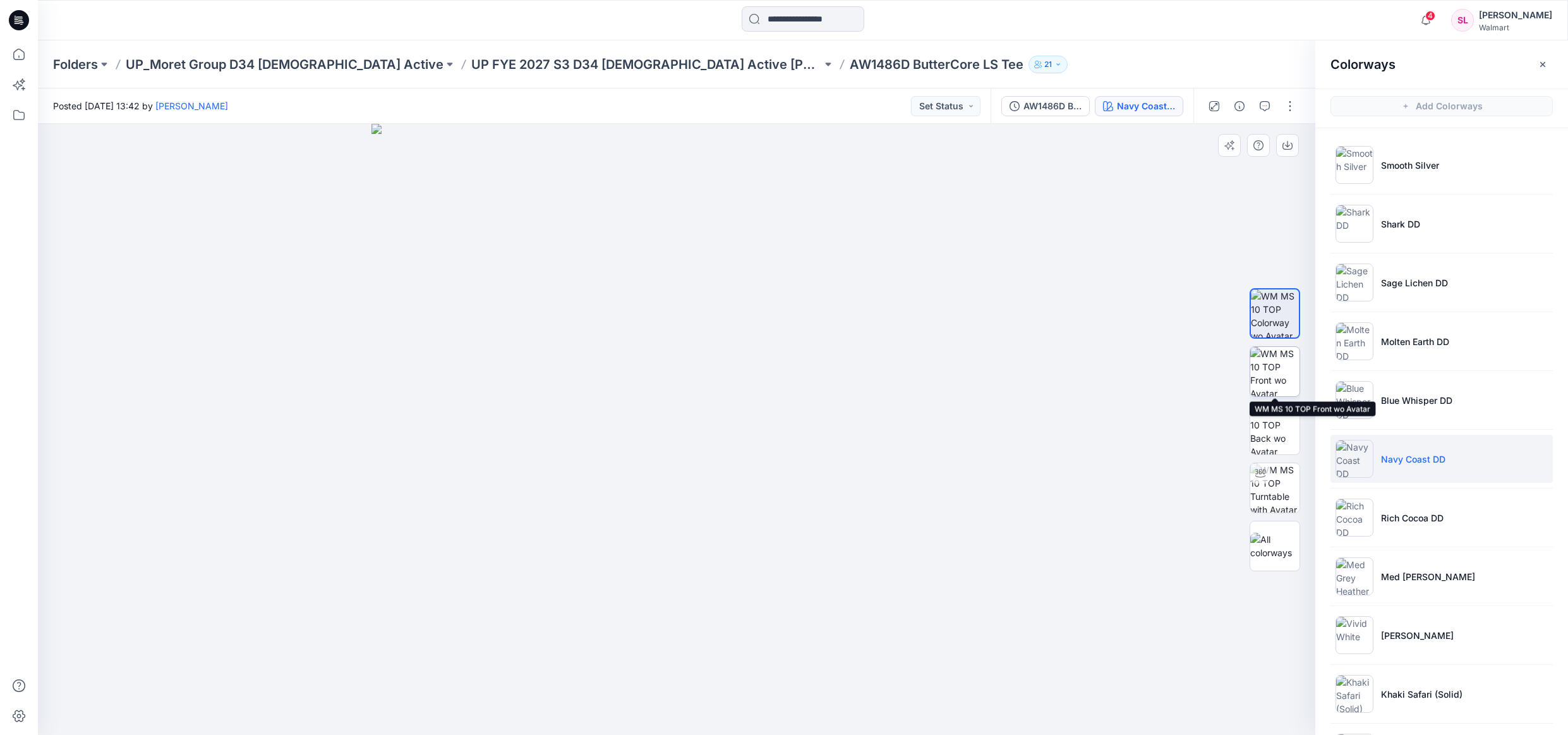
click at [1273, 378] on img at bounding box center [1275, 371] width 49 height 49
click at [1287, 150] on button "button" at bounding box center [1287, 145] width 23 height 23
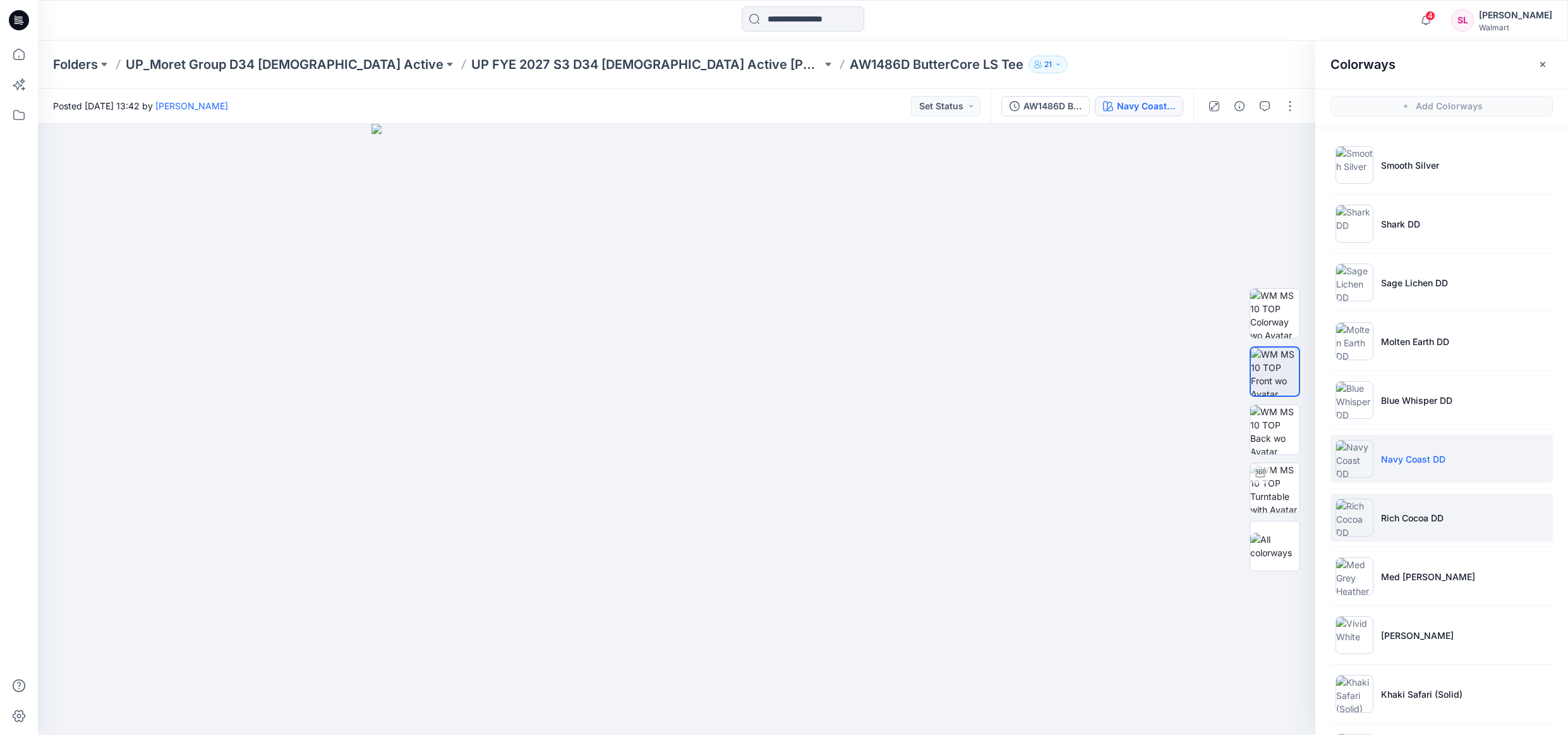
click at [1381, 514] on p "Rich Cocoa DD" at bounding box center [1412, 518] width 63 height 13
click at [1284, 378] on img at bounding box center [1275, 371] width 49 height 49
click at [1287, 148] on icon "button" at bounding box center [1287, 145] width 10 height 10
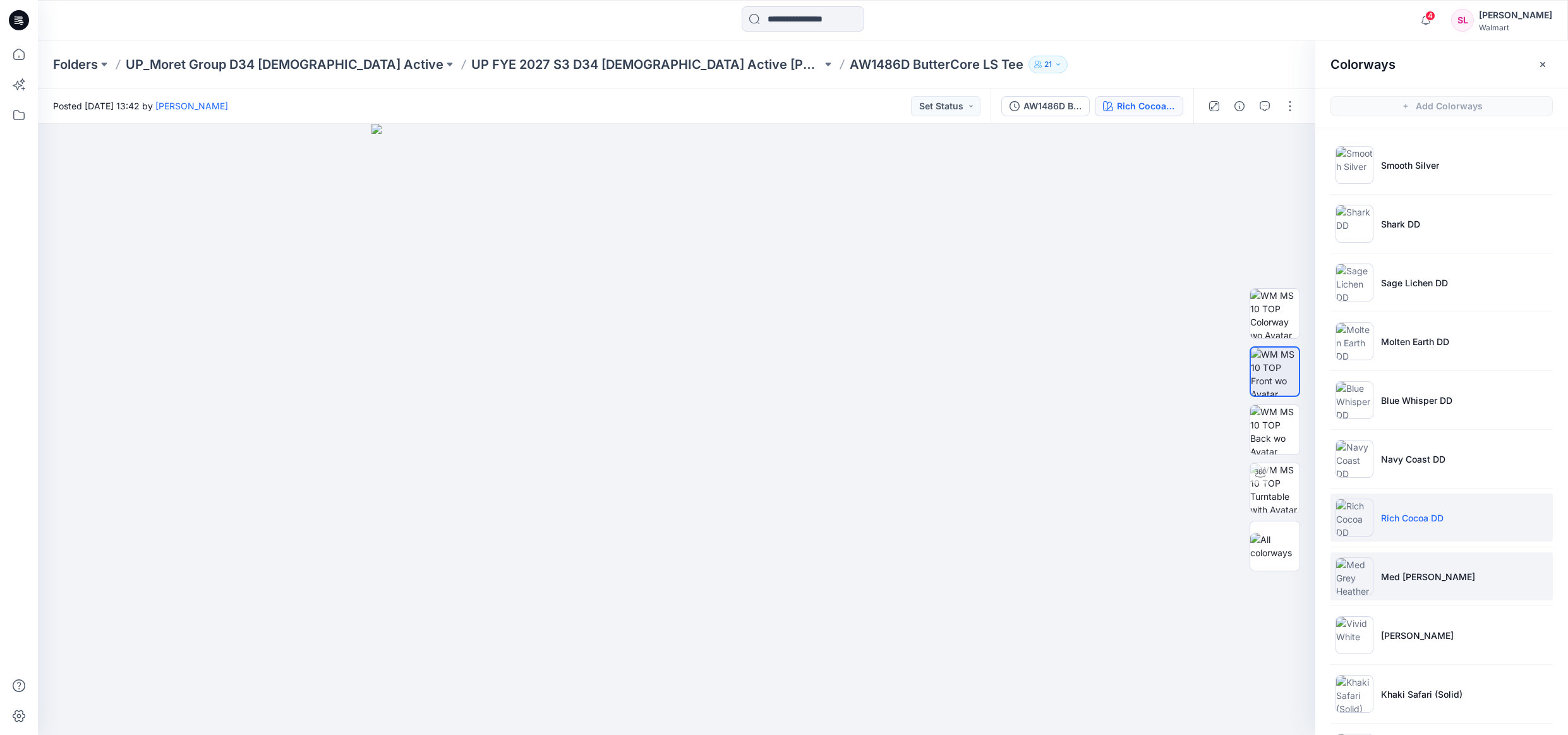
click at [1379, 566] on li "Med Grey Heather" at bounding box center [1441, 575] width 223 height 48
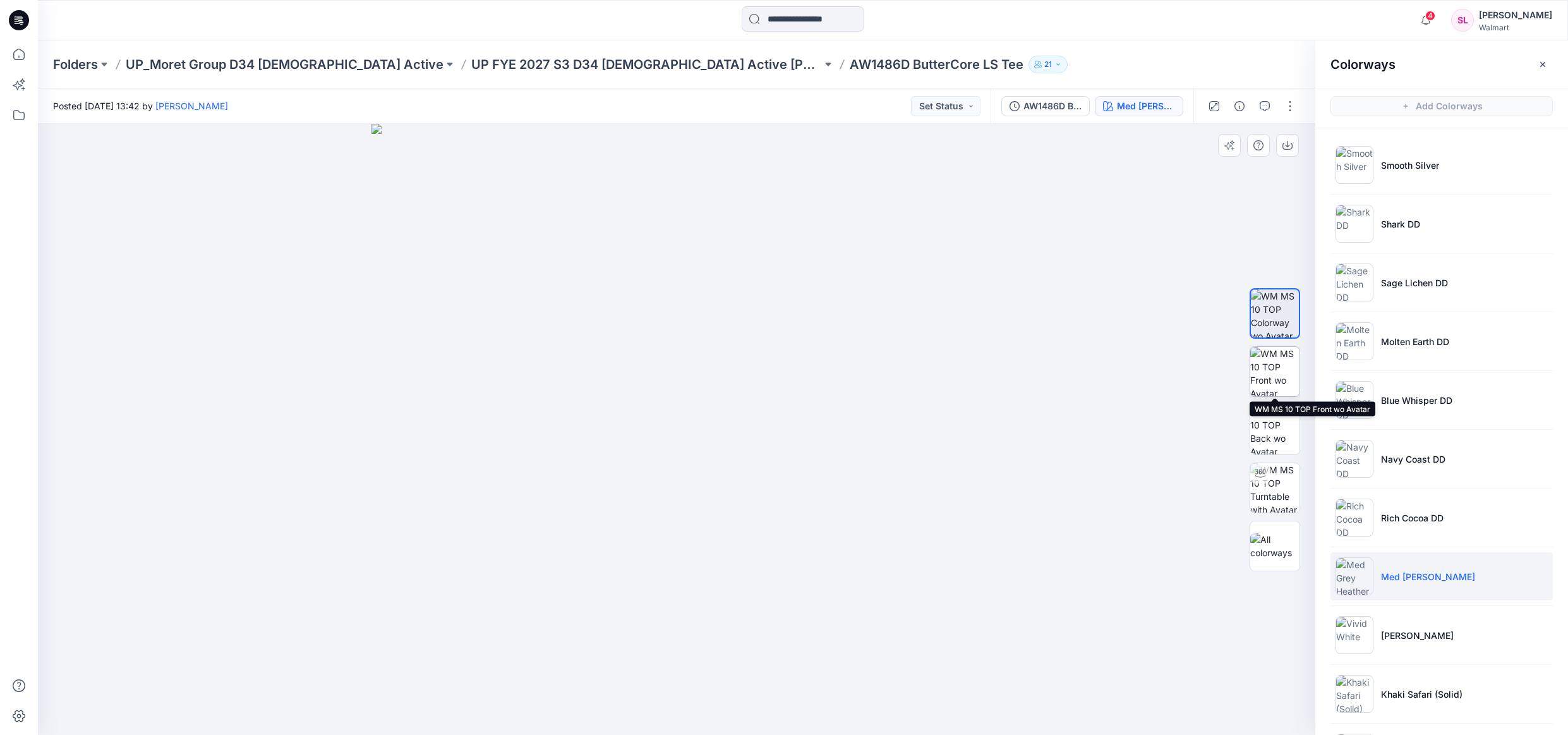
click at [1269, 383] on img at bounding box center [1275, 371] width 49 height 49
click at [1297, 142] on button "button" at bounding box center [1287, 145] width 23 height 23
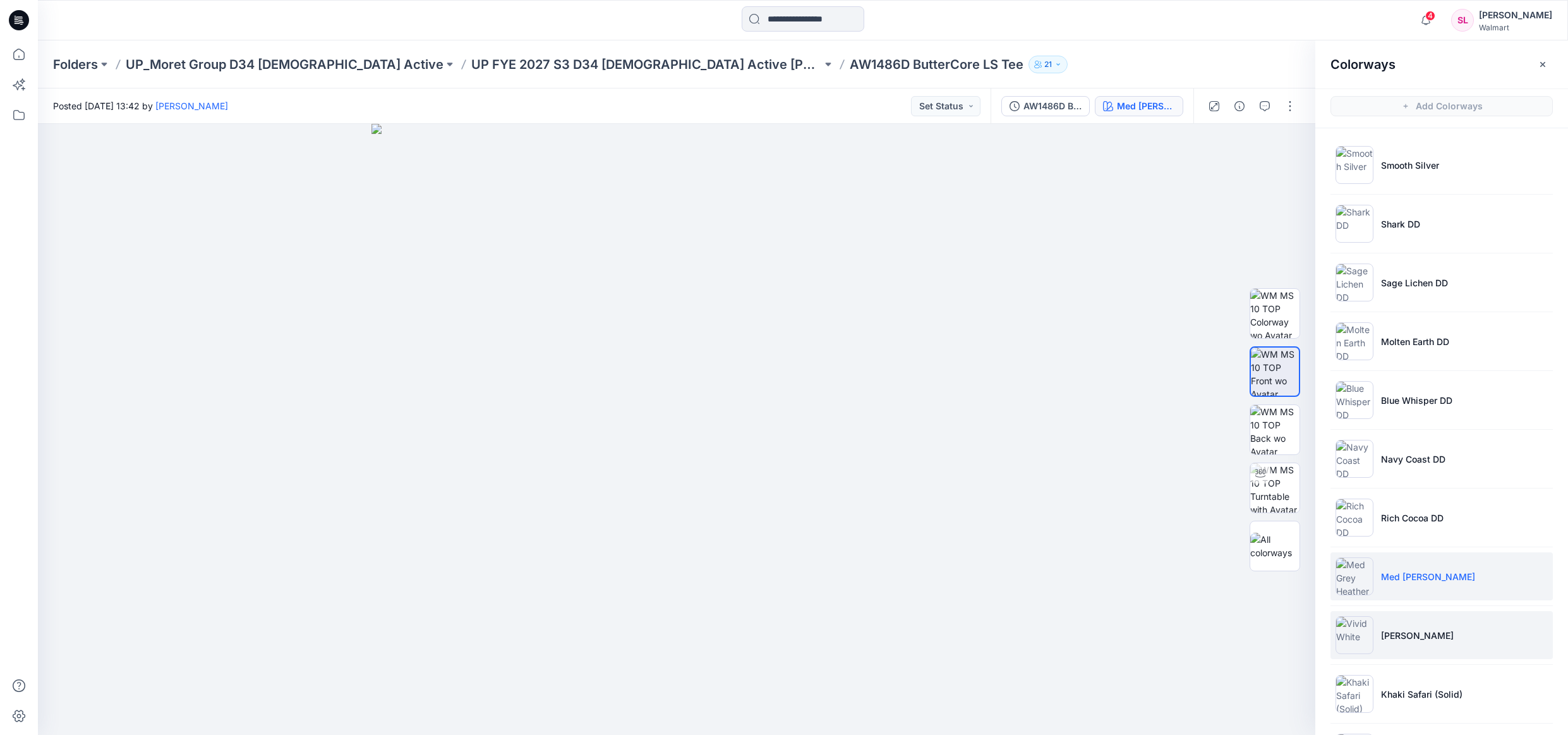
drag, startPoint x: 1386, startPoint y: 625, endPoint x: 1383, endPoint y: 613, distance: 12.4
click at [1385, 625] on li "Vivid White" at bounding box center [1441, 635] width 223 height 48
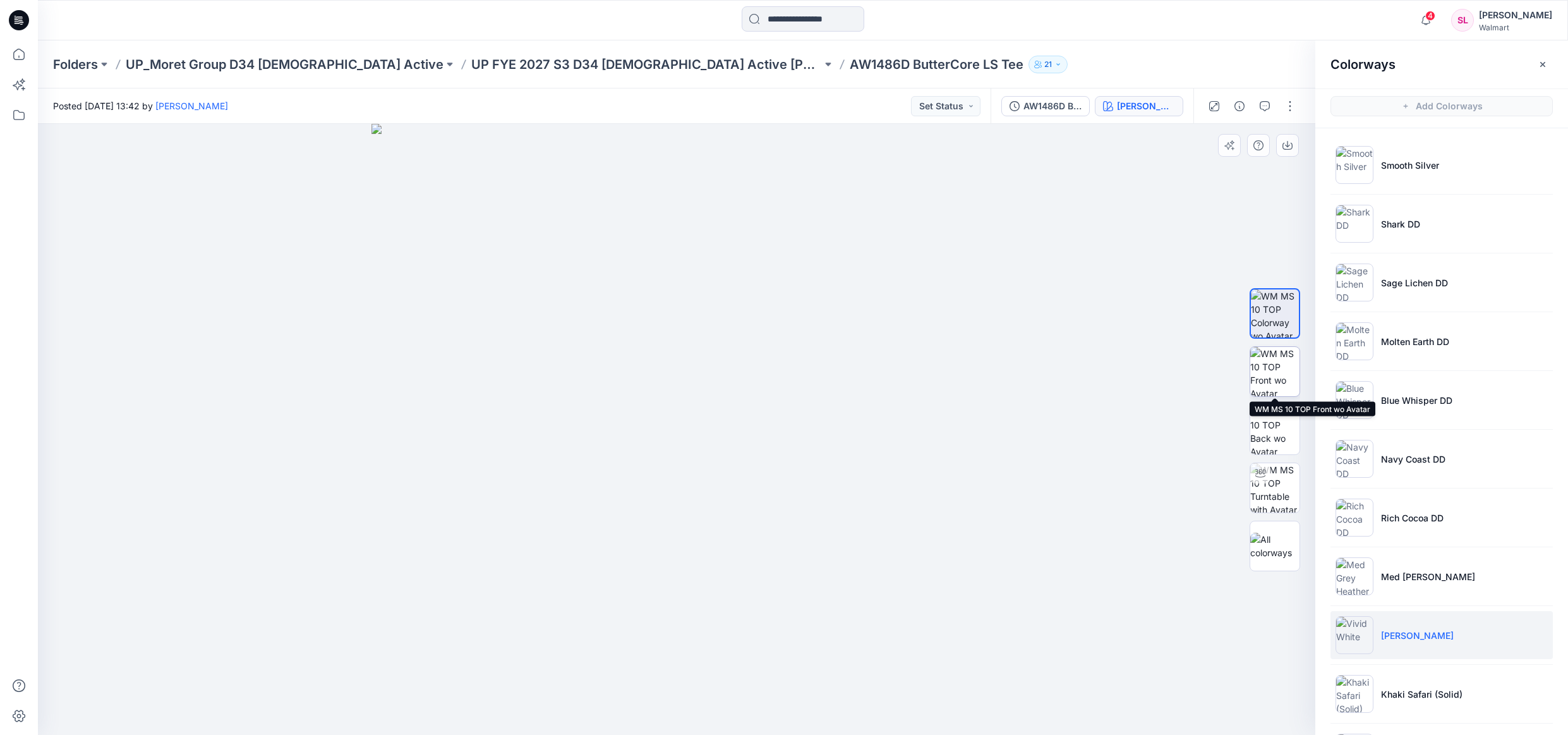
click at [1268, 370] on img at bounding box center [1275, 371] width 49 height 49
click at [1294, 150] on button "button" at bounding box center [1287, 145] width 23 height 23
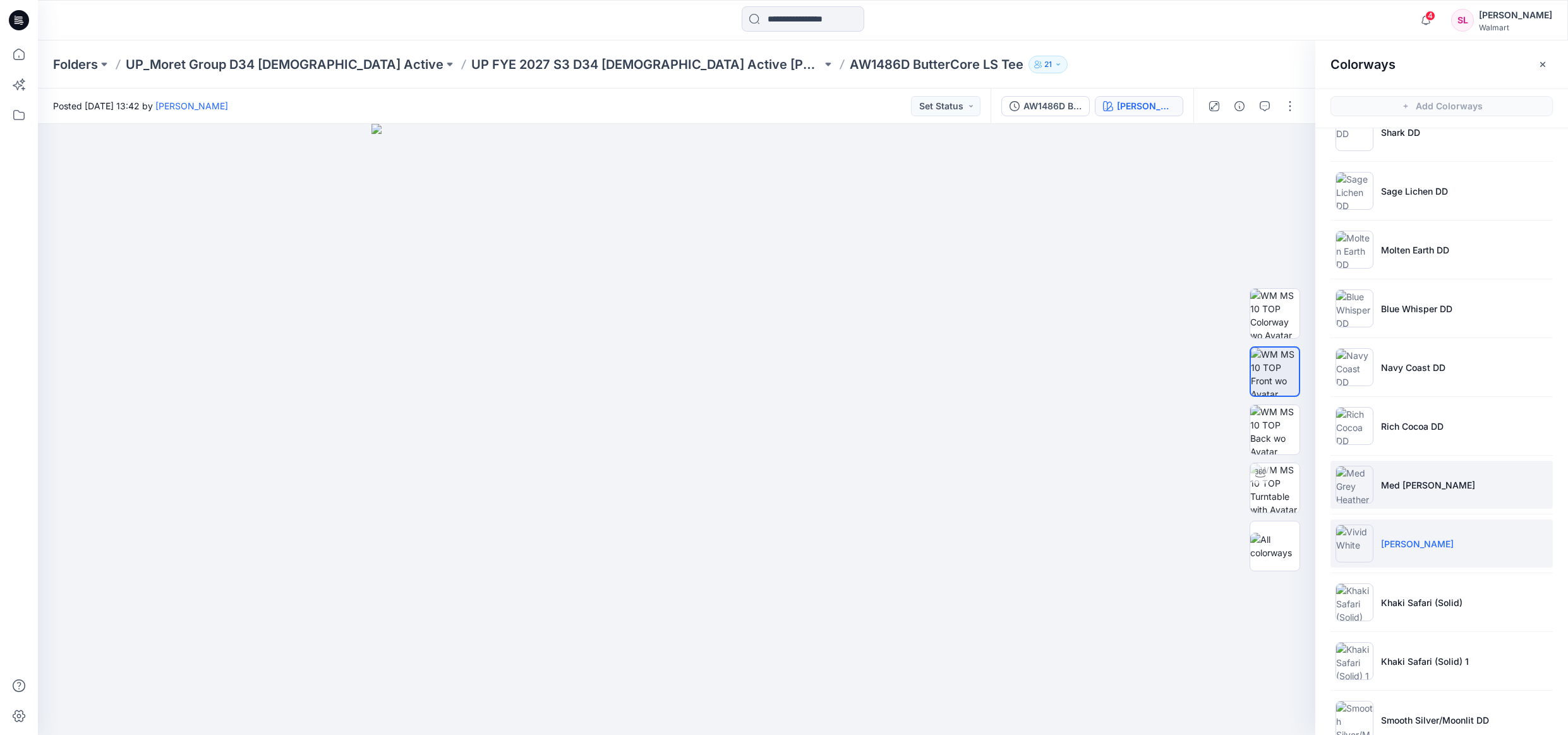
scroll to position [120, 0]
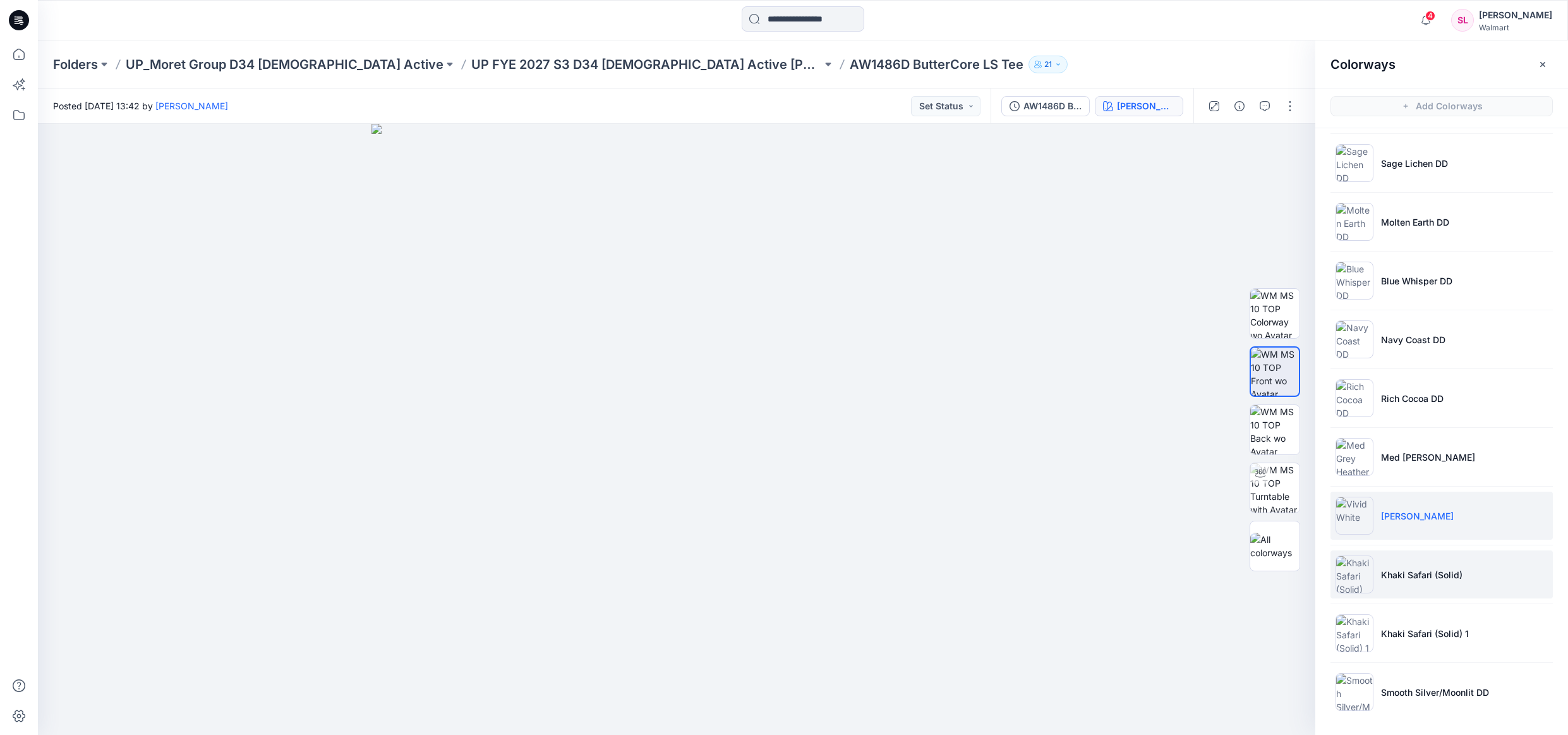
click at [1445, 583] on li "Khaki Safari (Solid)" at bounding box center [1441, 574] width 223 height 48
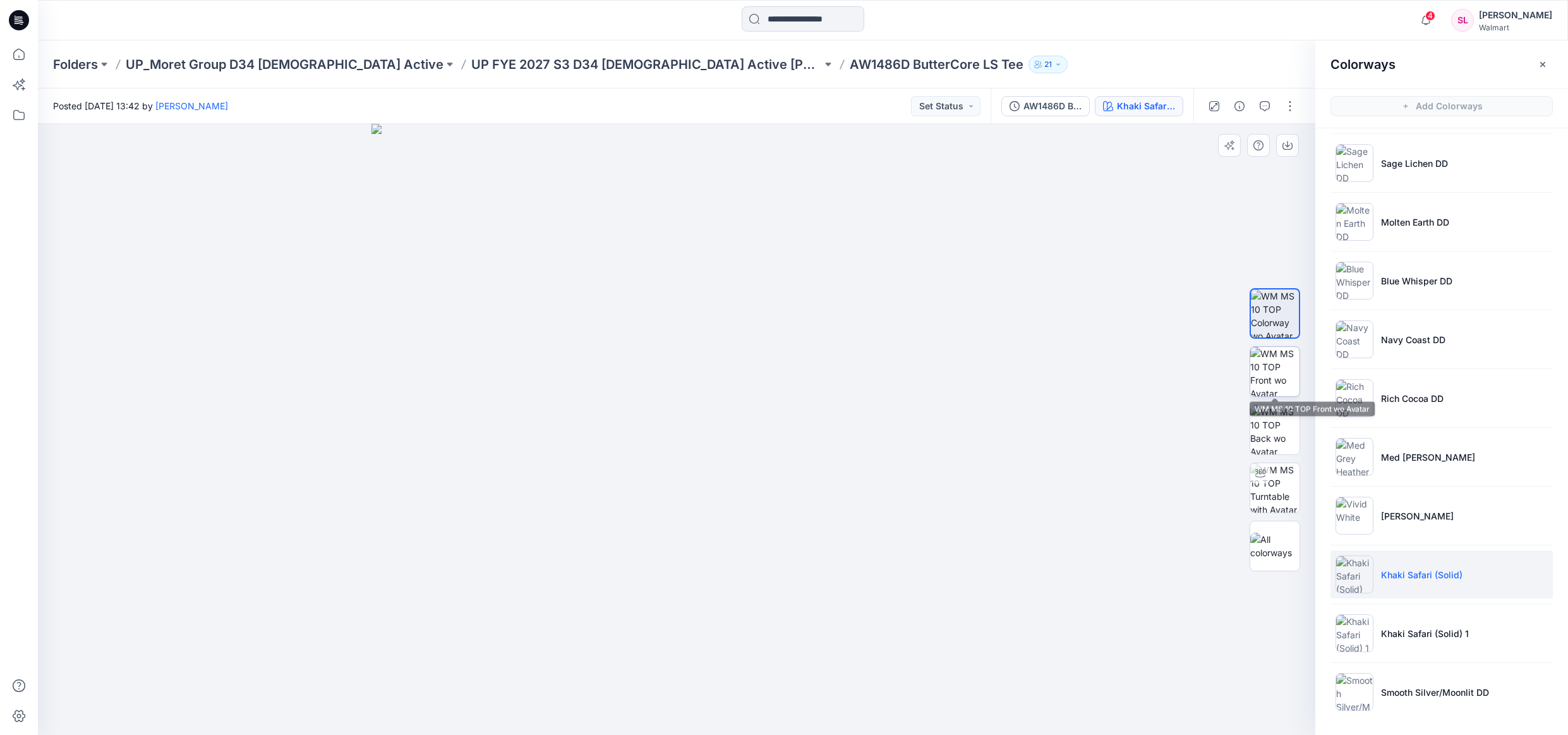
click at [1262, 371] on img at bounding box center [1275, 371] width 49 height 49
click at [1294, 143] on button "button" at bounding box center [1287, 145] width 23 height 23
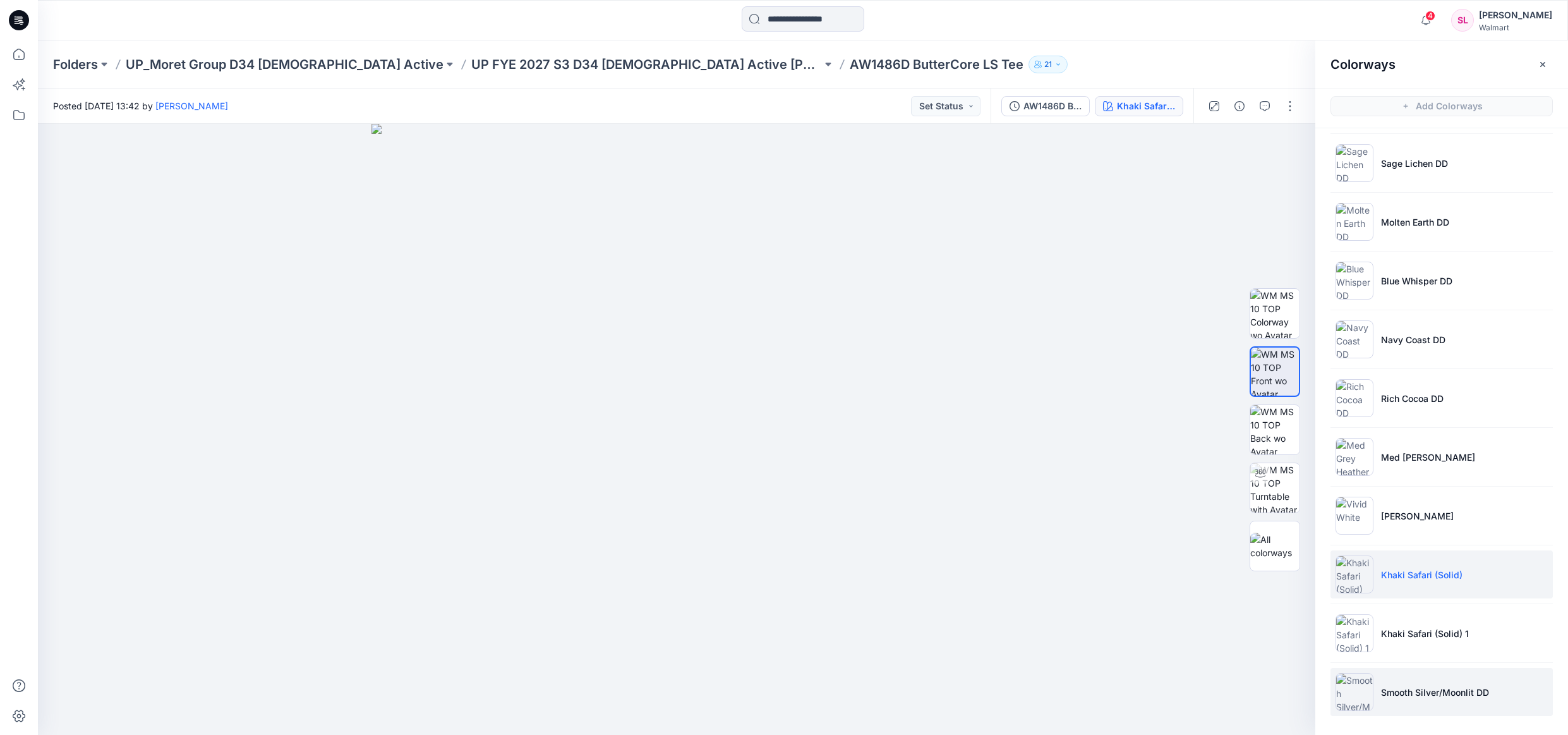
click at [1490, 700] on li "Smooth Silver/Moonlit DD" at bounding box center [1441, 691] width 223 height 48
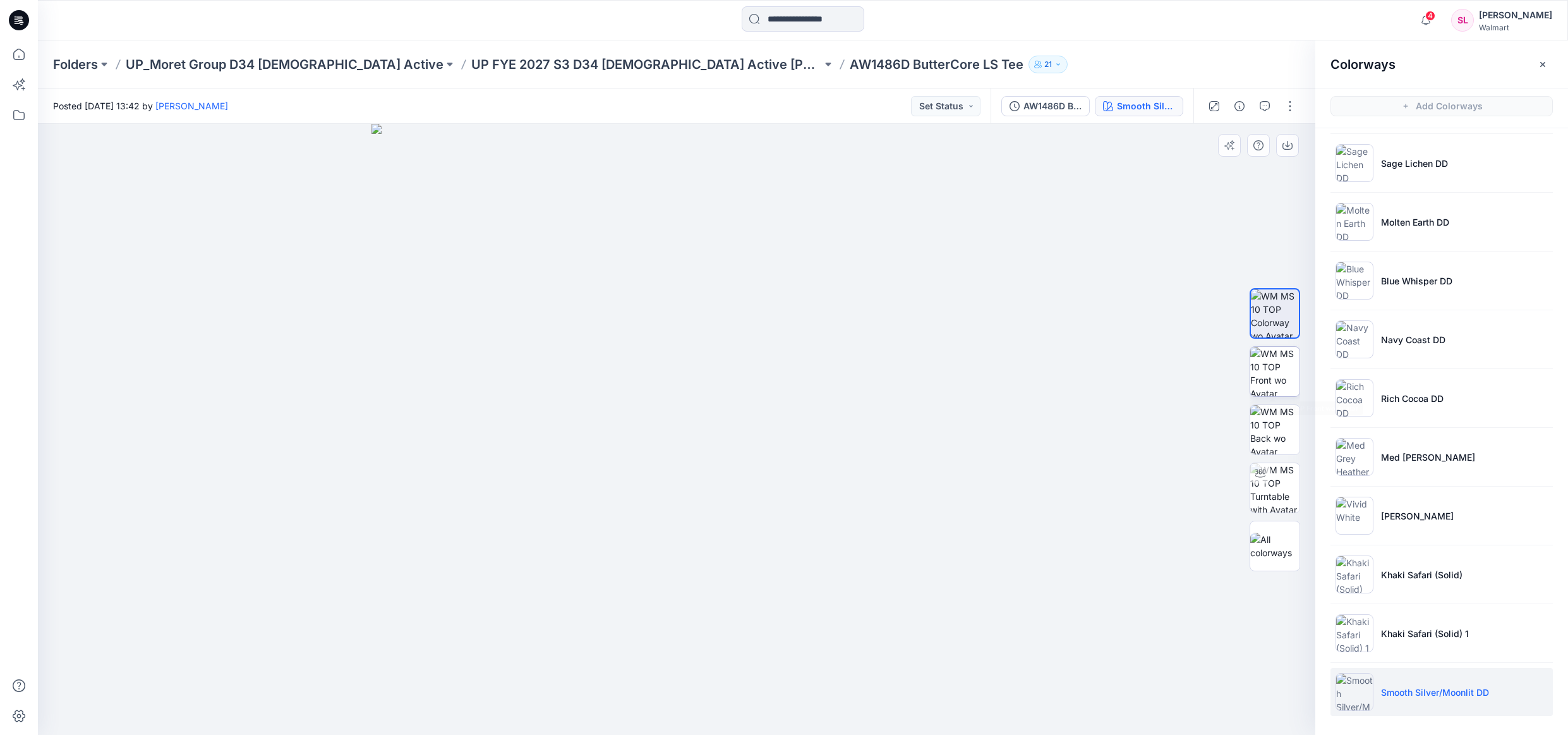
click at [1270, 374] on img at bounding box center [1275, 371] width 49 height 49
click at [1283, 144] on icon "button" at bounding box center [1287, 146] width 10 height 7
click at [1284, 546] on img at bounding box center [1275, 546] width 49 height 27
